Goal: Book appointment/travel/reservation

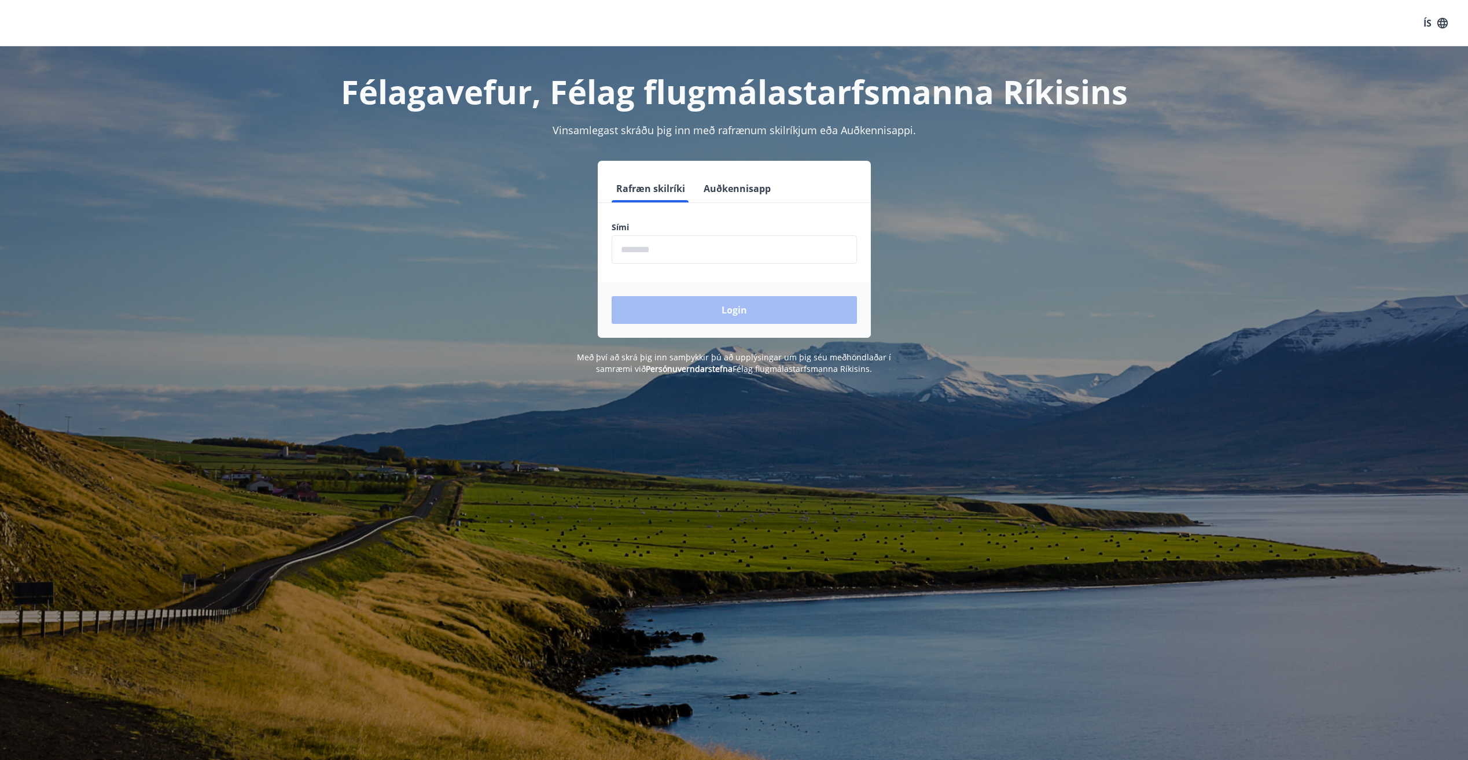
click at [694, 245] on input "phone" at bounding box center [734, 249] width 245 height 28
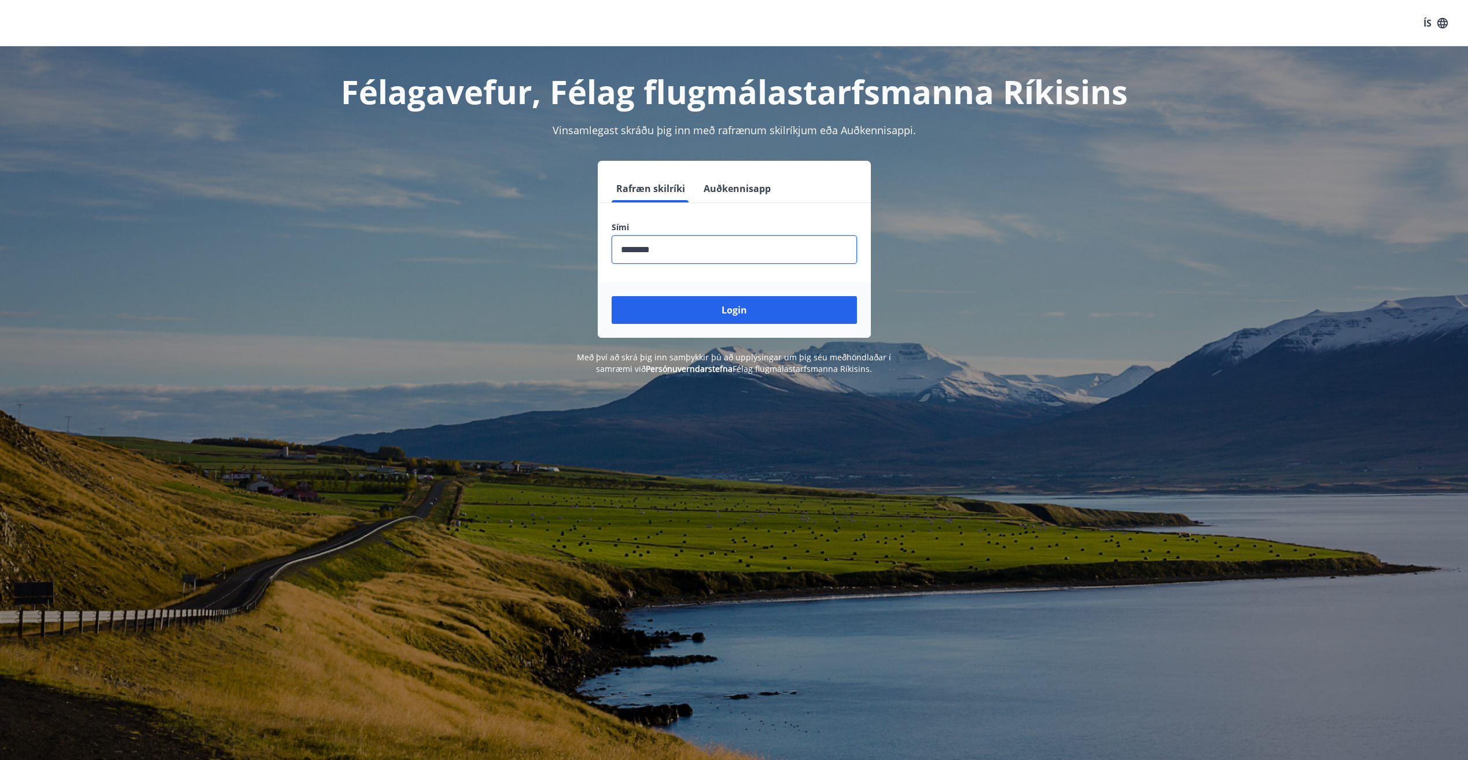
type input "********"
click at [612, 296] on button "Login" at bounding box center [734, 310] width 245 height 28
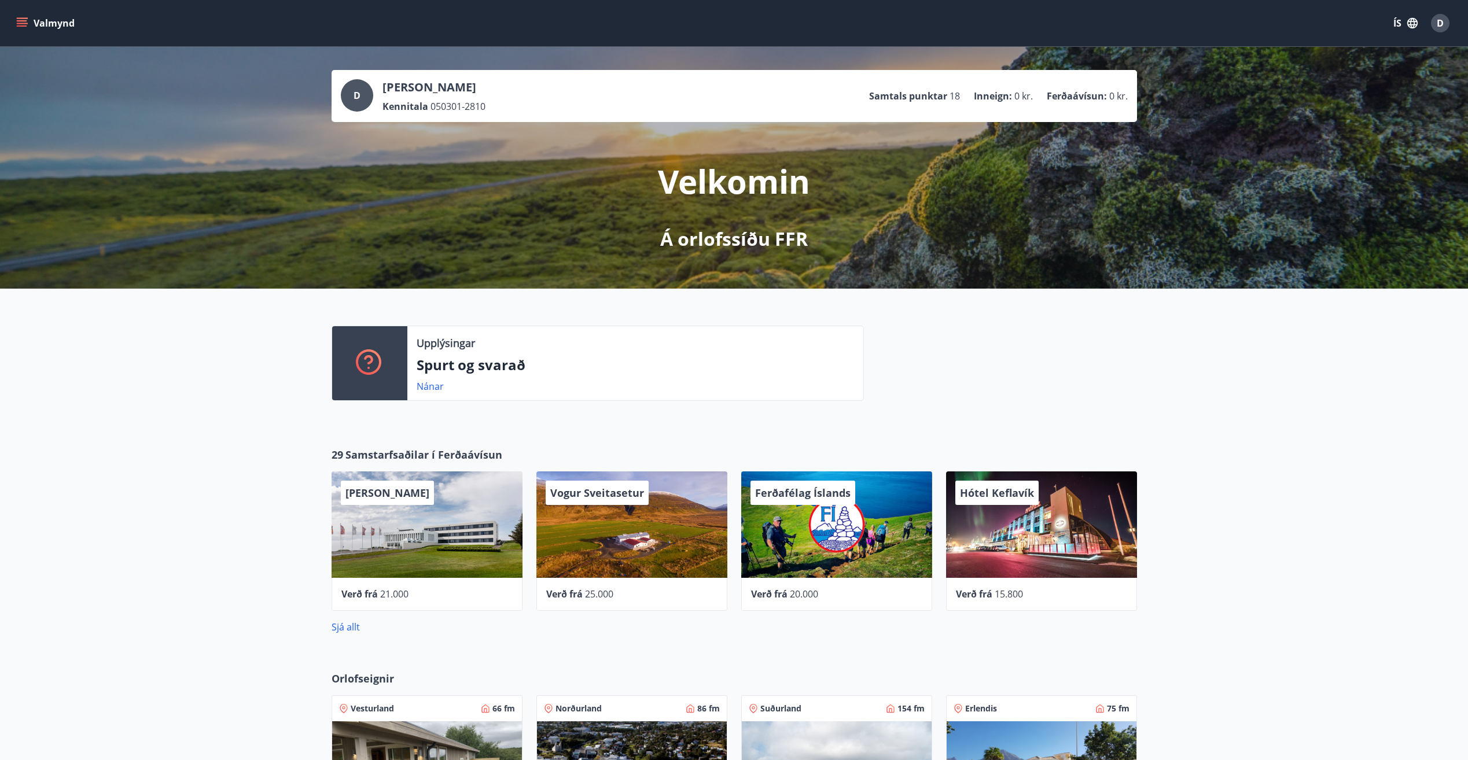
click at [183, 410] on div "Upplýsingar Spurt og svarað Nánar" at bounding box center [734, 359] width 1468 height 140
click at [39, 25] on button "Valmynd" at bounding box center [46, 23] width 65 height 21
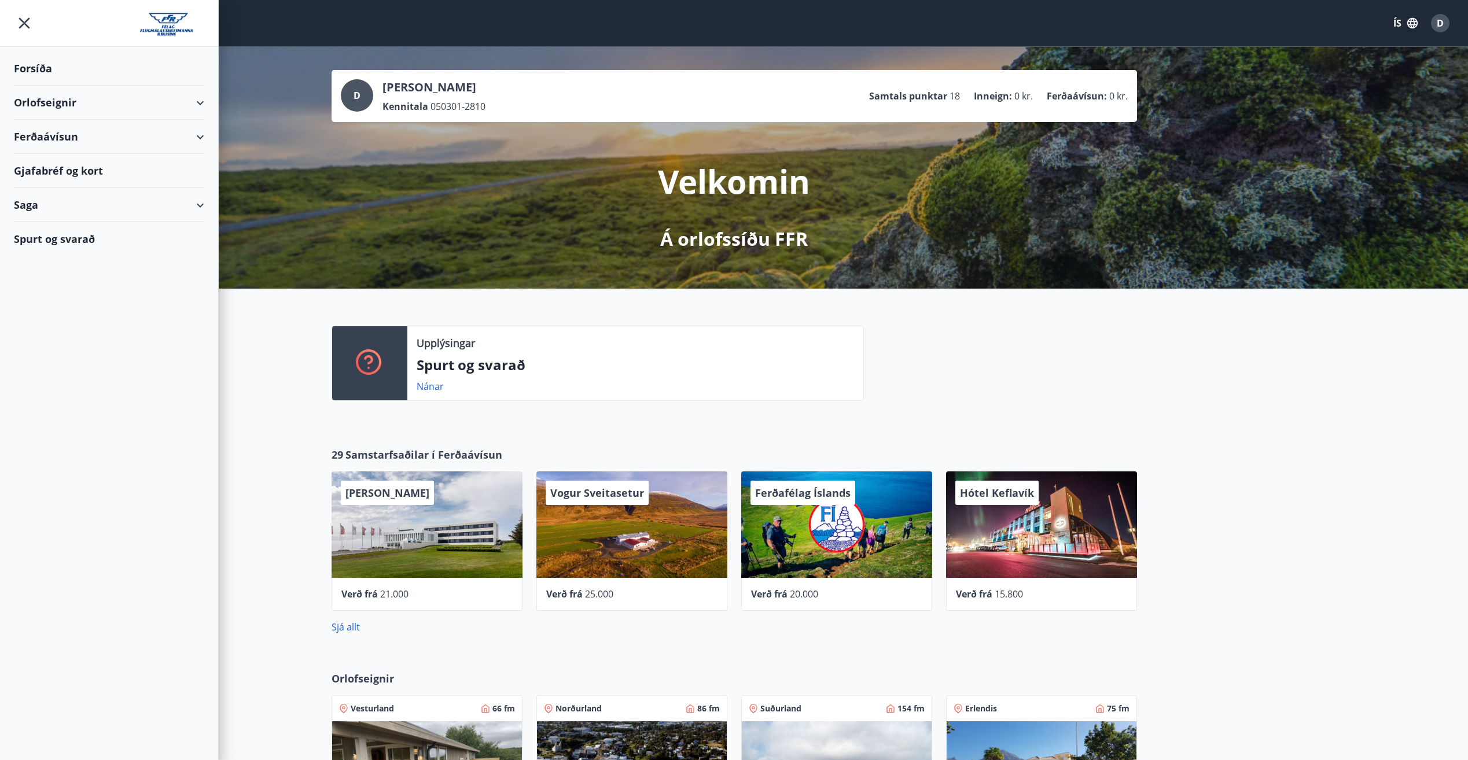
click at [65, 164] on div "Gjafabréf og kort" at bounding box center [109, 171] width 190 height 34
click at [1294, 362] on div "Upplýsingar Spurt og svarað Nánar" at bounding box center [734, 359] width 1468 height 140
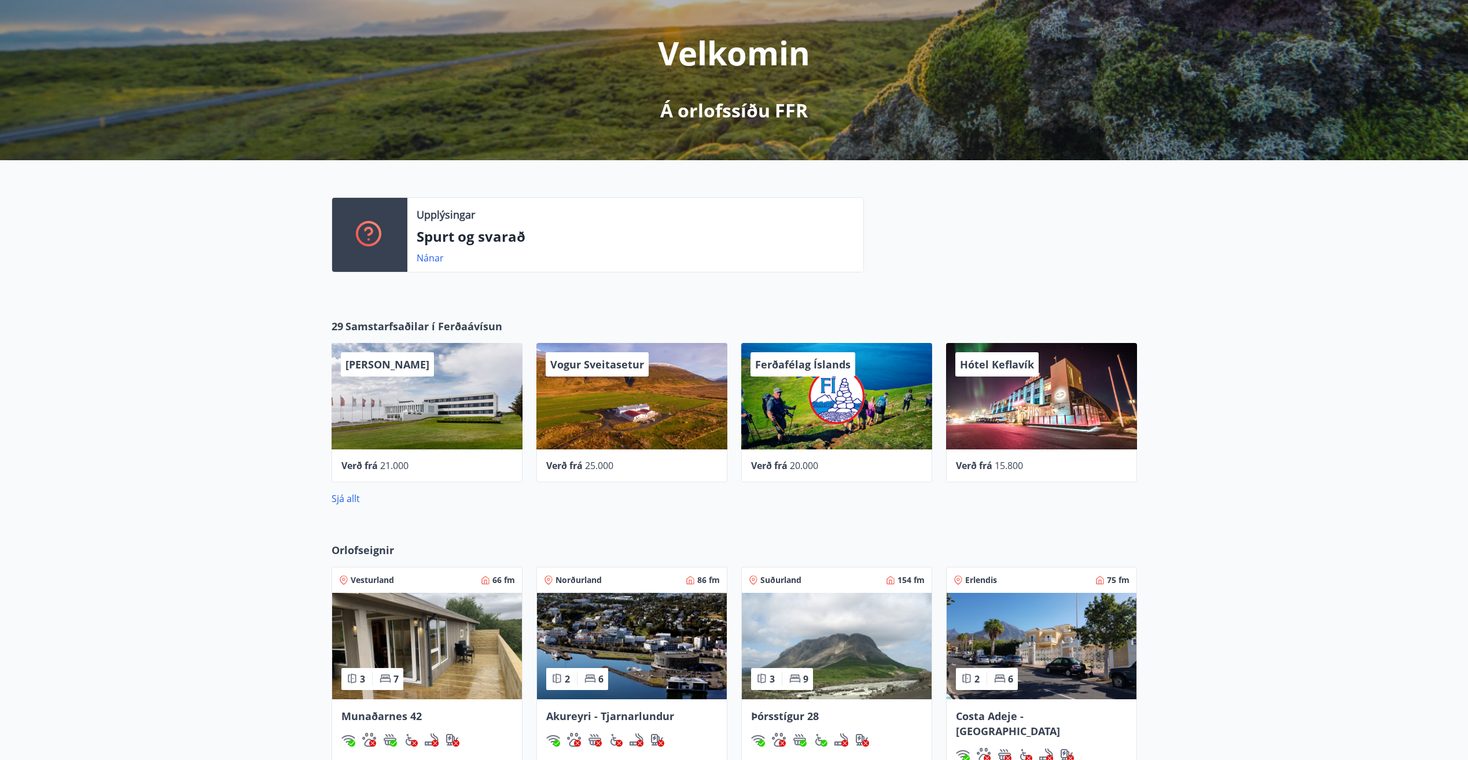
scroll to position [289, 0]
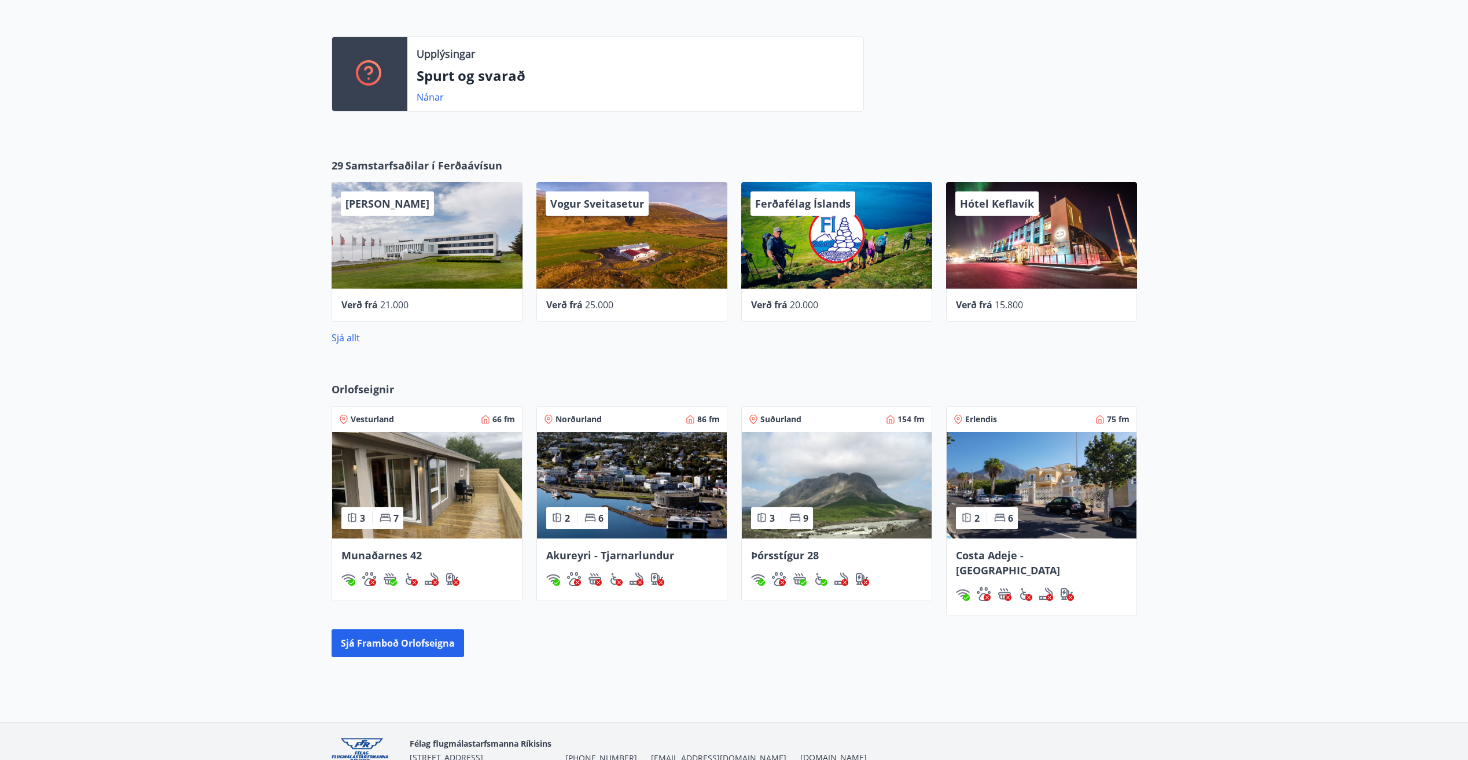
click at [1055, 505] on img at bounding box center [1042, 485] width 190 height 106
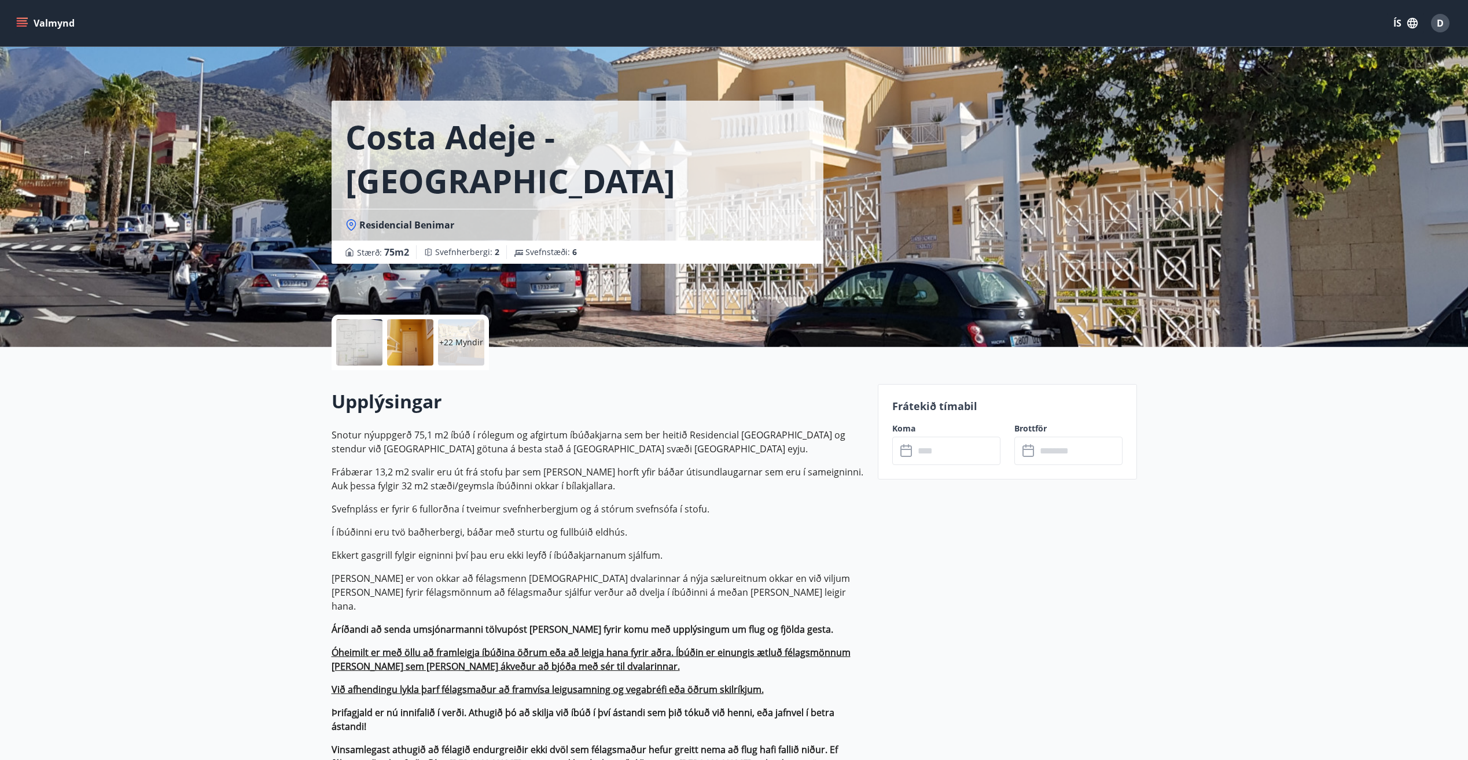
click at [962, 442] on input "text" at bounding box center [957, 451] width 86 height 28
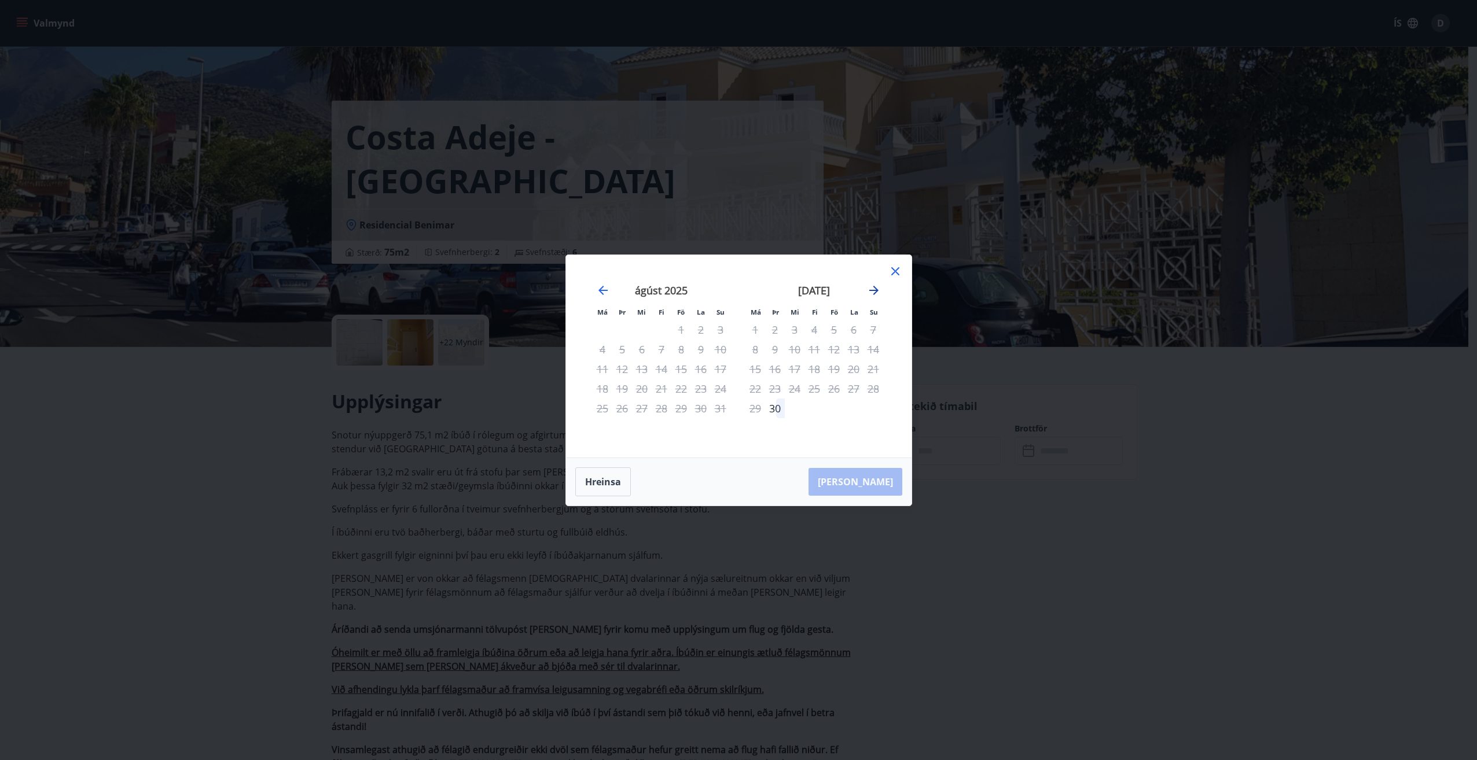
click at [869, 287] on icon "Move forward to switch to the next month." at bounding box center [874, 291] width 14 height 14
click at [776, 408] on div "28" at bounding box center [775, 409] width 20 height 20
click at [877, 289] on icon "Move forward to switch to the next month." at bounding box center [873, 290] width 9 height 9
click at [778, 351] on div "4" at bounding box center [775, 350] width 20 height 20
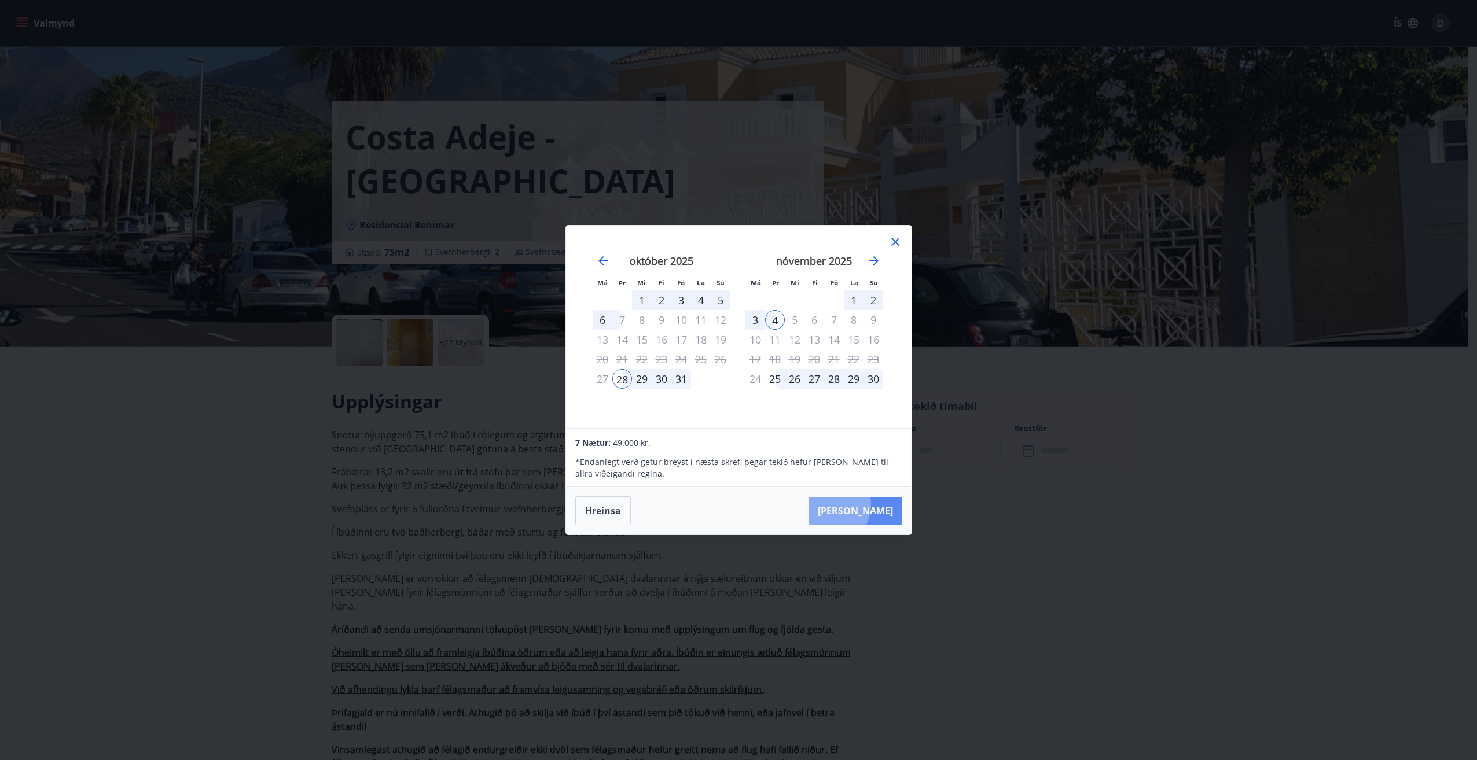
click at [865, 505] on button "[PERSON_NAME]" at bounding box center [855, 511] width 94 height 28
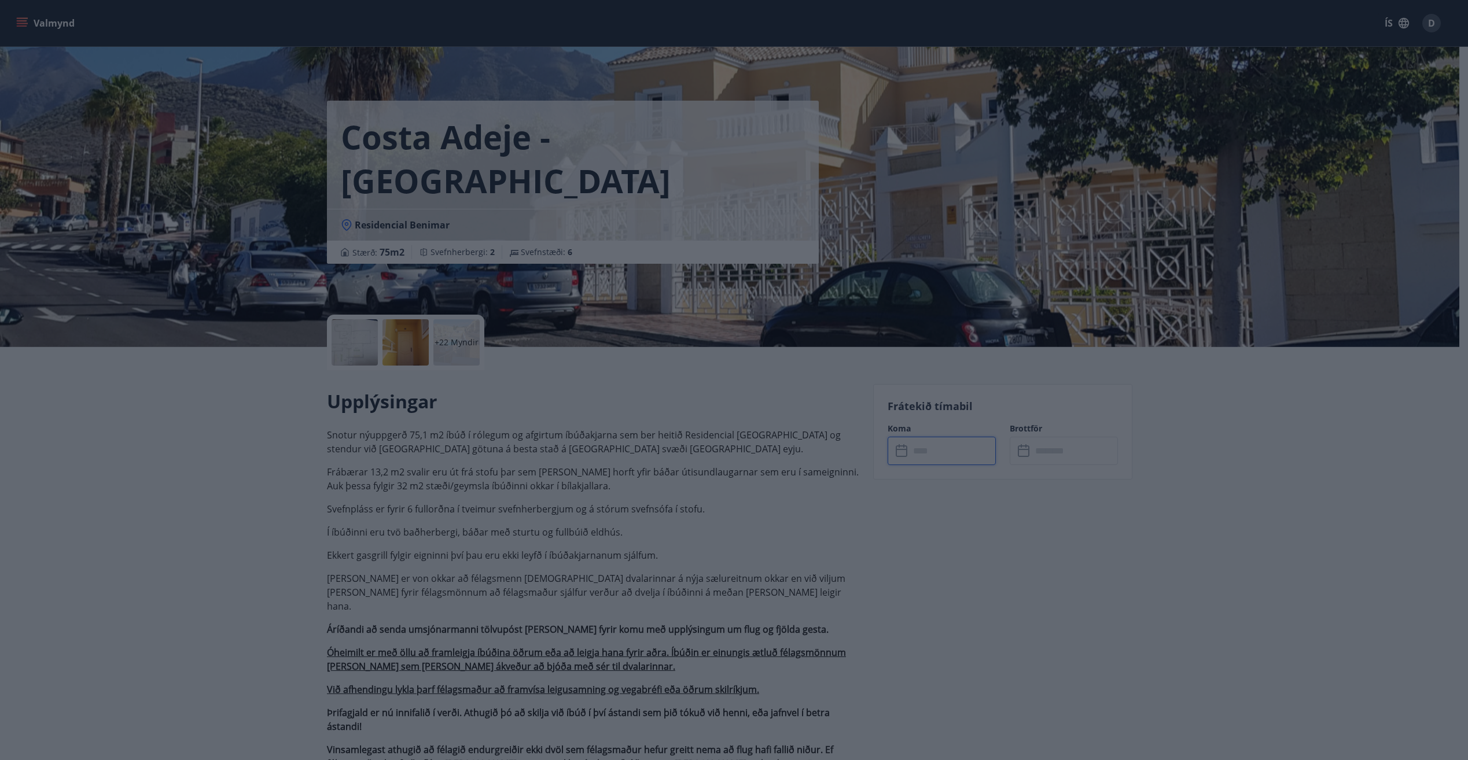
type input "******"
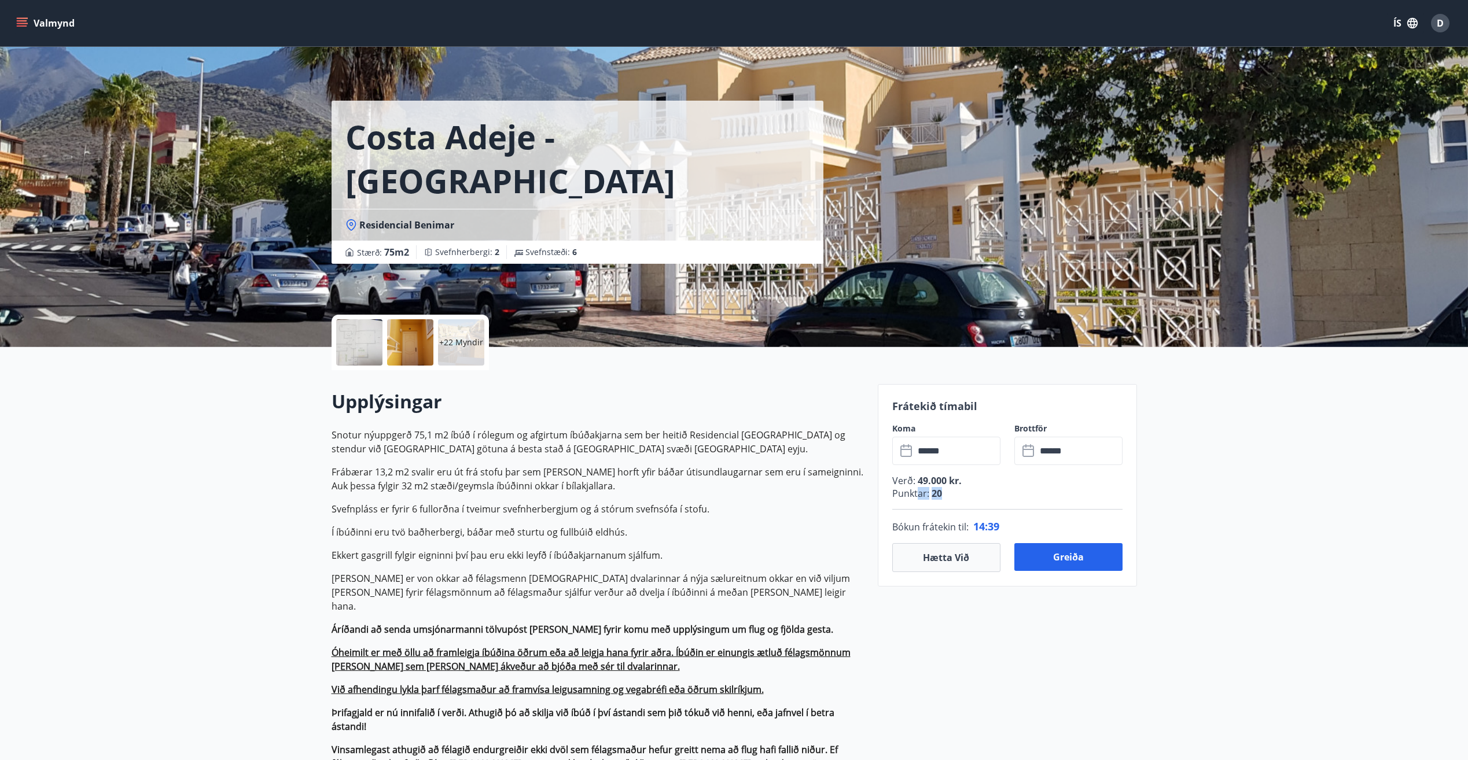
drag, startPoint x: 953, startPoint y: 491, endPoint x: 916, endPoint y: 495, distance: 37.2
click at [916, 495] on p "Punktar : 20" at bounding box center [1007, 493] width 230 height 13
click at [771, 492] on p "Frábærar 13,2 m2 svalir eru út frá stofu þar sem [PERSON_NAME] horft yfir báðar…" at bounding box center [598, 479] width 532 height 28
drag, startPoint x: 946, startPoint y: 498, endPoint x: 932, endPoint y: 498, distance: 14.5
click at [932, 498] on p "Punktar : 20" at bounding box center [1007, 493] width 230 height 13
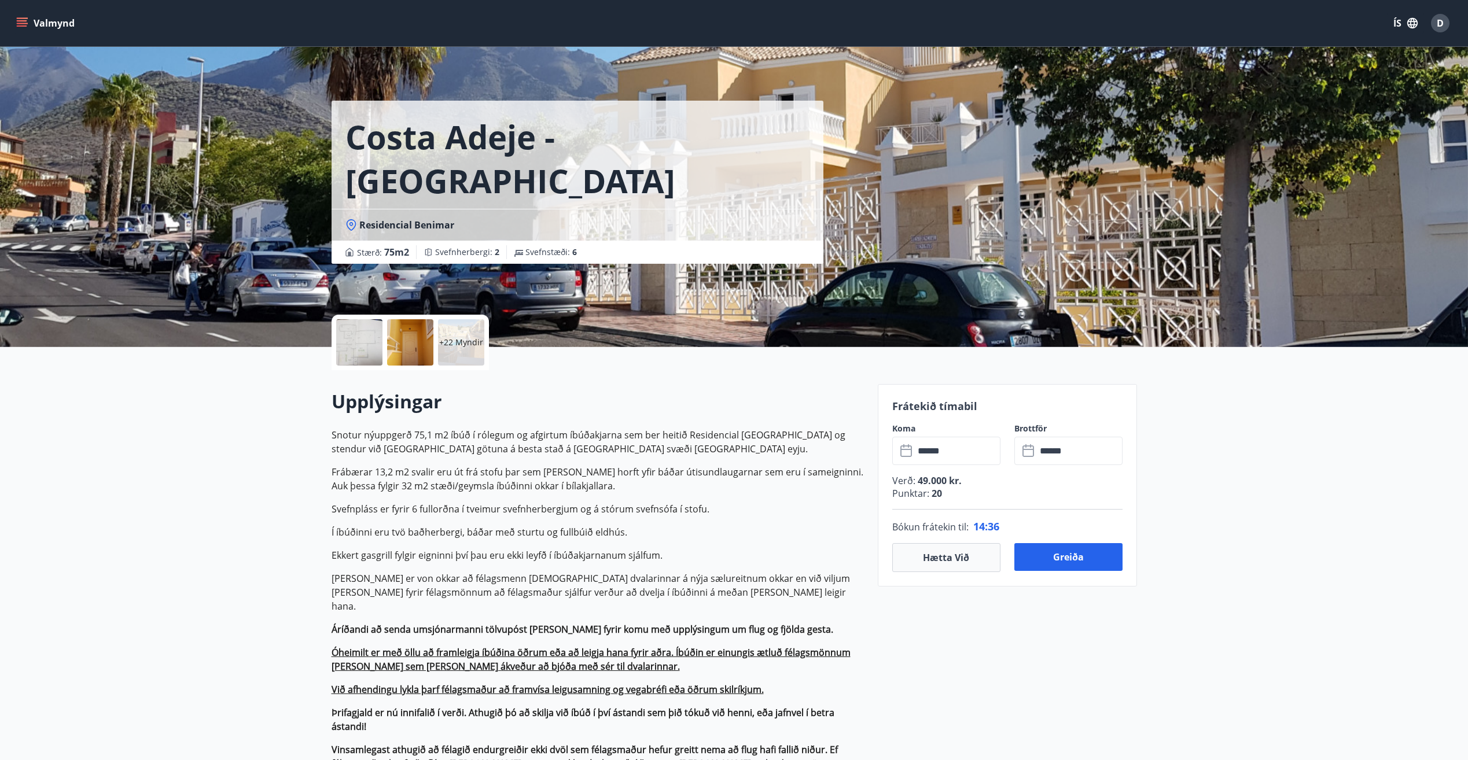
drag, startPoint x: 932, startPoint y: 498, endPoint x: 817, endPoint y: 490, distance: 114.8
click at [817, 490] on p "Frábærar 13,2 m2 svalir eru út frá stofu þar sem [PERSON_NAME] horft yfir báðar…" at bounding box center [598, 479] width 532 height 28
click at [41, 27] on button "Valmynd" at bounding box center [46, 23] width 65 height 21
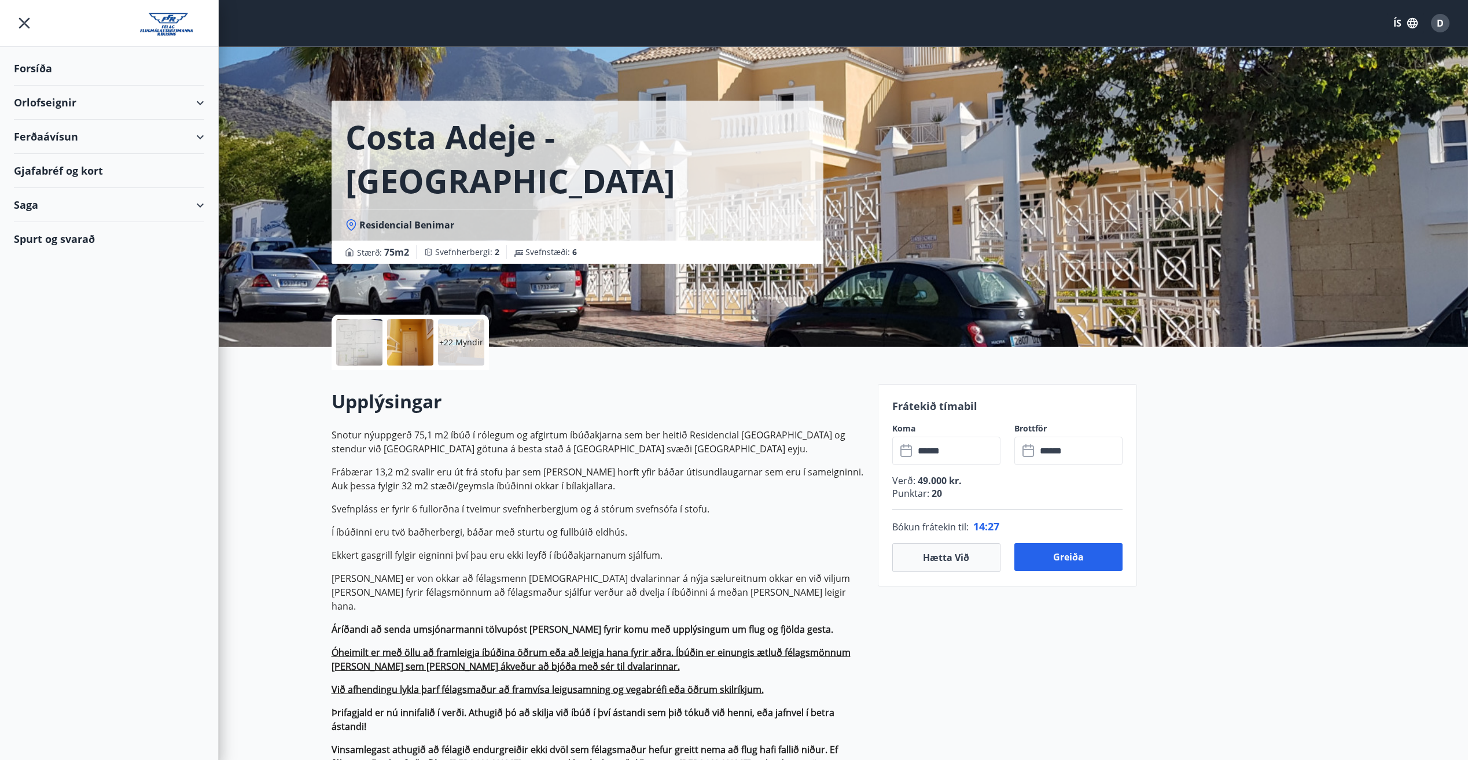
click at [1453, 20] on button "D" at bounding box center [1440, 23] width 28 height 28
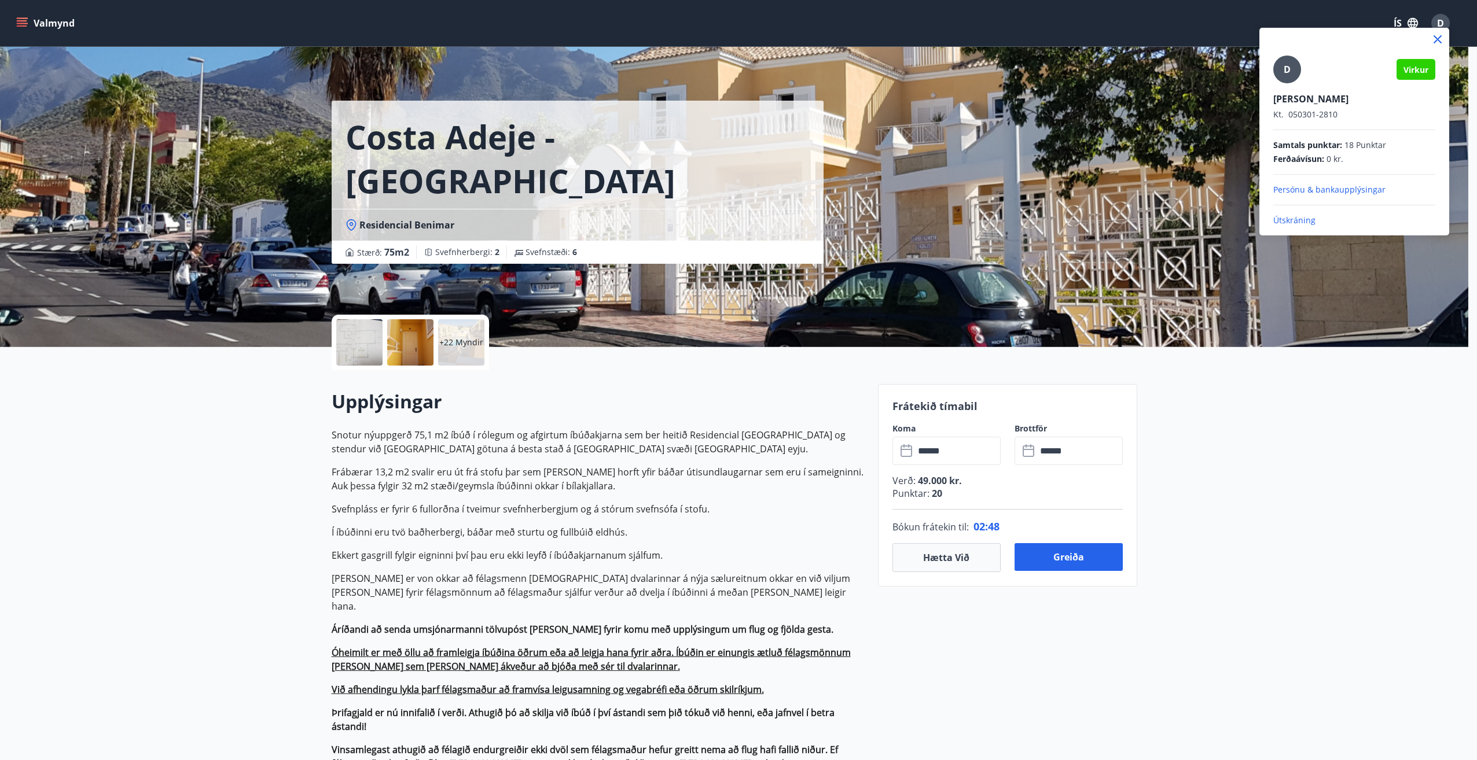
click at [938, 547] on div at bounding box center [738, 380] width 1477 height 760
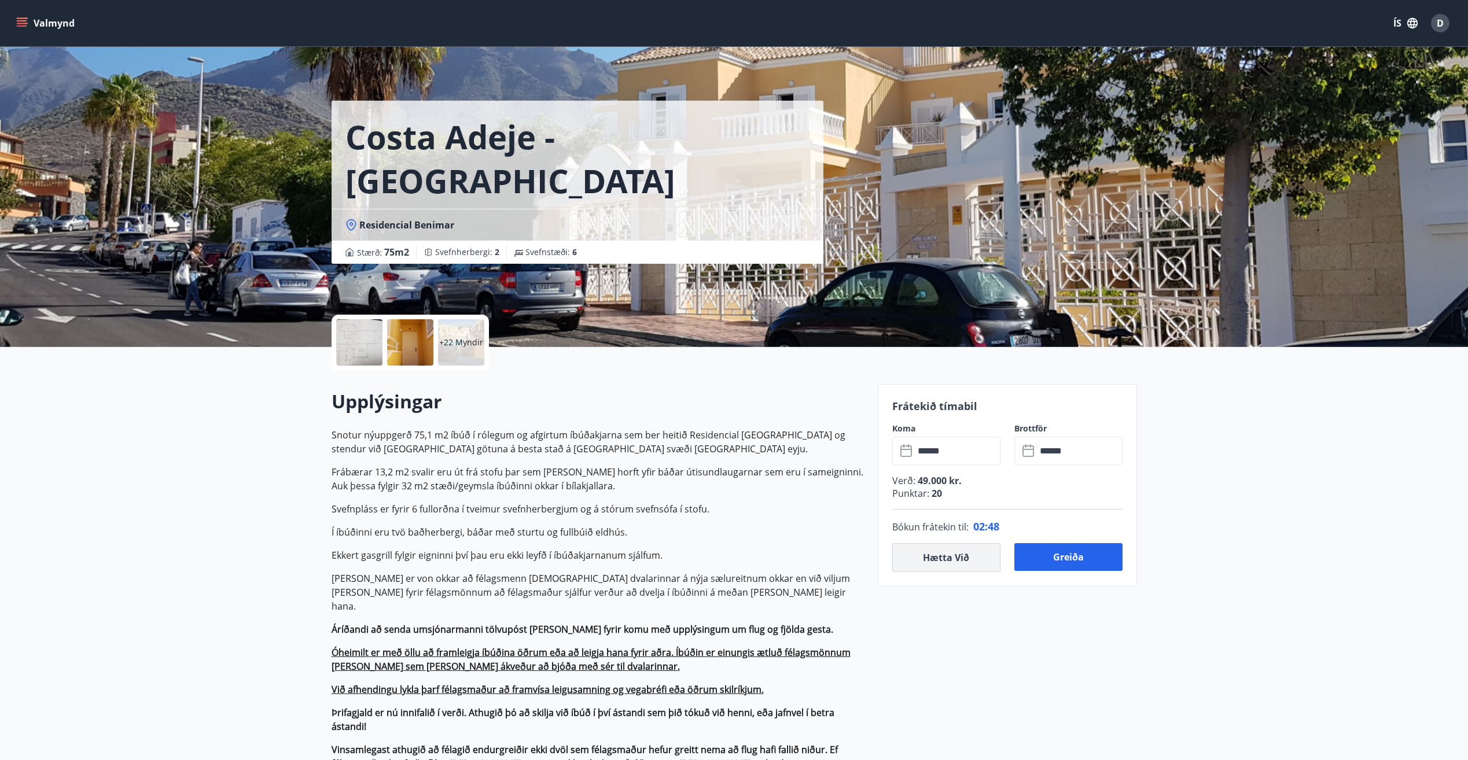
click at [945, 554] on button "Hætta við" at bounding box center [946, 557] width 108 height 29
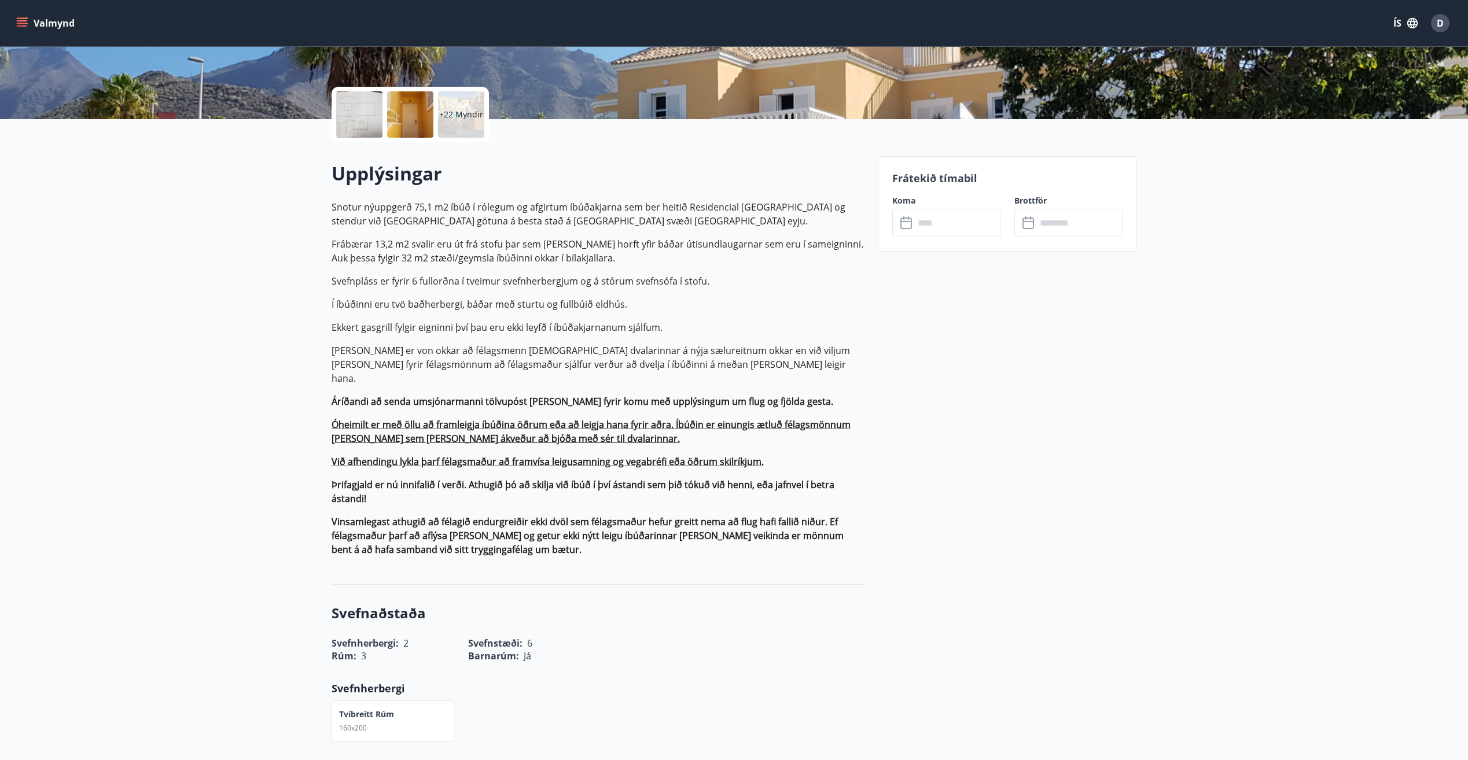
scroll to position [231, 0]
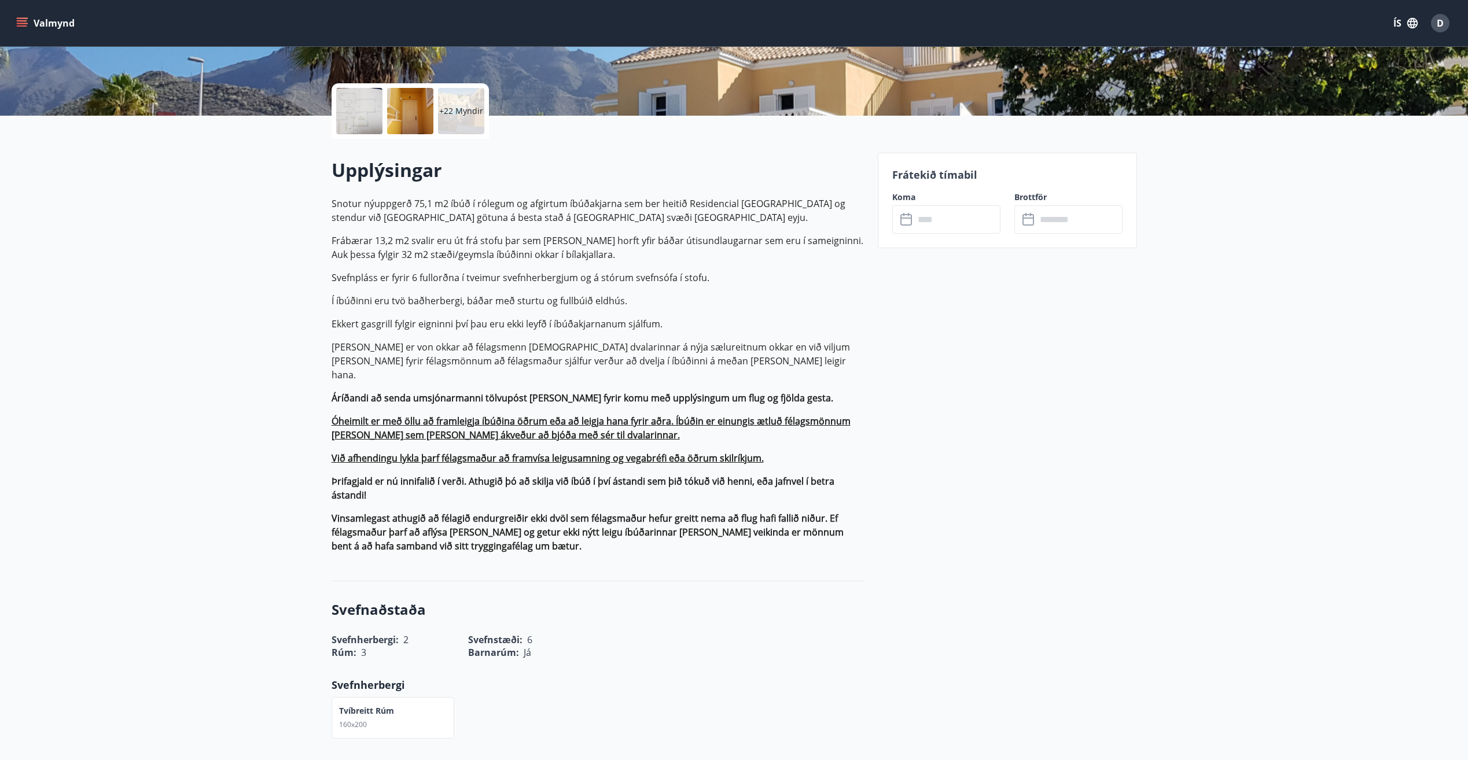
click at [970, 225] on input "text" at bounding box center [957, 219] width 86 height 28
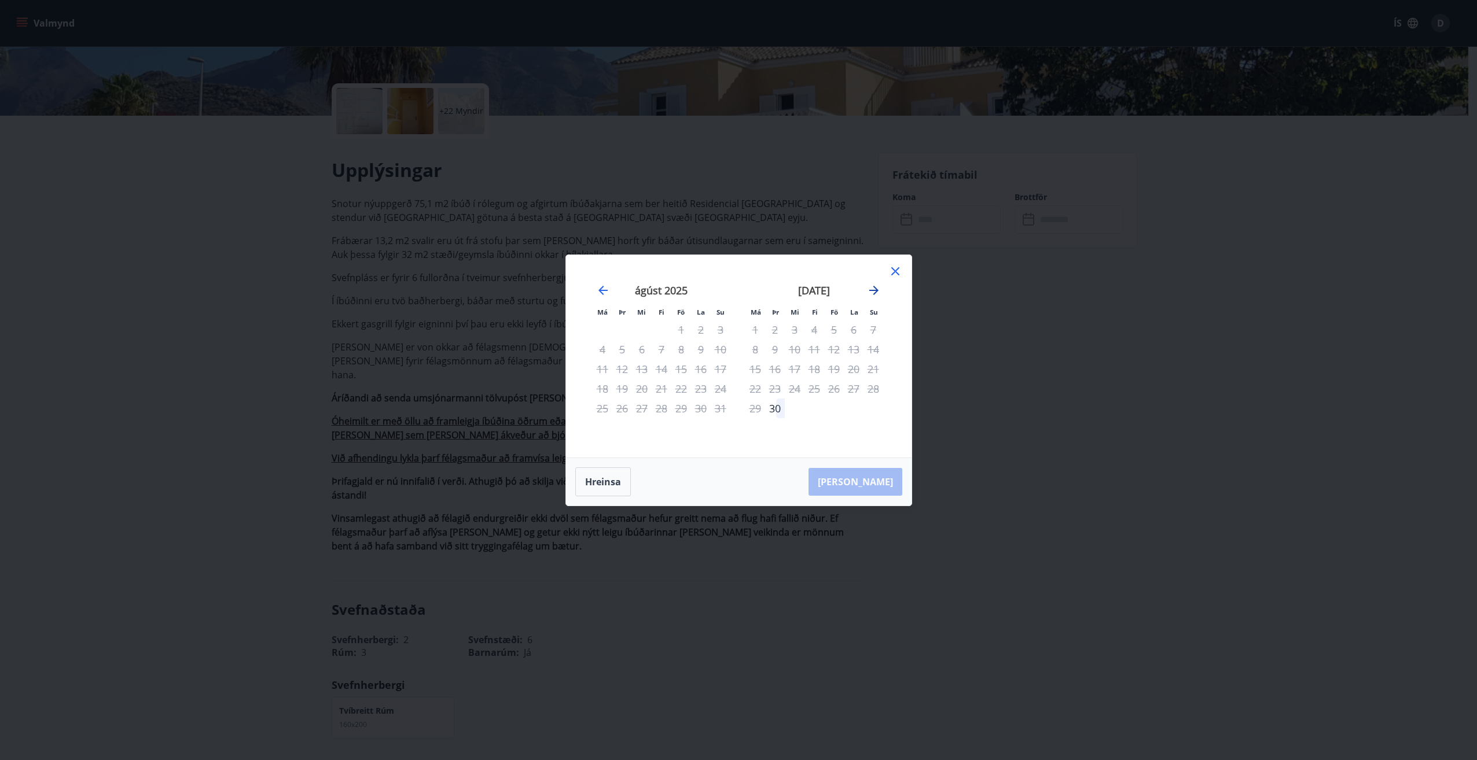
click at [871, 284] on icon "Move forward to switch to the next month." at bounding box center [874, 291] width 14 height 14
click at [1137, 134] on div "Má Þr Mi Fi Fö La Su Má Þr Mi Fi Fö La Su [DATE] 1 2 3 4 5 6 7 8 9 10 11 12 13 …" at bounding box center [738, 380] width 1477 height 760
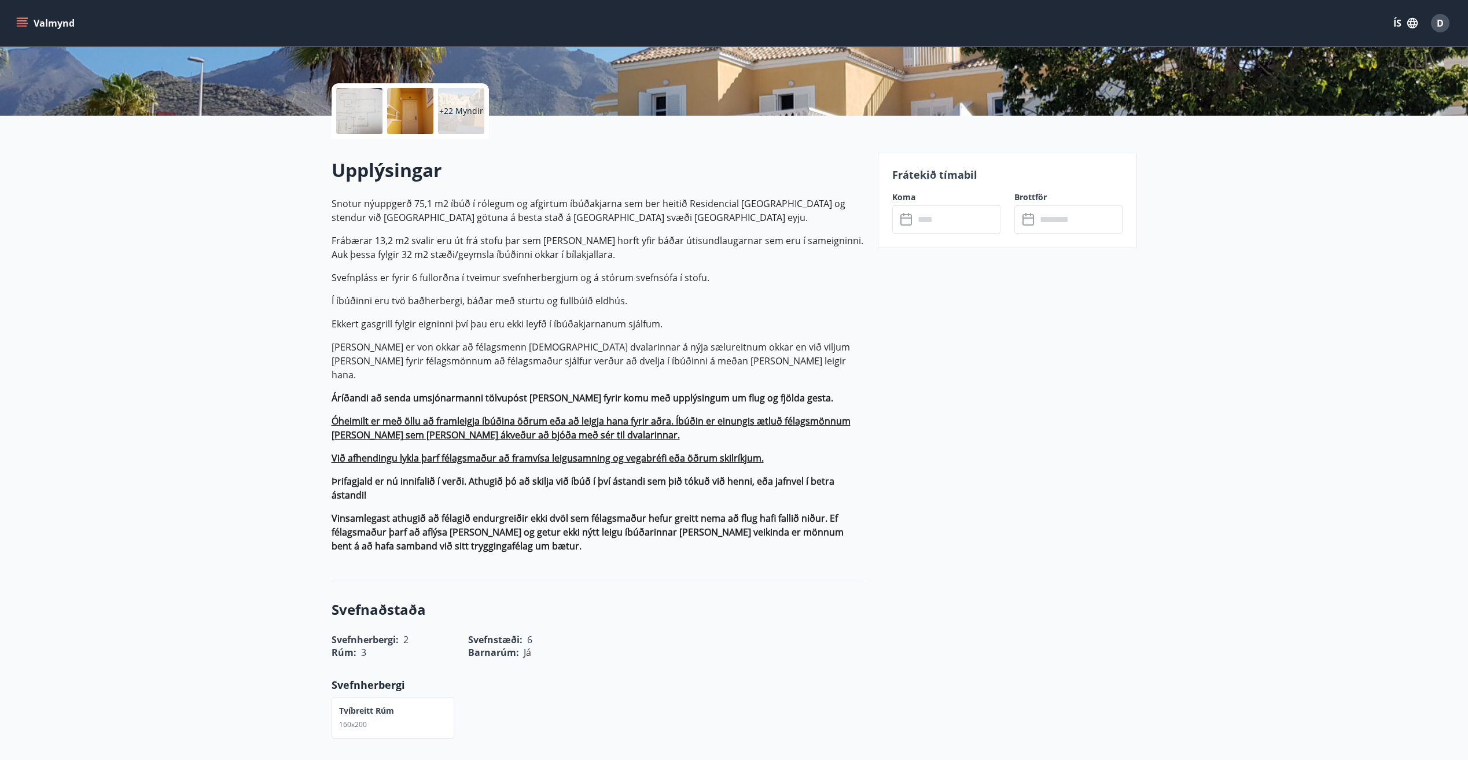
click at [955, 199] on label "Koma" at bounding box center [946, 198] width 108 height 12
click at [955, 212] on input "text" at bounding box center [957, 219] width 86 height 28
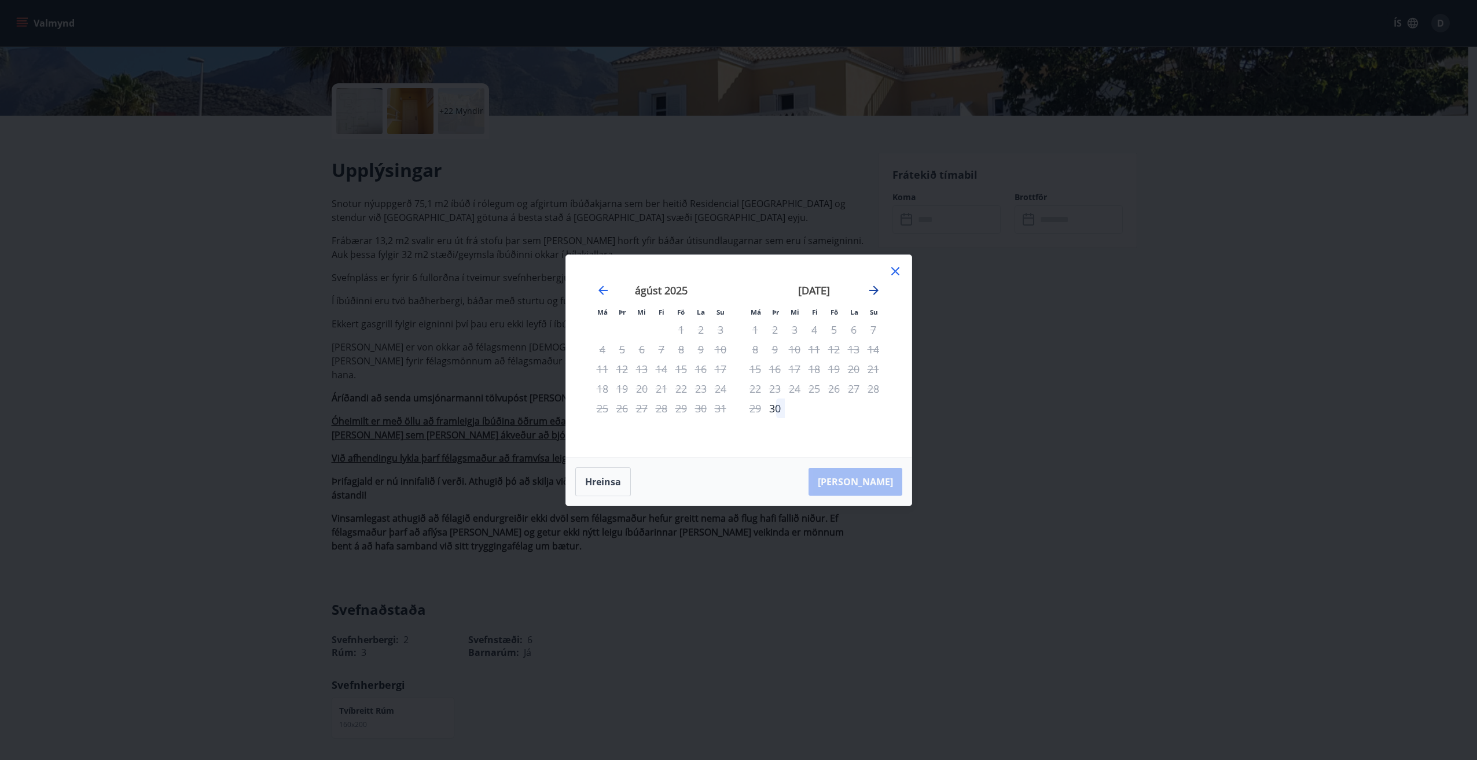
click at [871, 293] on icon "Move forward to switch to the next month." at bounding box center [874, 291] width 14 height 14
click at [877, 291] on icon "Move forward to switch to the next month." at bounding box center [873, 290] width 9 height 9
click at [762, 277] on div "[DATE]" at bounding box center [814, 294] width 138 height 51
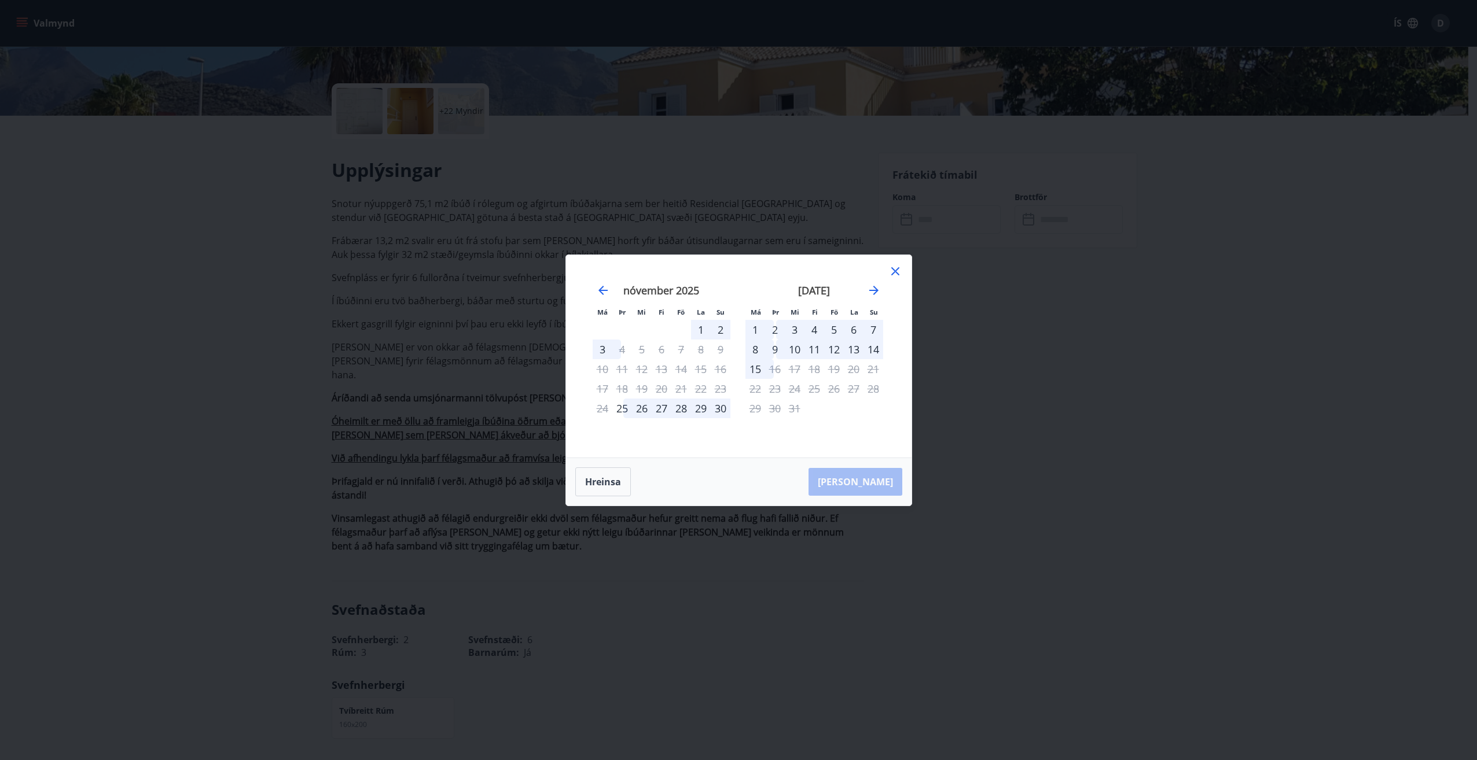
click at [792, 328] on div "3" at bounding box center [795, 330] width 20 height 20
click at [771, 348] on div "9" at bounding box center [775, 350] width 20 height 20
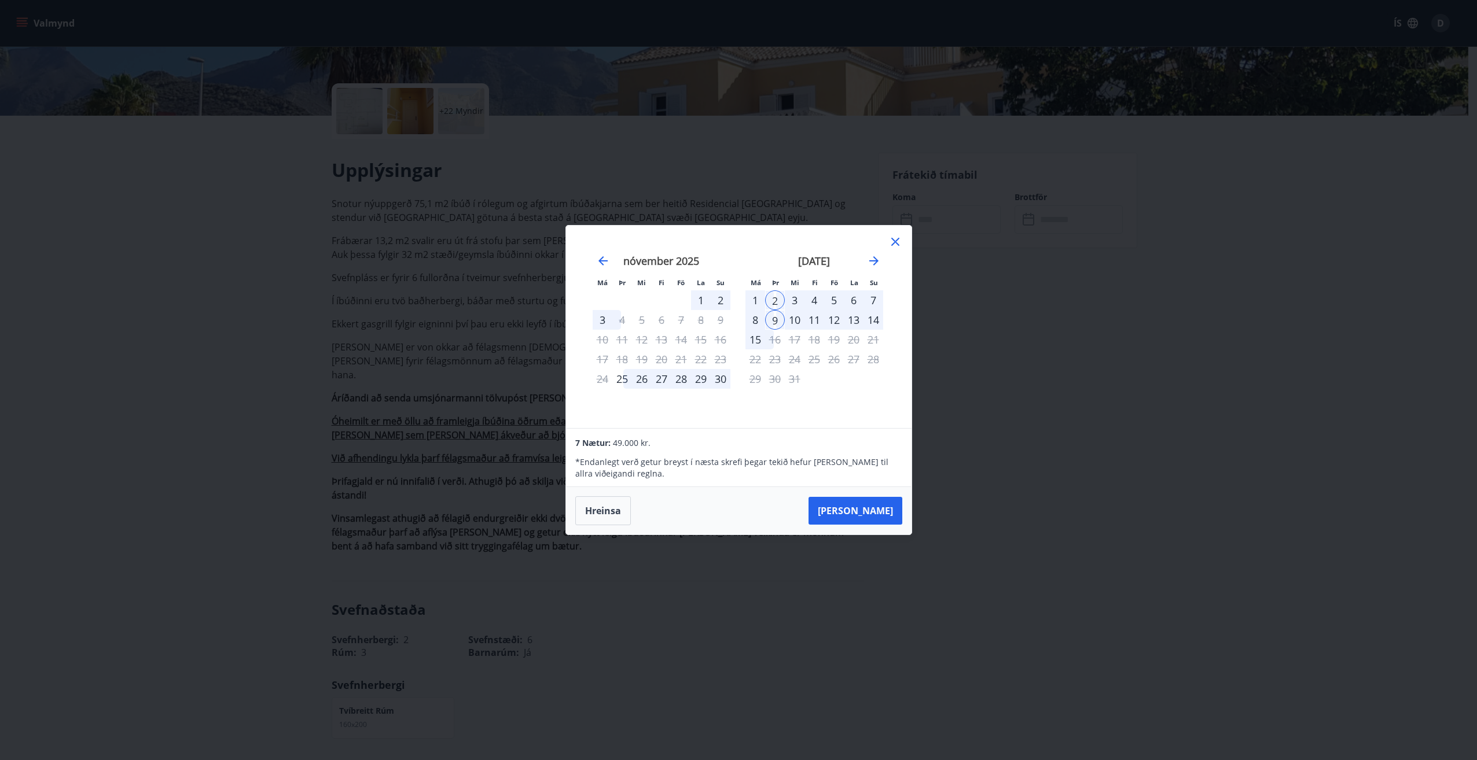
click at [789, 324] on div "10" at bounding box center [795, 320] width 20 height 20
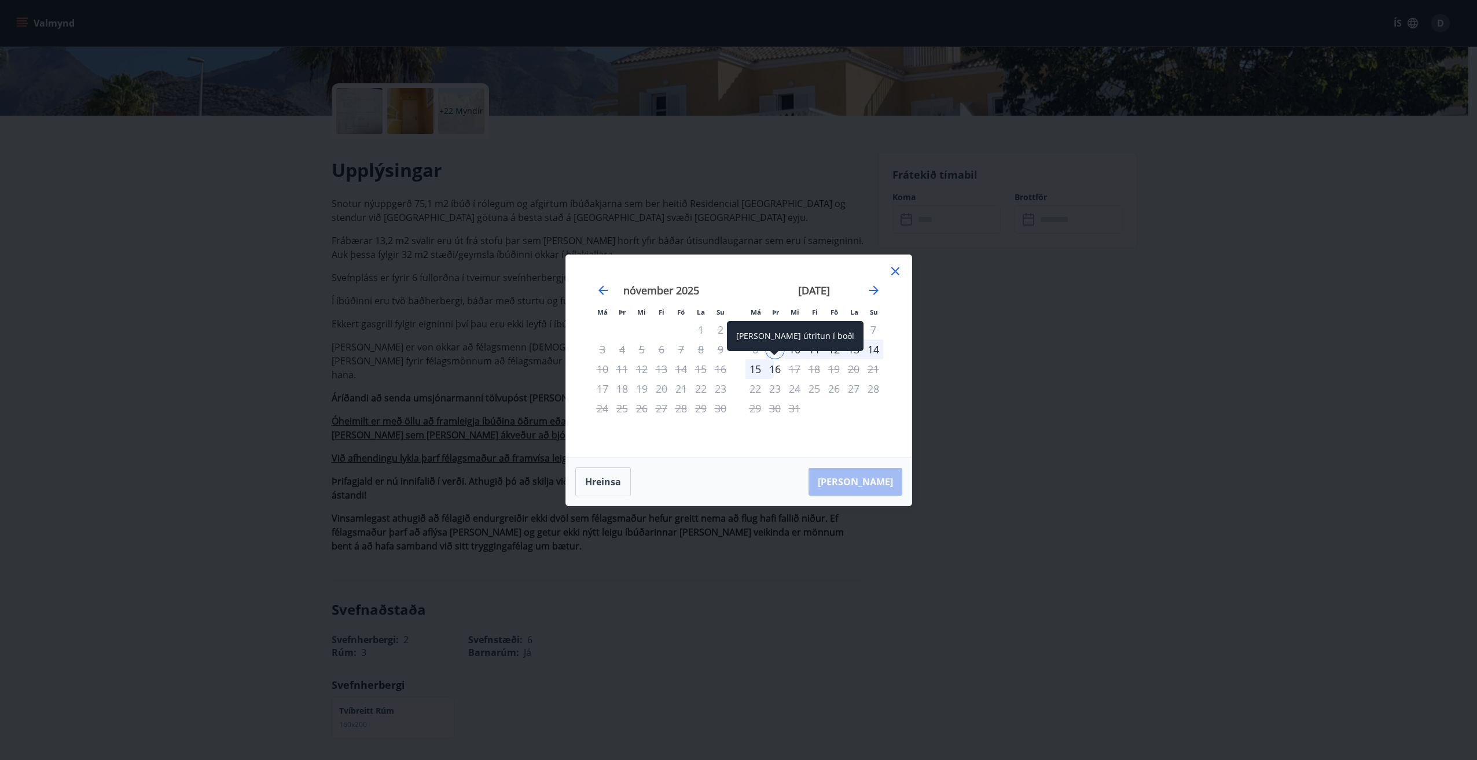
click at [772, 371] on div "16" at bounding box center [775, 369] width 20 height 20
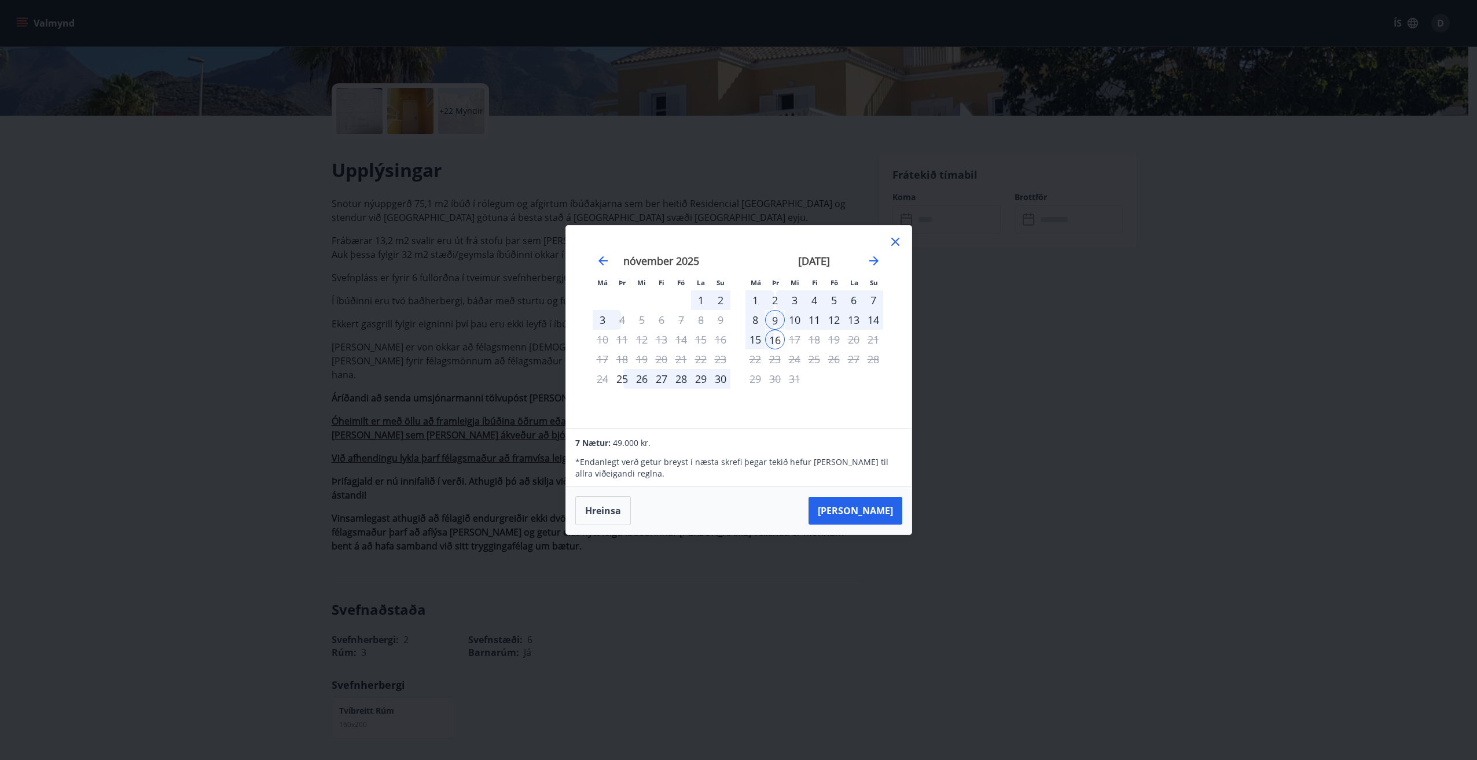
drag, startPoint x: 897, startPoint y: 244, endPoint x: 561, endPoint y: 305, distance: 341.7
click at [897, 244] on icon at bounding box center [895, 242] width 14 height 14
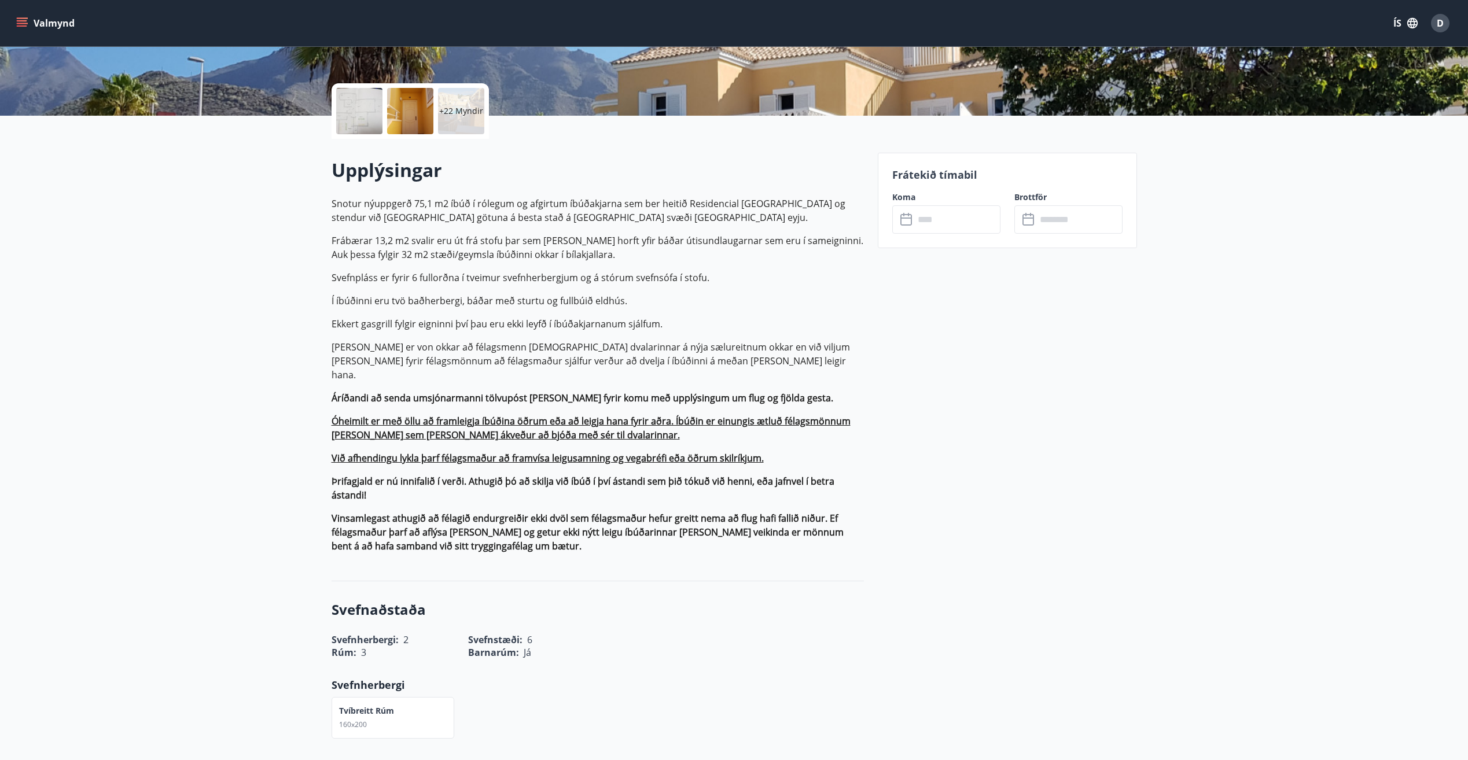
click at [363, 303] on p "Í íbúðinni eru tvö baðherbergi, báðar með sturtu og fullbúið eldhús." at bounding box center [598, 301] width 532 height 14
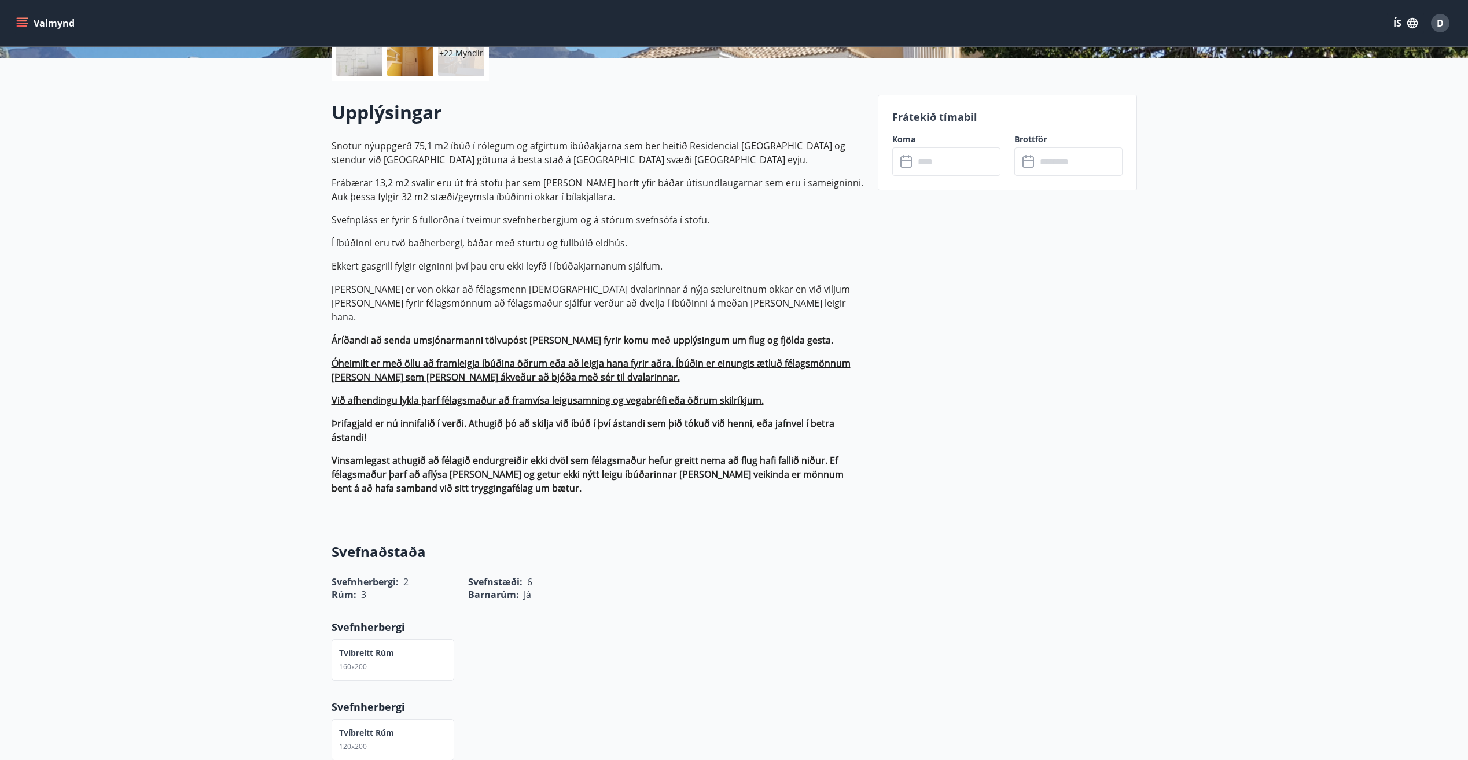
scroll to position [0, 0]
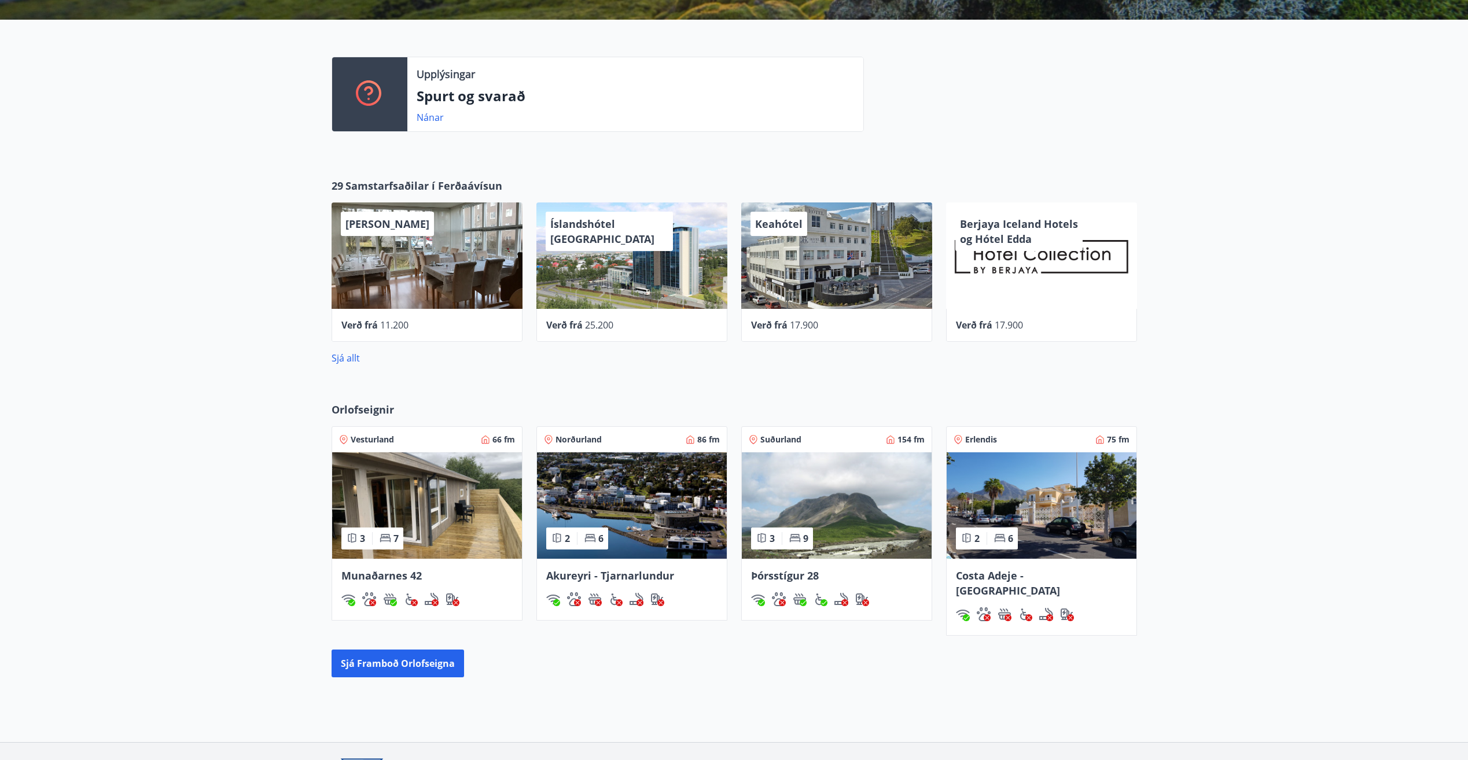
scroll to position [289, 0]
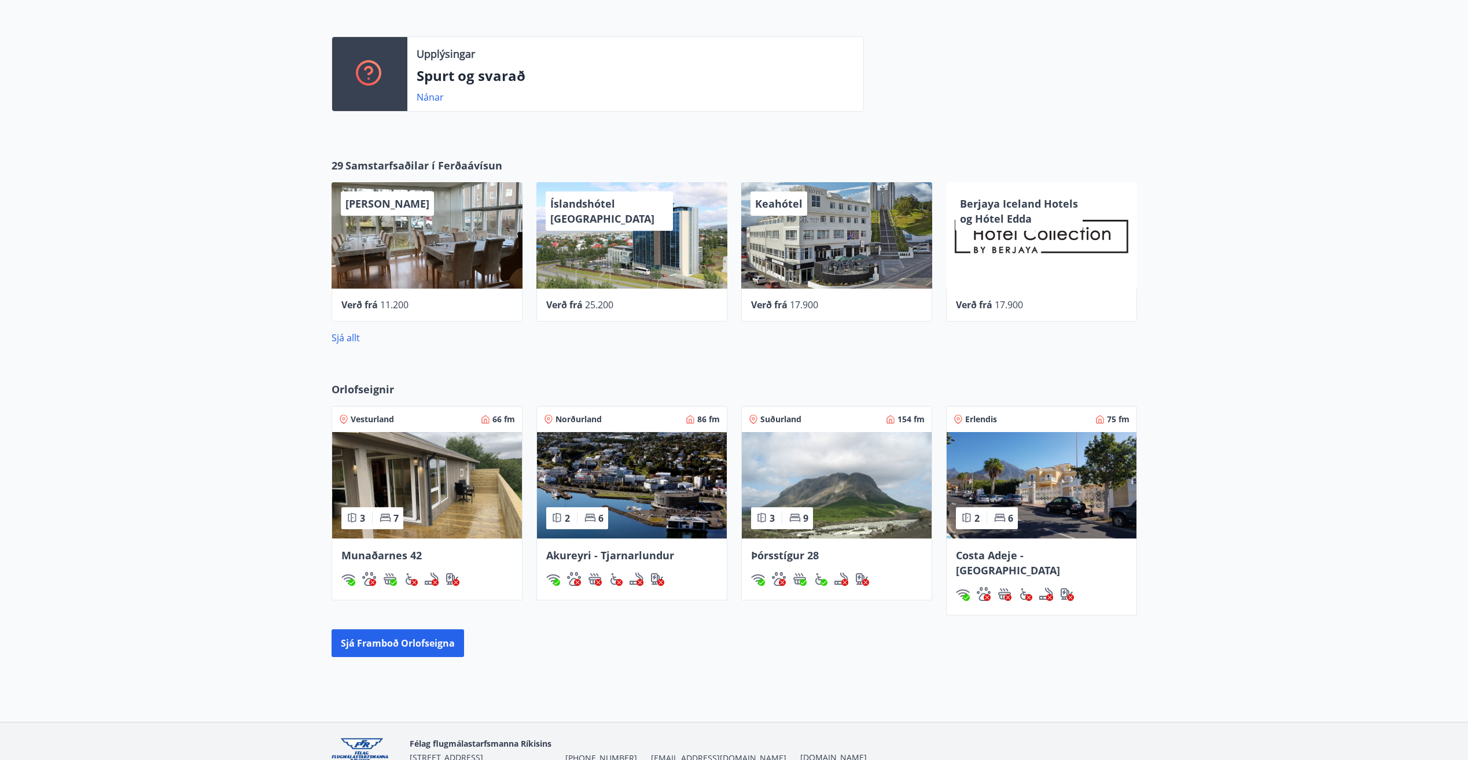
click at [1086, 478] on img at bounding box center [1042, 485] width 190 height 106
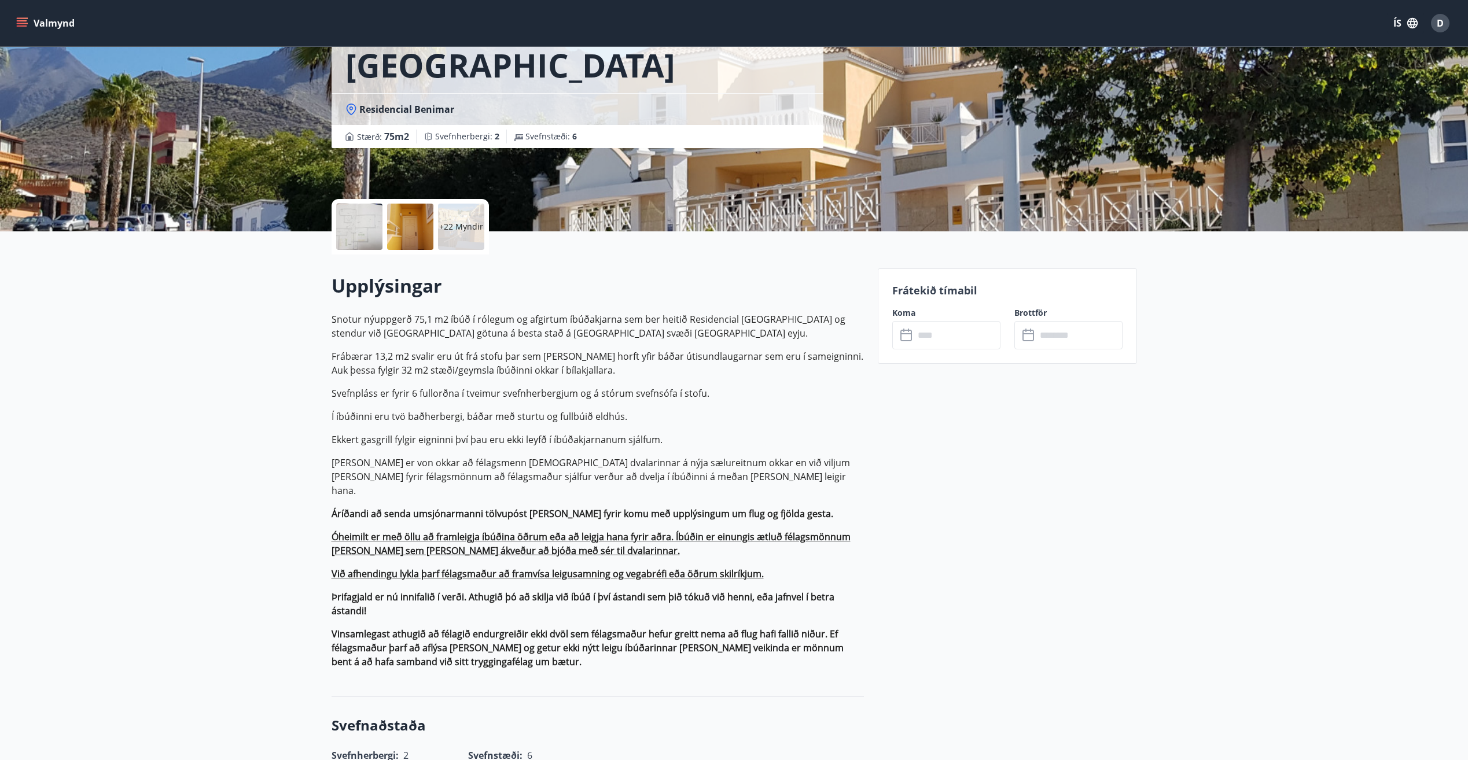
scroll to position [174, 0]
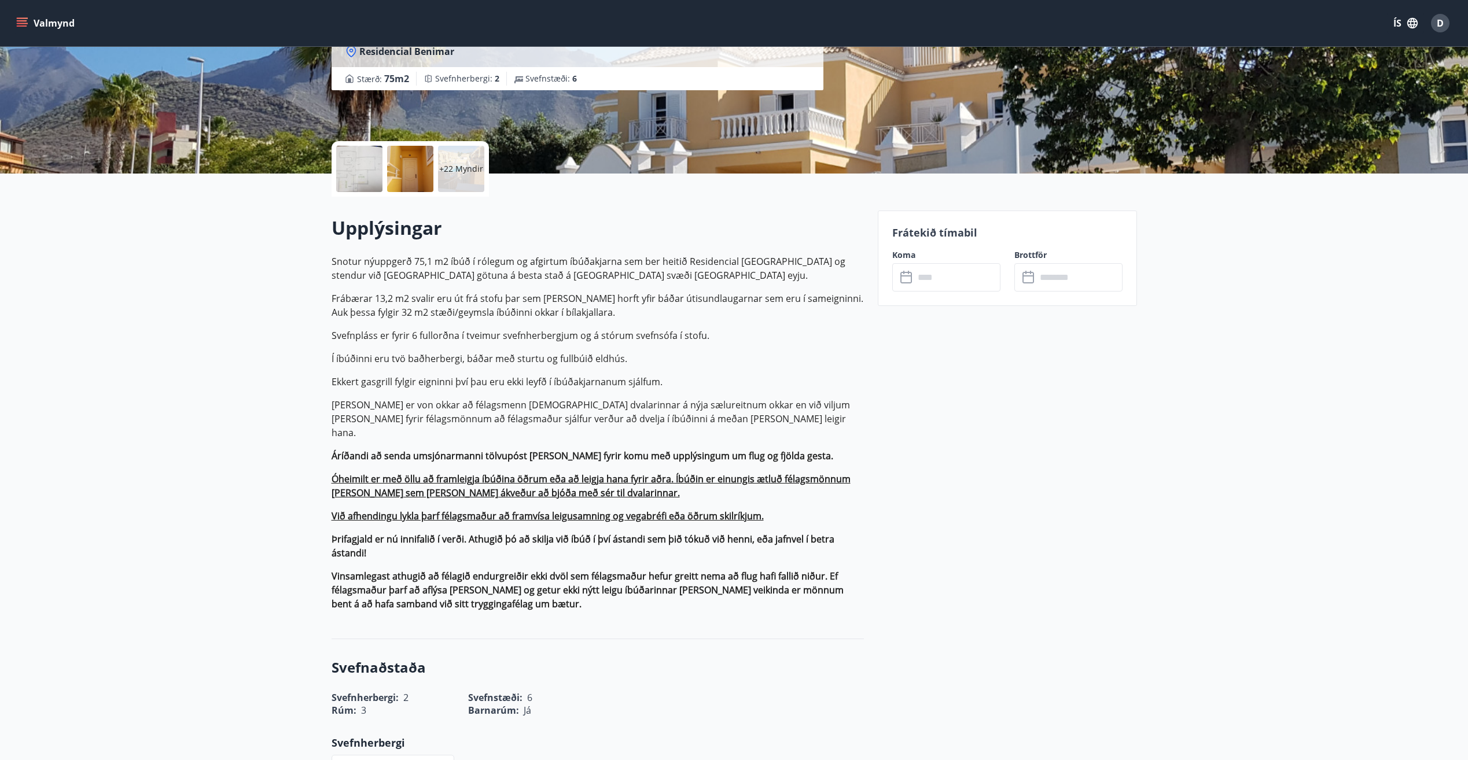
click at [963, 282] on input "text" at bounding box center [957, 277] width 86 height 28
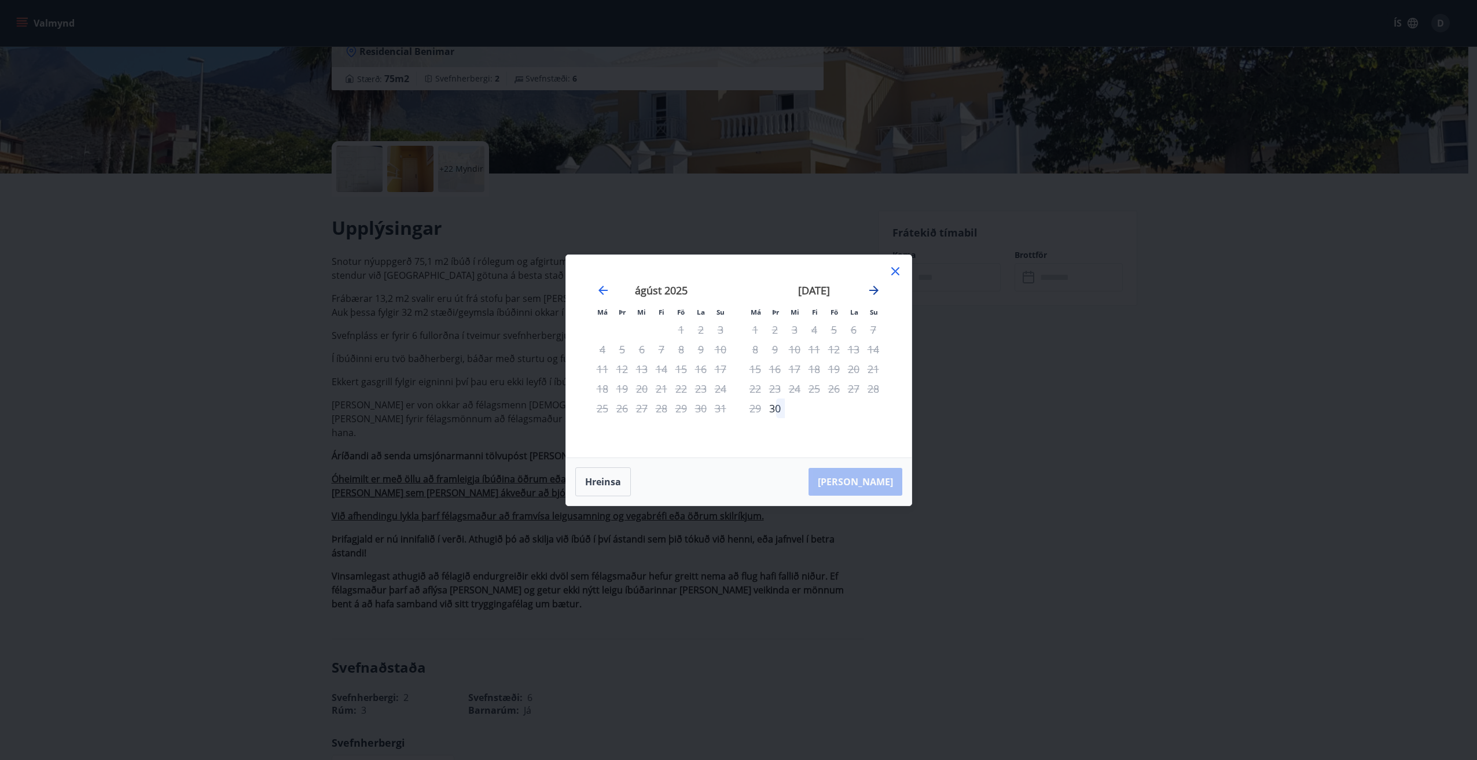
click at [878, 284] on icon "Move forward to switch to the next month." at bounding box center [874, 291] width 14 height 14
click at [873, 289] on icon "Move forward to switch to the next month." at bounding box center [874, 291] width 14 height 14
click at [897, 266] on icon at bounding box center [895, 271] width 14 height 14
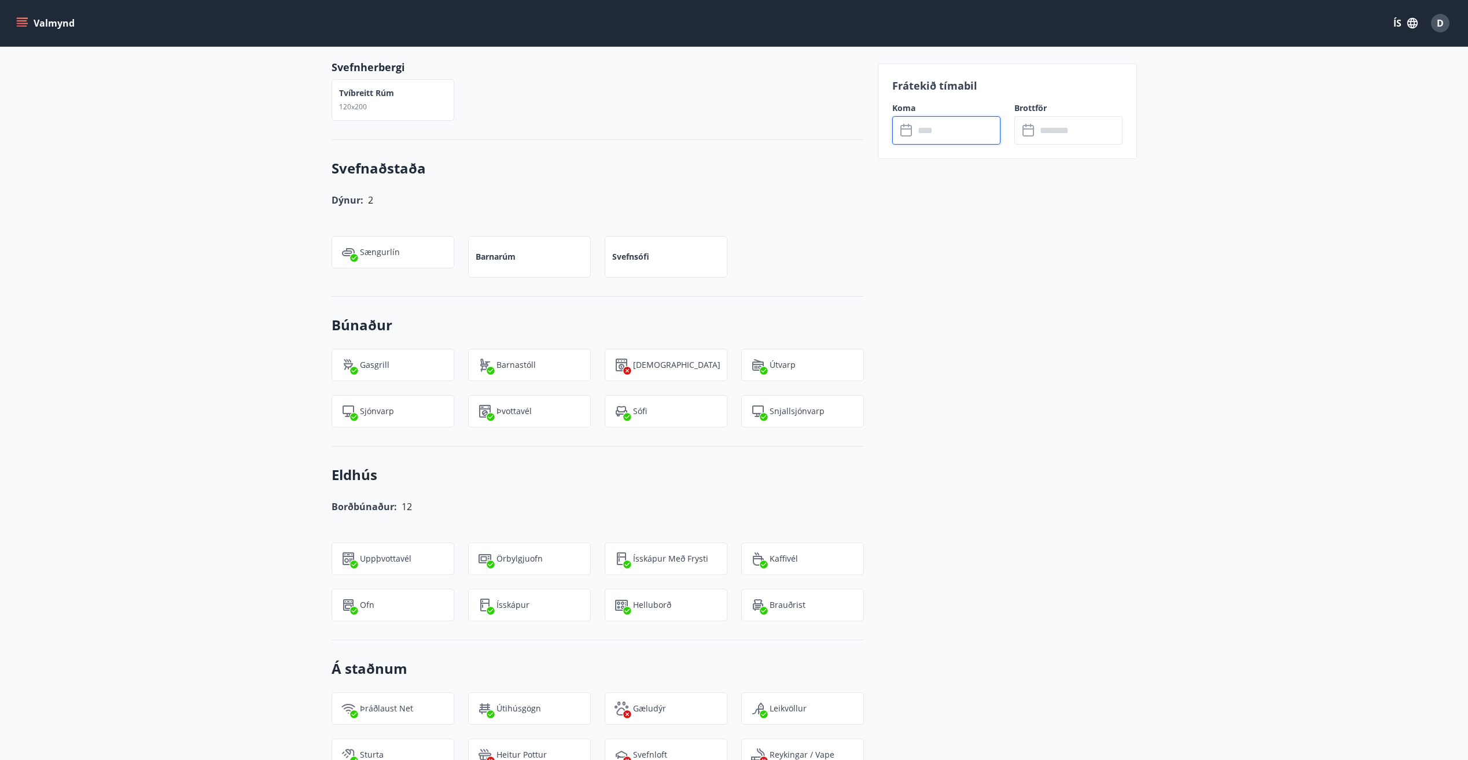
scroll to position [810, 0]
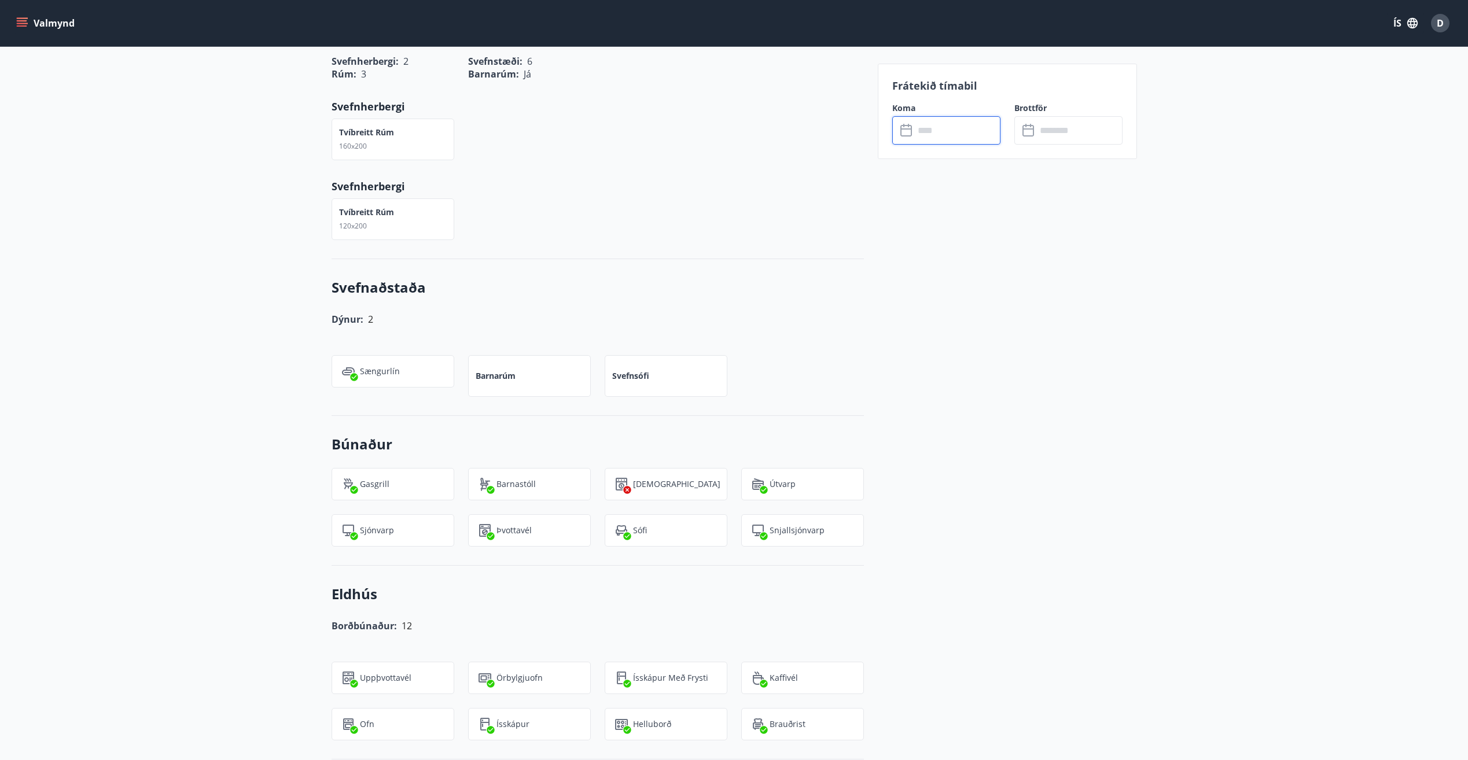
click at [949, 122] on input "text" at bounding box center [957, 130] width 86 height 28
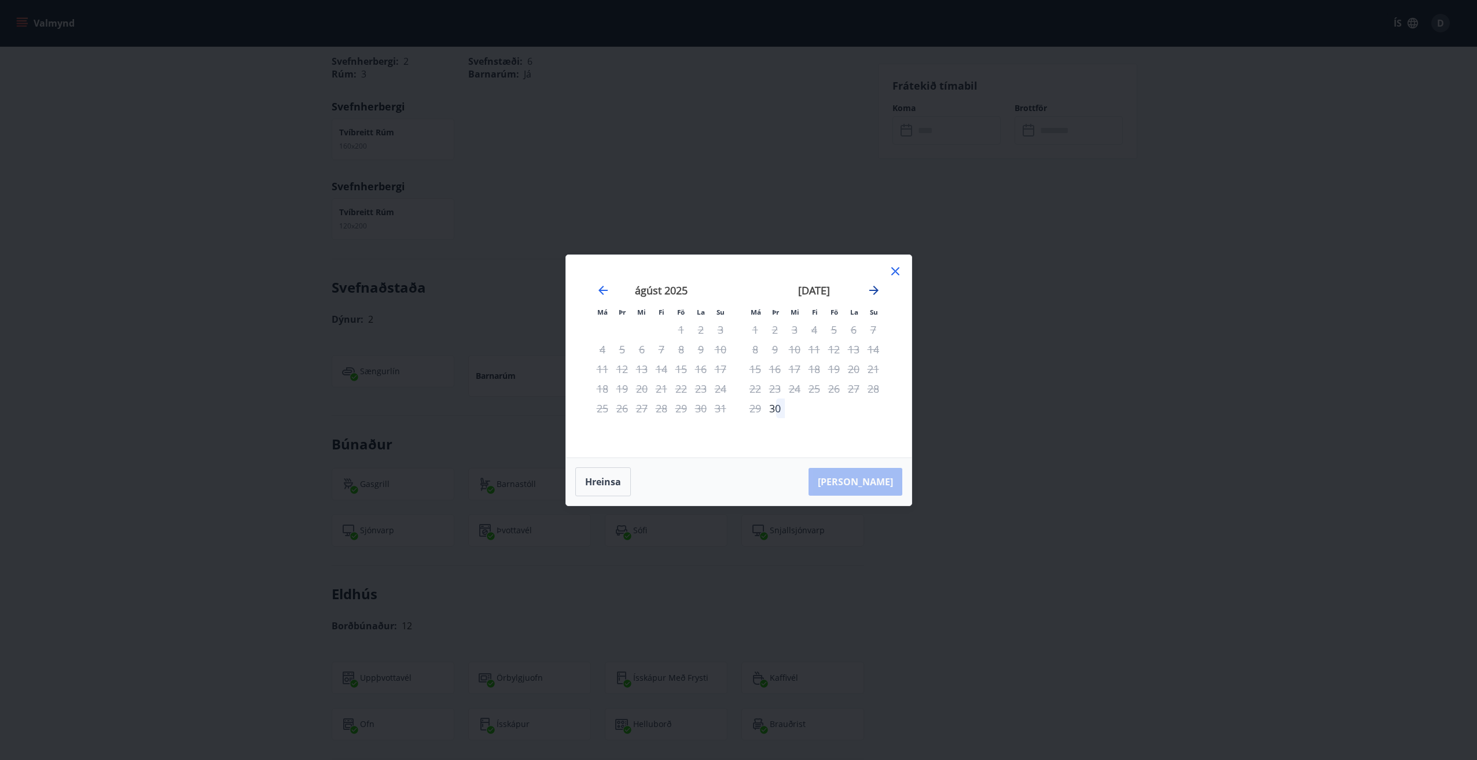
click at [873, 288] on icon "Move forward to switch to the next month." at bounding box center [874, 291] width 14 height 14
click at [641, 326] on div "1" at bounding box center [642, 330] width 20 height 20
click at [606, 348] on div "6" at bounding box center [602, 350] width 20 height 20
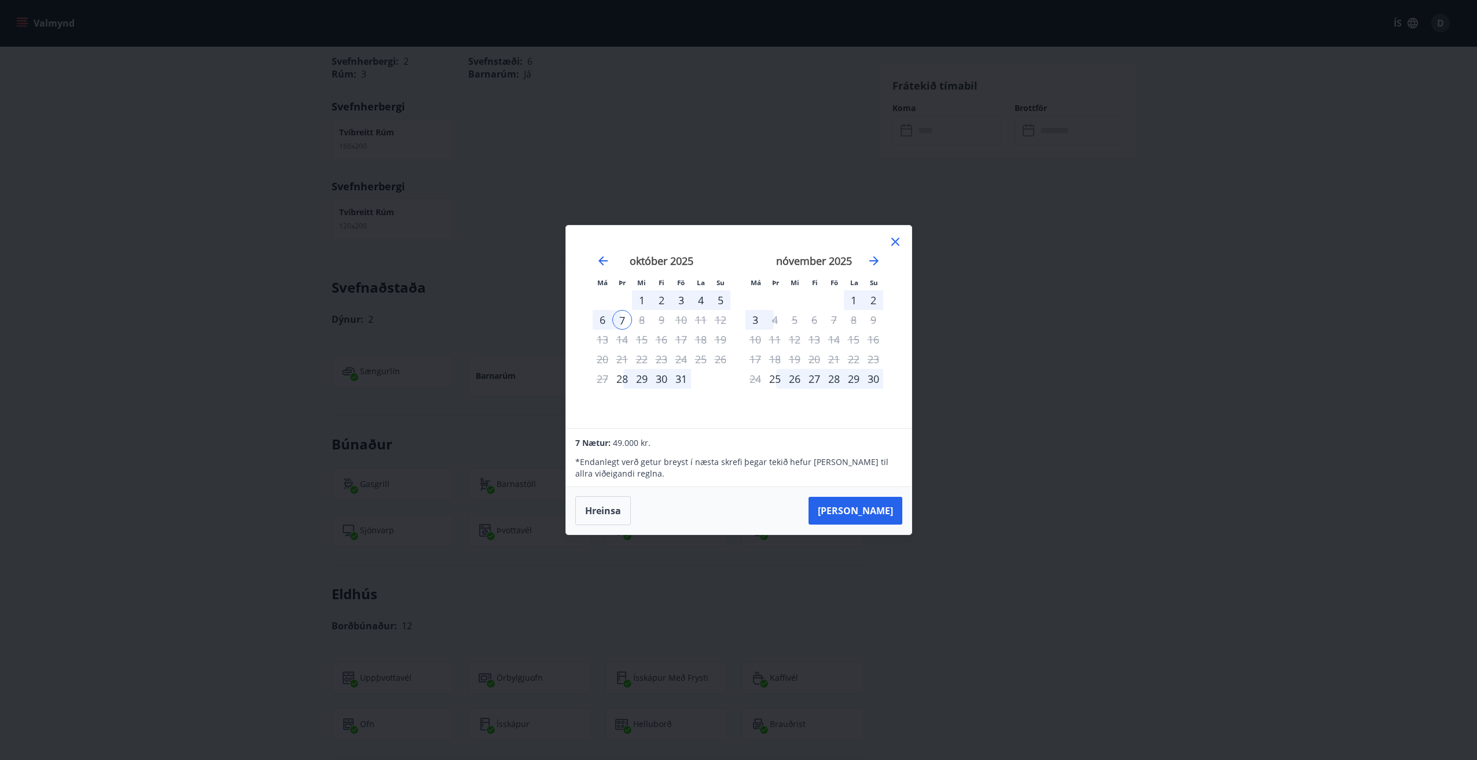
click at [882, 262] on div "nóvember 2025" at bounding box center [814, 265] width 138 height 51
click at [875, 263] on icon "Move forward to switch to the next month." at bounding box center [873, 260] width 9 height 9
click at [875, 260] on icon "Move forward to switch to the next month." at bounding box center [873, 260] width 9 height 9
click at [874, 259] on icon "Move forward to switch to the next month." at bounding box center [874, 261] width 14 height 14
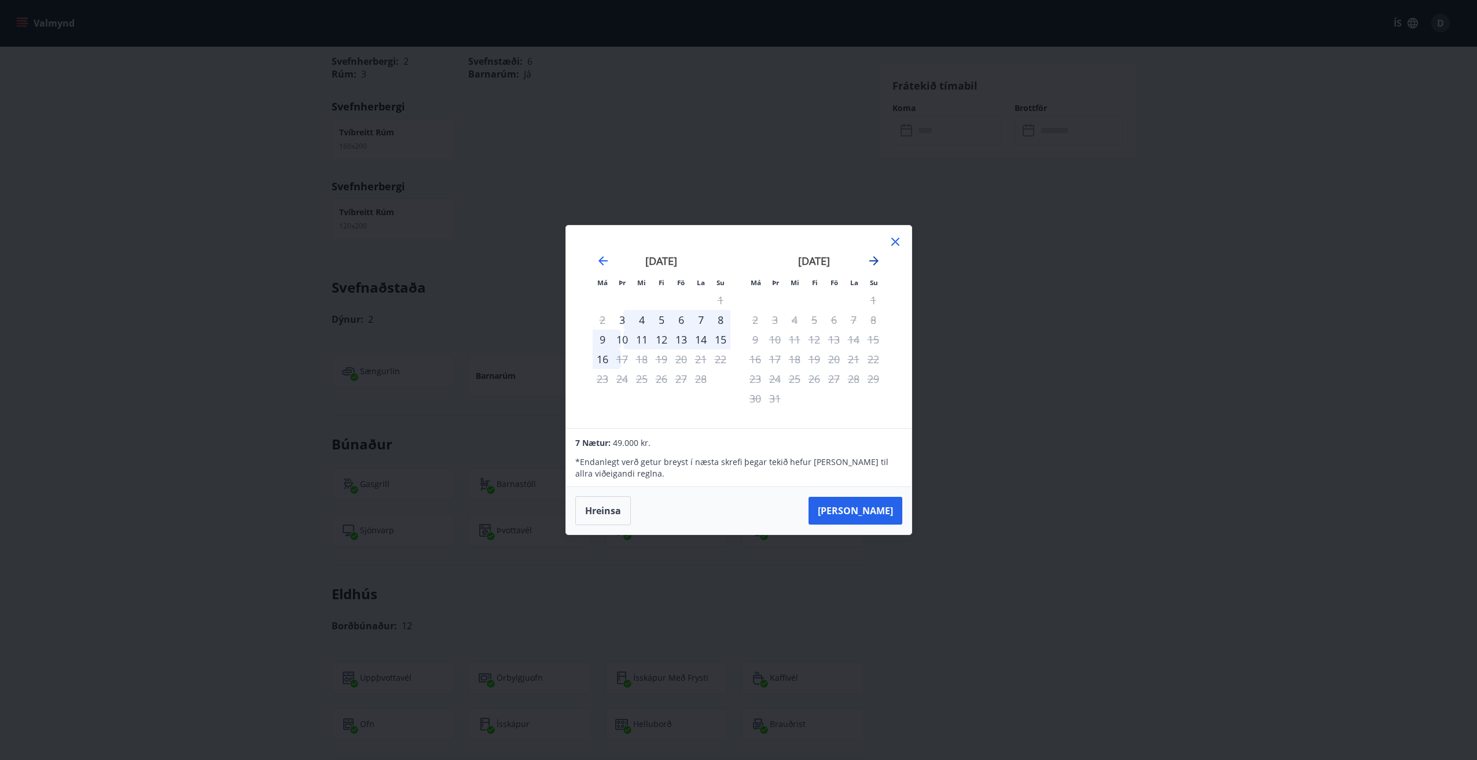
click at [874, 259] on icon "Move forward to switch to the next month." at bounding box center [874, 261] width 14 height 14
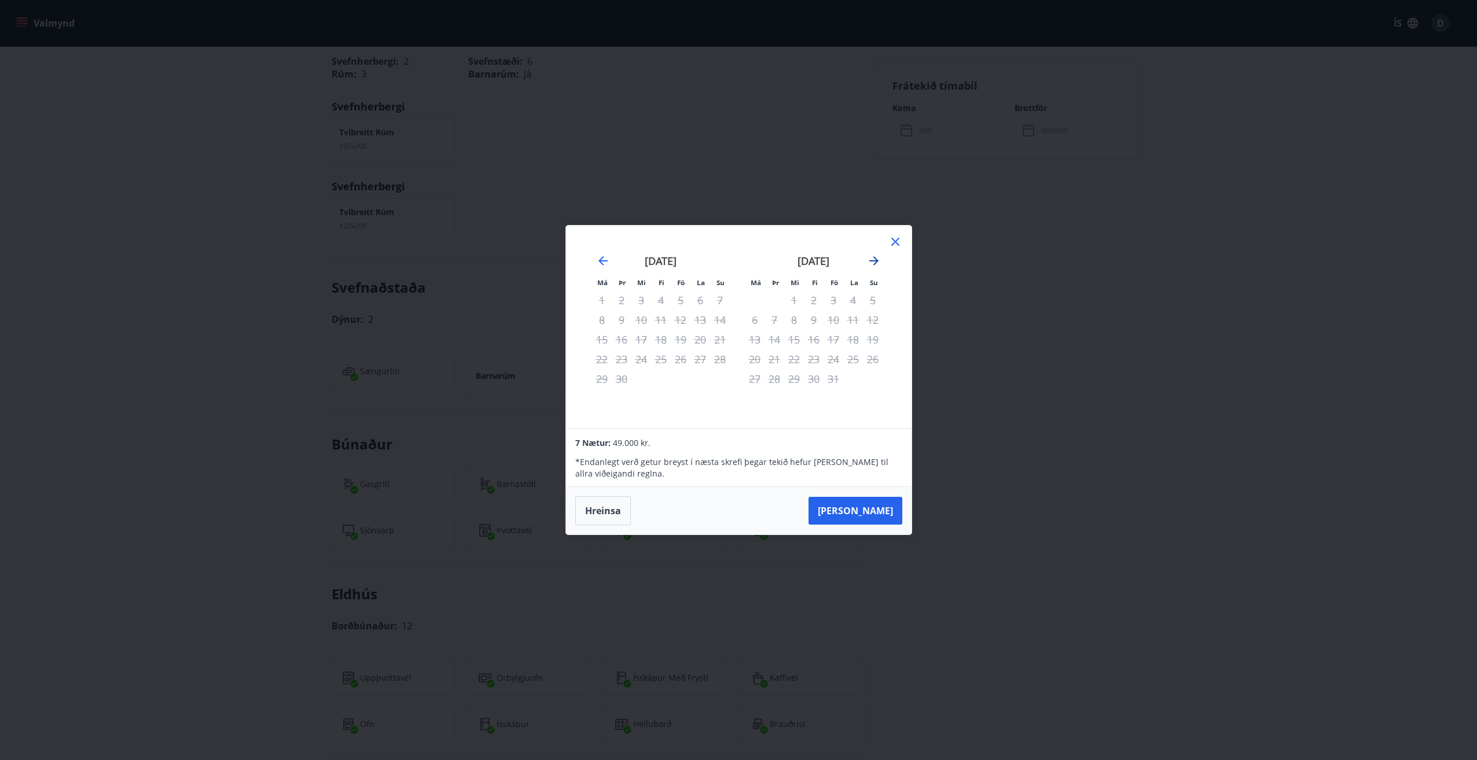
click at [874, 259] on icon "Move forward to switch to the next month." at bounding box center [874, 261] width 14 height 14
click at [613, 257] on div "júlí 2026" at bounding box center [661, 265] width 138 height 51
click at [599, 261] on icon "Move backward to switch to the previous month." at bounding box center [602, 260] width 9 height 9
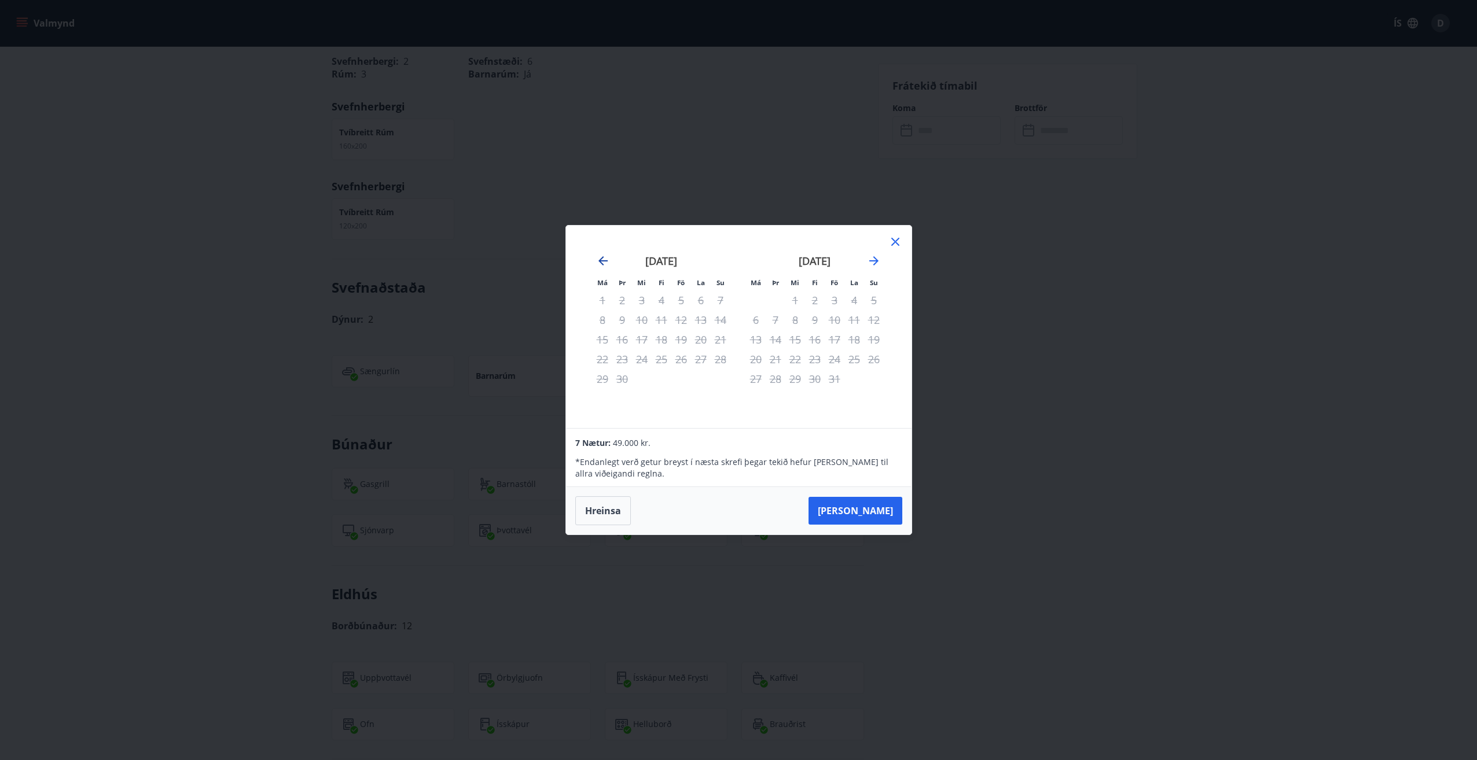
click at [599, 261] on icon "Move backward to switch to the previous month." at bounding box center [602, 260] width 9 height 9
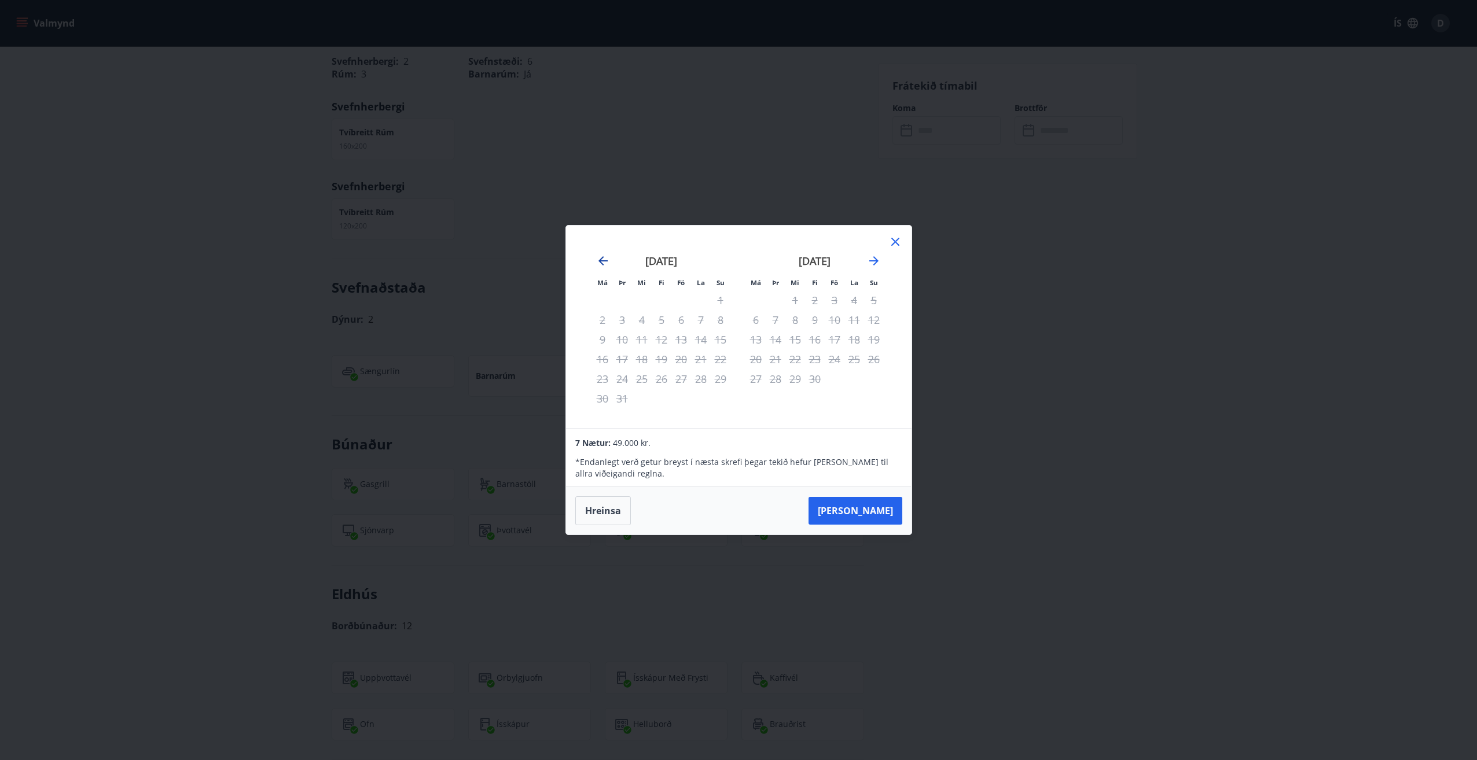
click at [599, 261] on icon "Move backward to switch to the previous month." at bounding box center [602, 260] width 9 height 9
click at [601, 321] on div "5" at bounding box center [602, 320] width 20 height 20
click at [663, 339] on div "15" at bounding box center [661, 340] width 20 height 20
click at [599, 319] on div "5" at bounding box center [602, 320] width 20 height 20
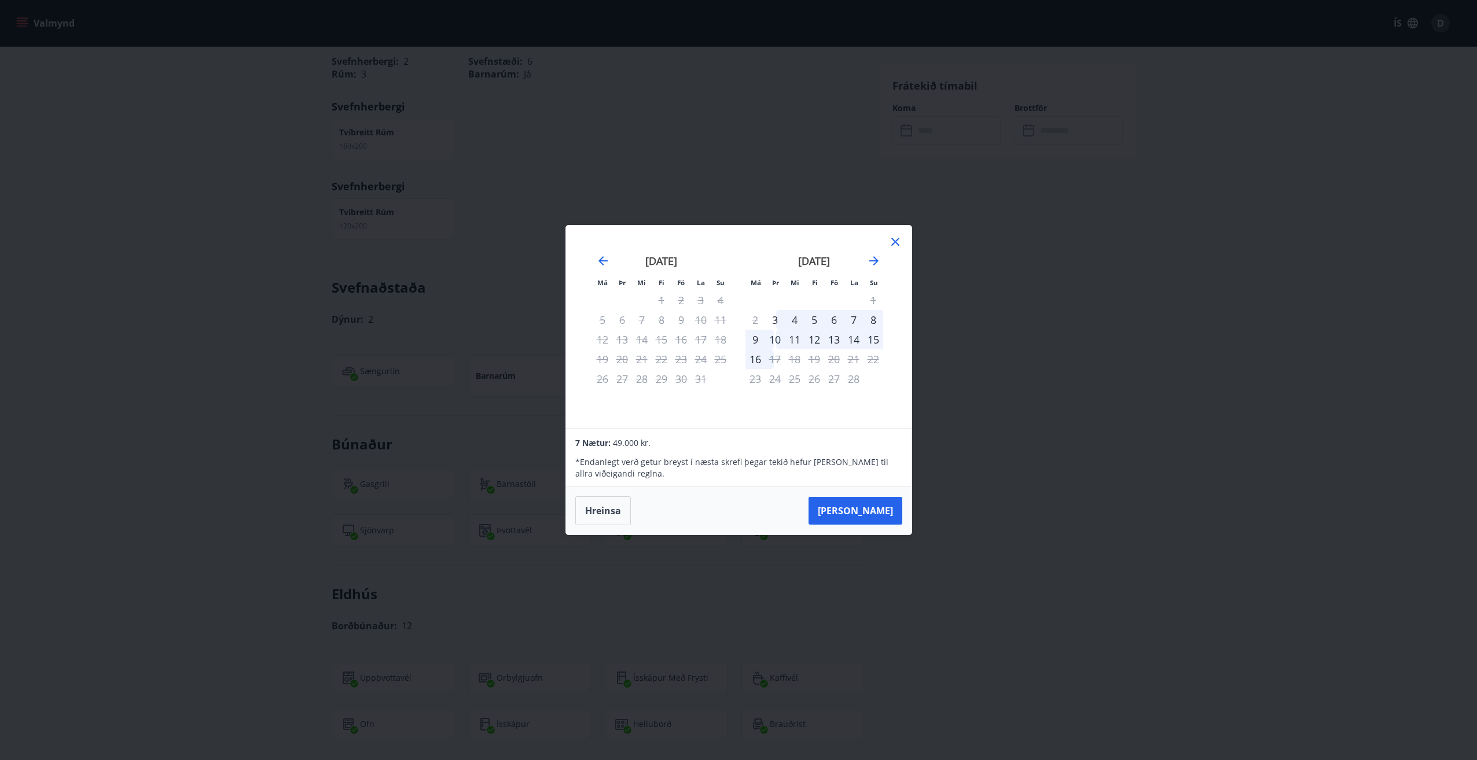
click at [660, 339] on div "15" at bounding box center [661, 340] width 20 height 20
drag, startPoint x: 654, startPoint y: 441, endPoint x: 610, endPoint y: 437, distance: 44.7
click at [610, 437] on div "7 Nætur: 49.000 kr." at bounding box center [738, 443] width 326 height 14
drag, startPoint x: 610, startPoint y: 437, endPoint x: 645, endPoint y: 456, distance: 39.9
click at [645, 456] on div "* Endanlegt verð getur breyst í næsta skrefi þegar tekið hefur verið tillit til…" at bounding box center [738, 465] width 326 height 30
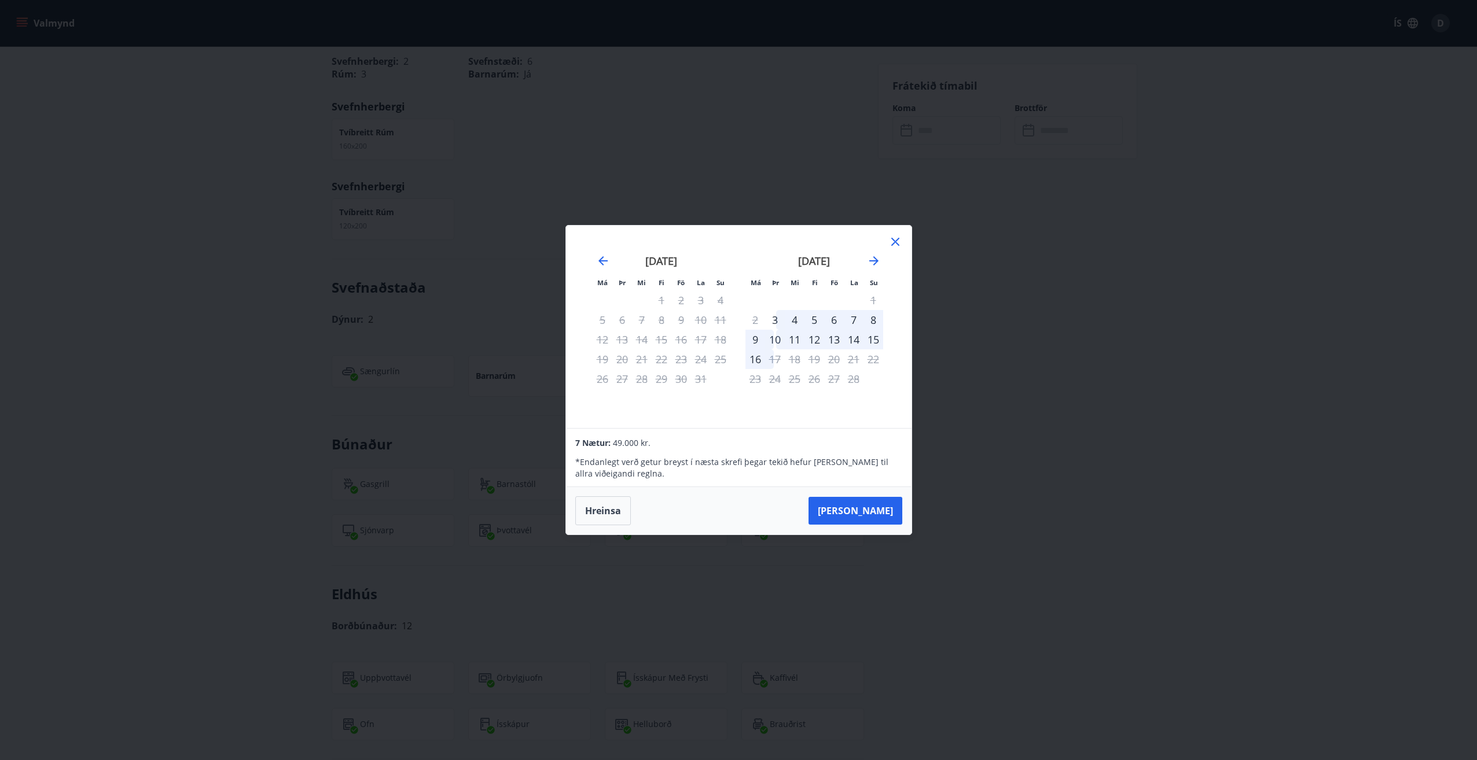
click at [532, 426] on div "Má Þr Mi Fi Fö La Su Má Þr Mi Fi Fö La Su desember 2025 1 2 3 4 5 6 7 8 9 10 11…" at bounding box center [738, 380] width 1477 height 760
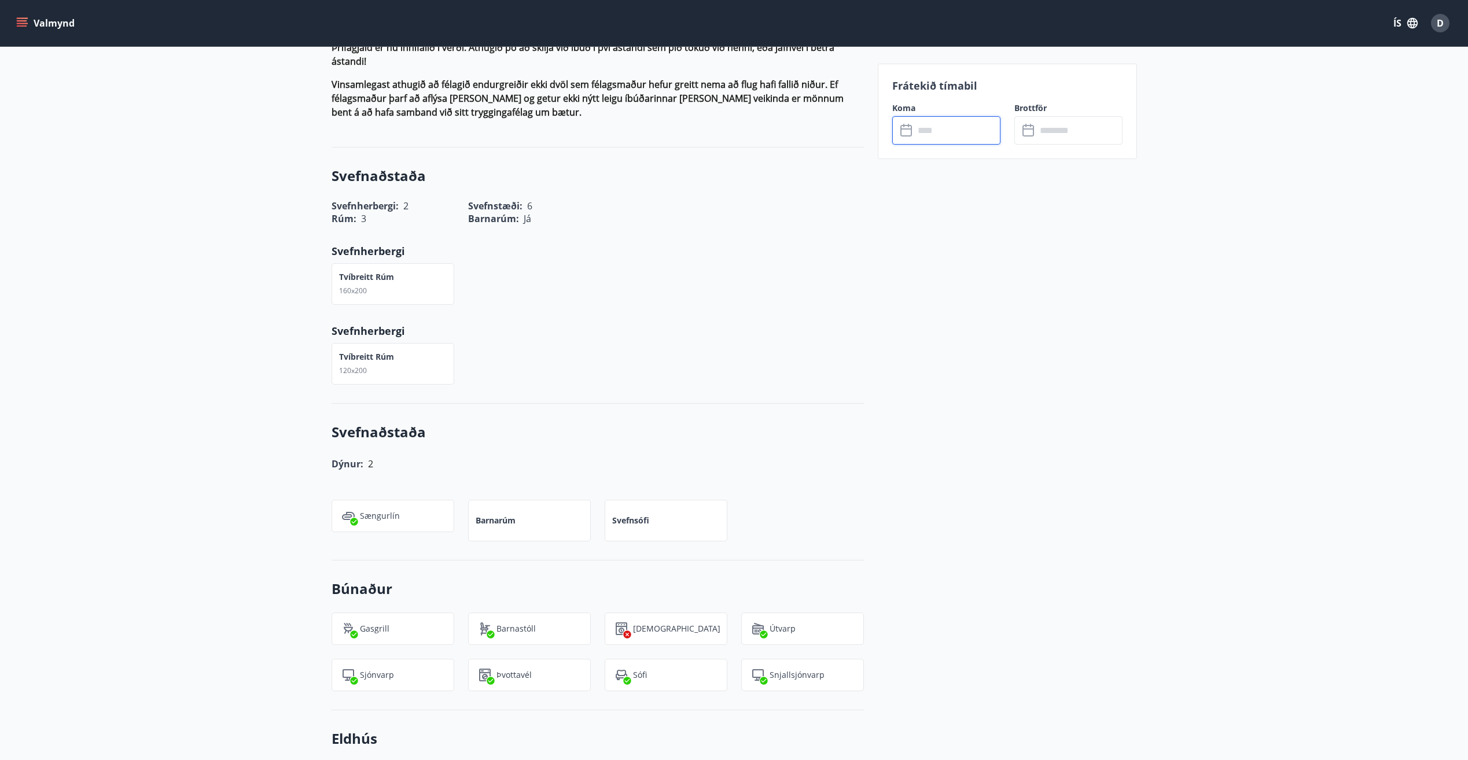
scroll to position [579, 0]
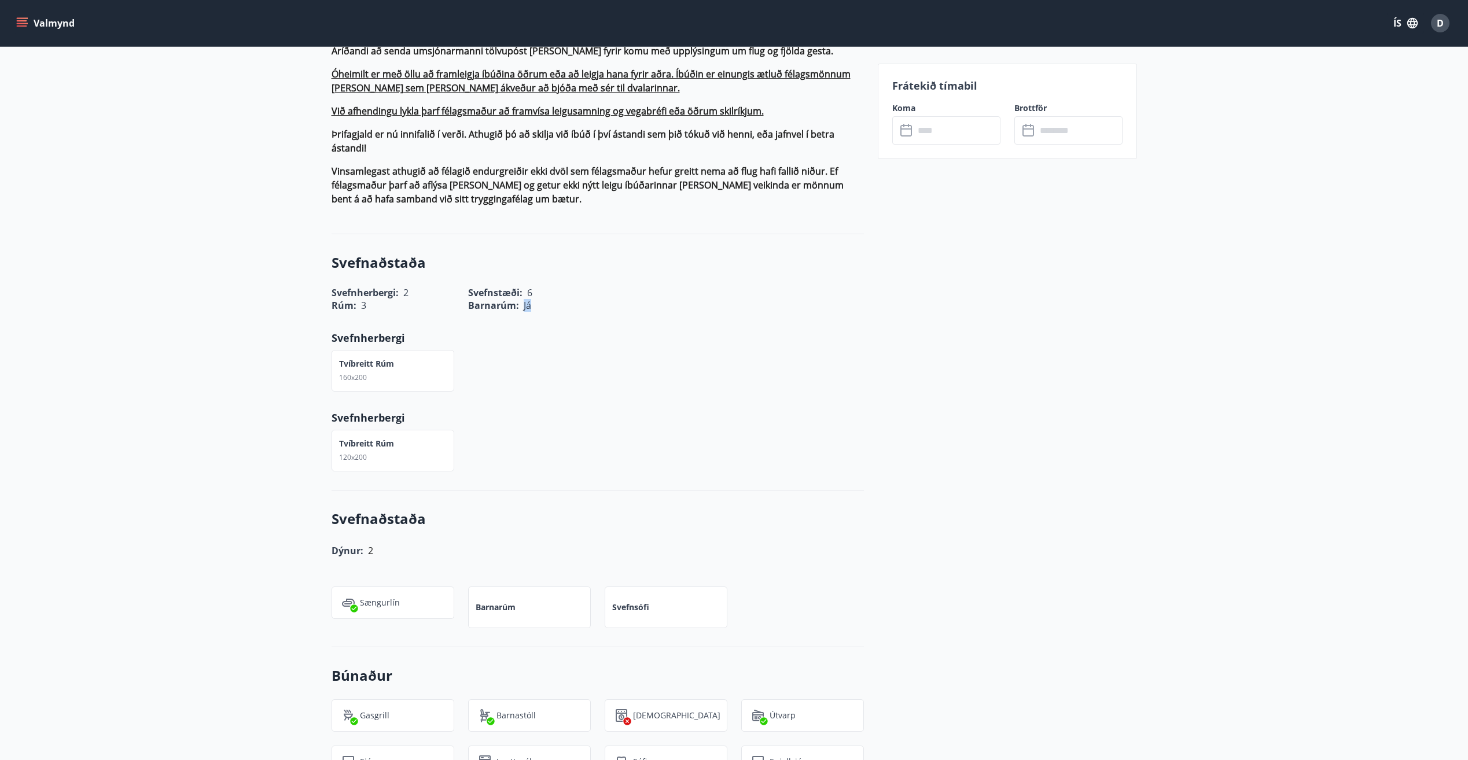
drag, startPoint x: 532, startPoint y: 277, endPoint x: 520, endPoint y: 275, distance: 11.6
click at [520, 285] on div "Barnarúm : Já" at bounding box center [522, 298] width 137 height 27
drag, startPoint x: 520, startPoint y: 275, endPoint x: 557, endPoint y: 314, distance: 52.8
click at [557, 314] on div "Svefnaðstaða Svefnherbergi : 2 Svefnstæði : 6 Rúm : 3 Barnarúm : Já Svefnherber…" at bounding box center [598, 362] width 532 height 256
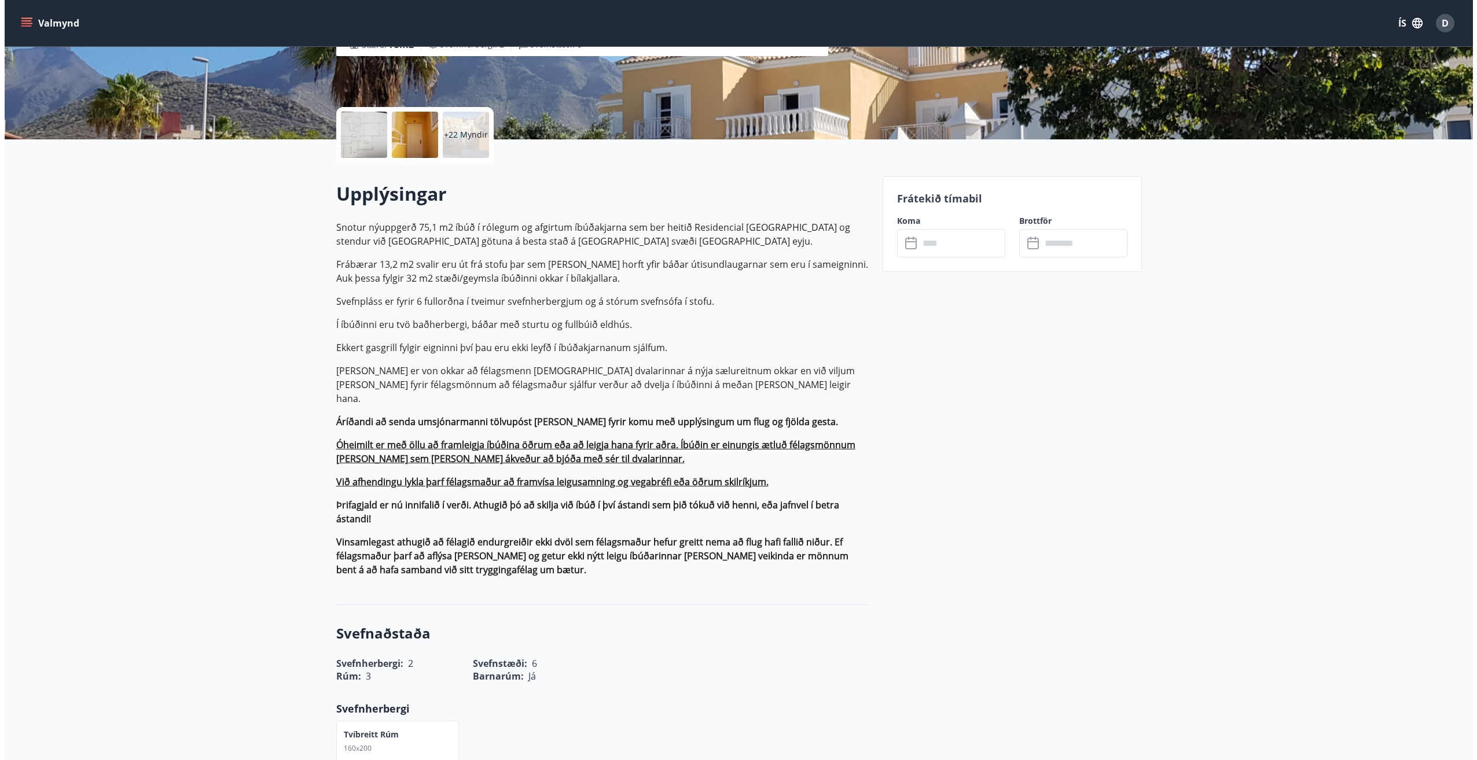
scroll to position [0, 0]
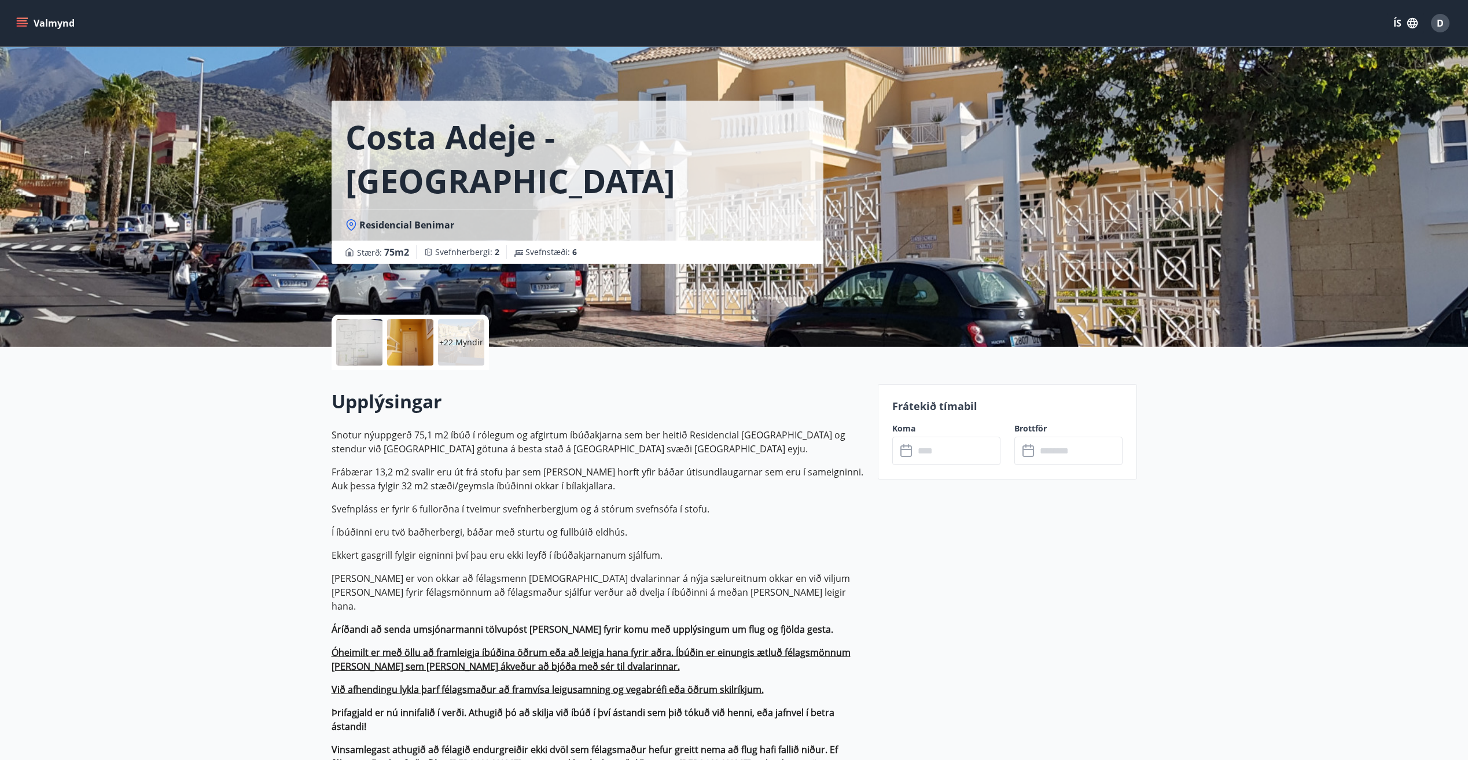
click at [451, 335] on div "+22 Myndir" at bounding box center [461, 342] width 46 height 46
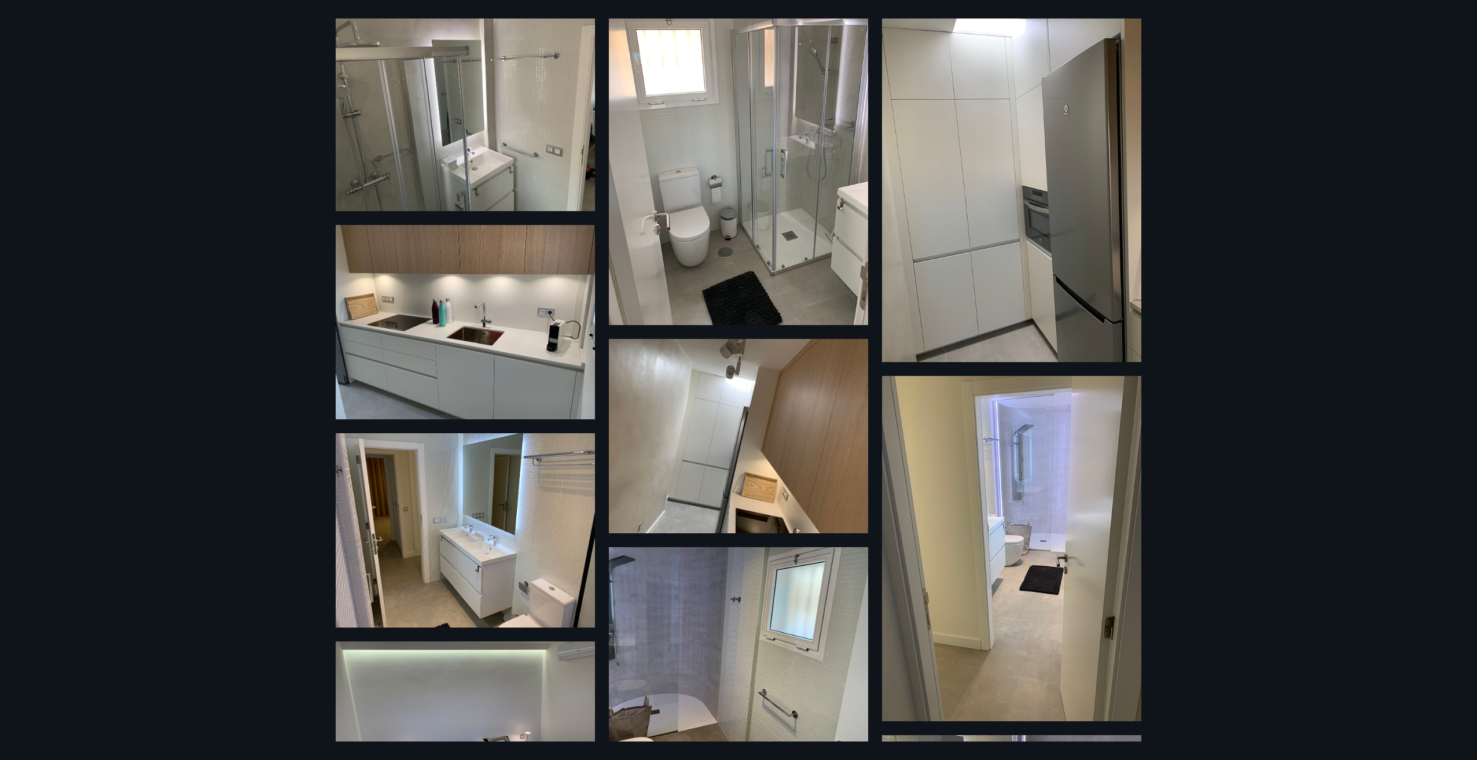
scroll to position [1273, 0]
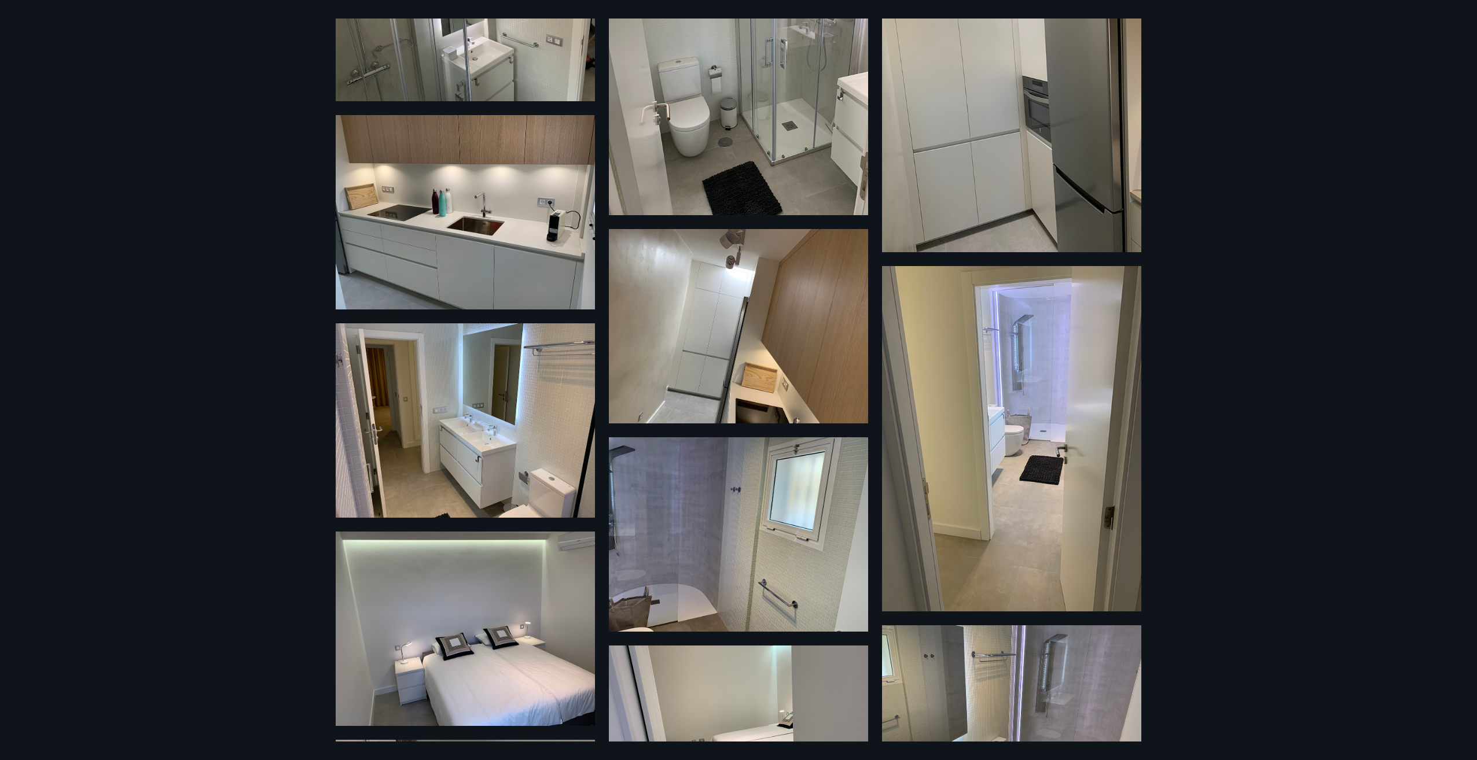
click at [523, 261] on img at bounding box center [465, 212] width 259 height 194
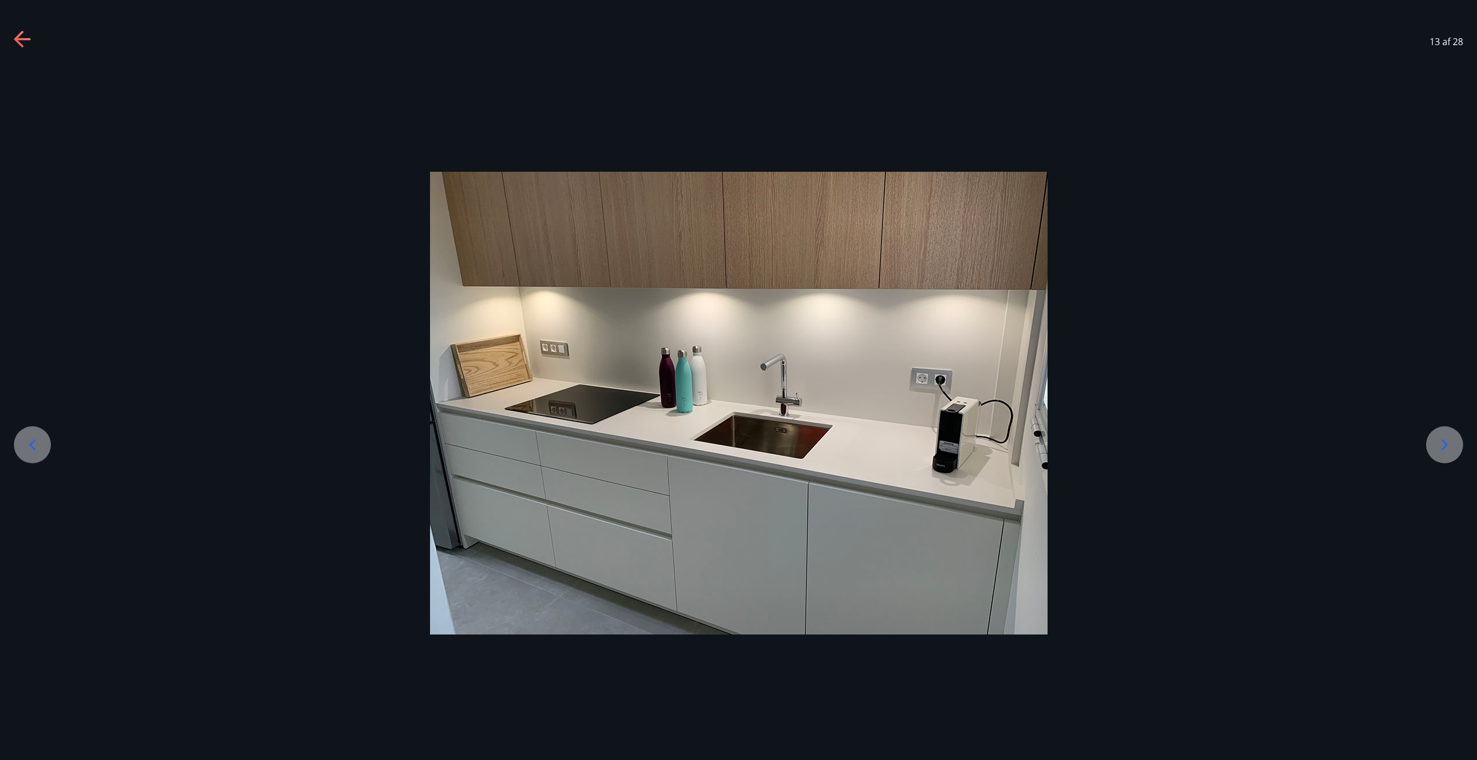
click at [1442, 440] on icon at bounding box center [1444, 445] width 6 height 11
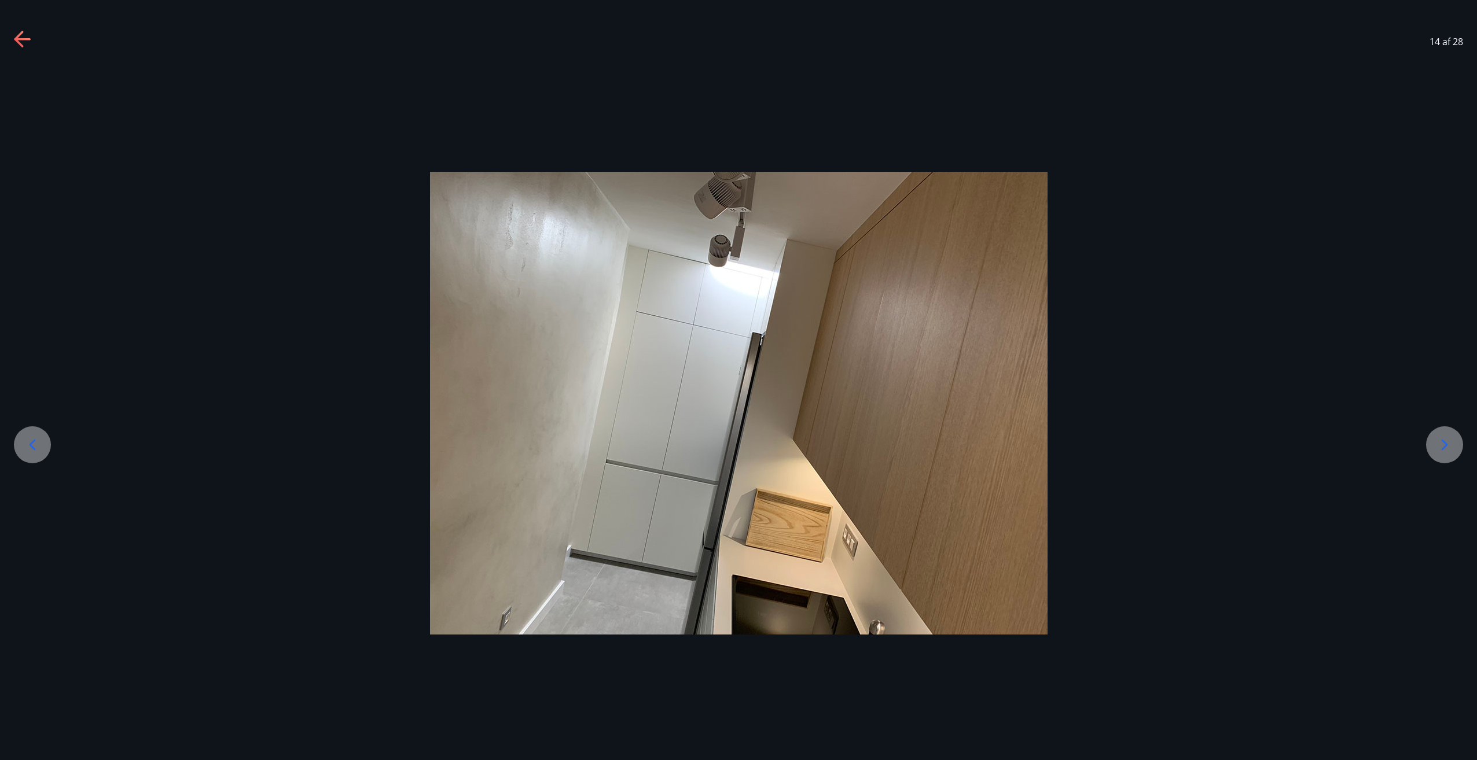
click at [1442, 440] on icon at bounding box center [1444, 445] width 6 height 11
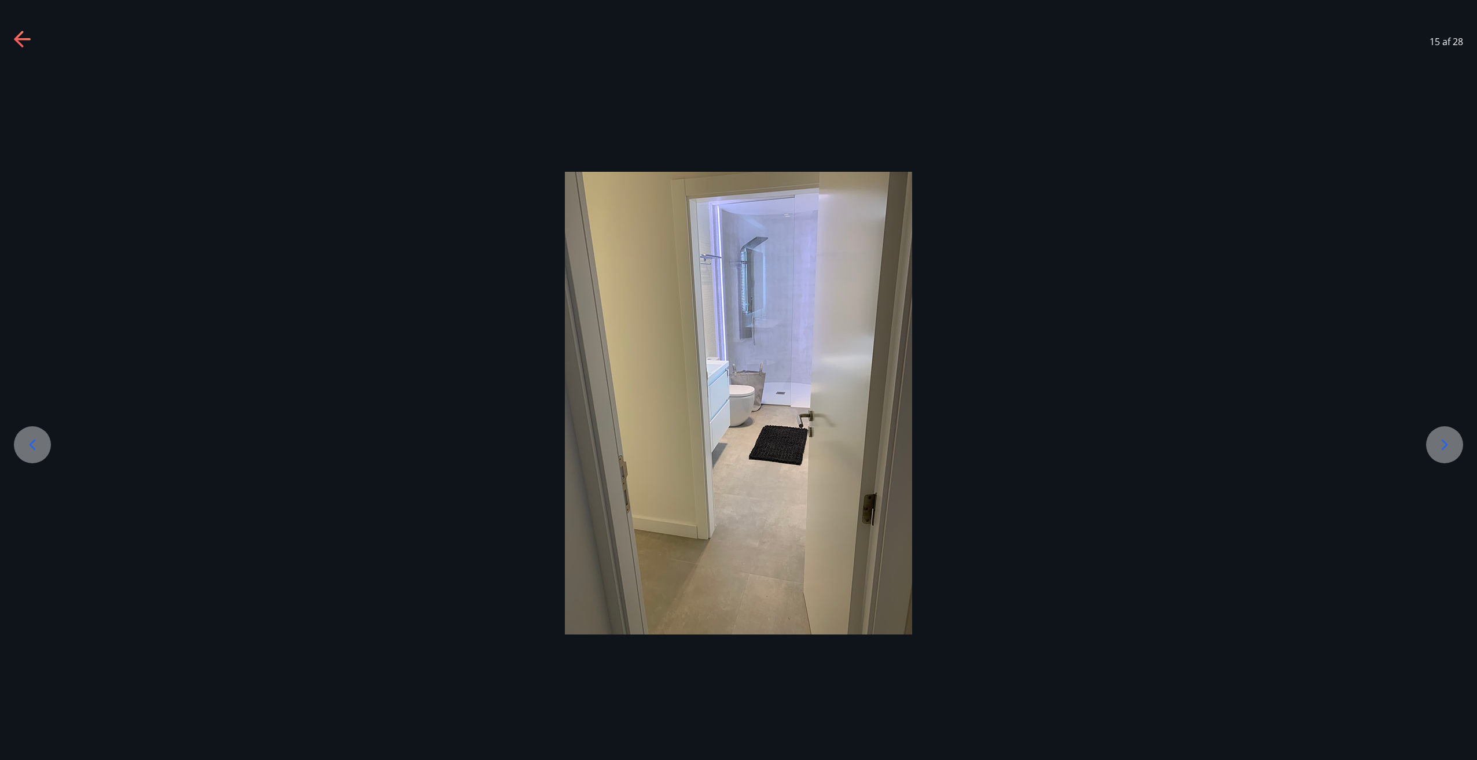
click at [1442, 440] on icon at bounding box center [1444, 445] width 6 height 11
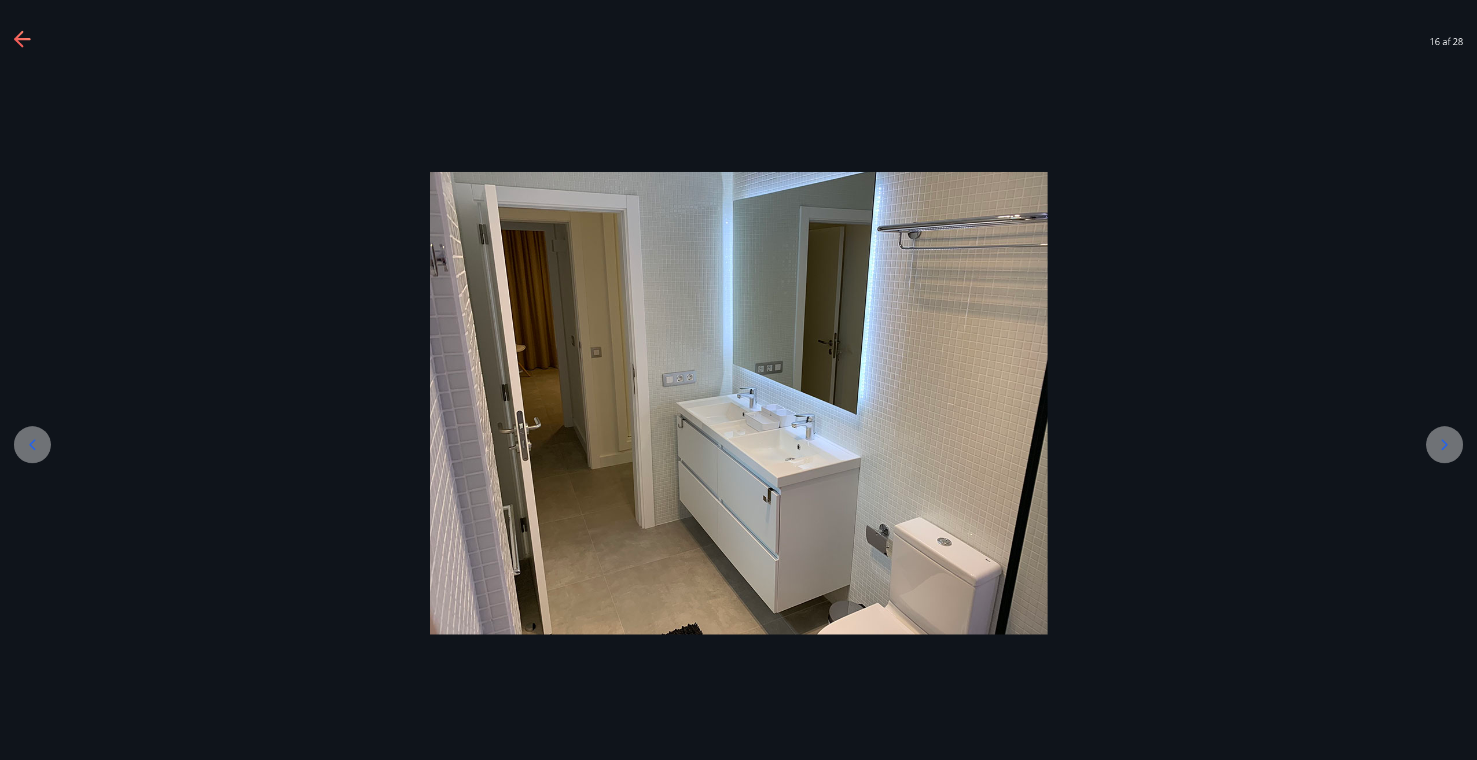
click at [1442, 440] on icon at bounding box center [1444, 445] width 6 height 11
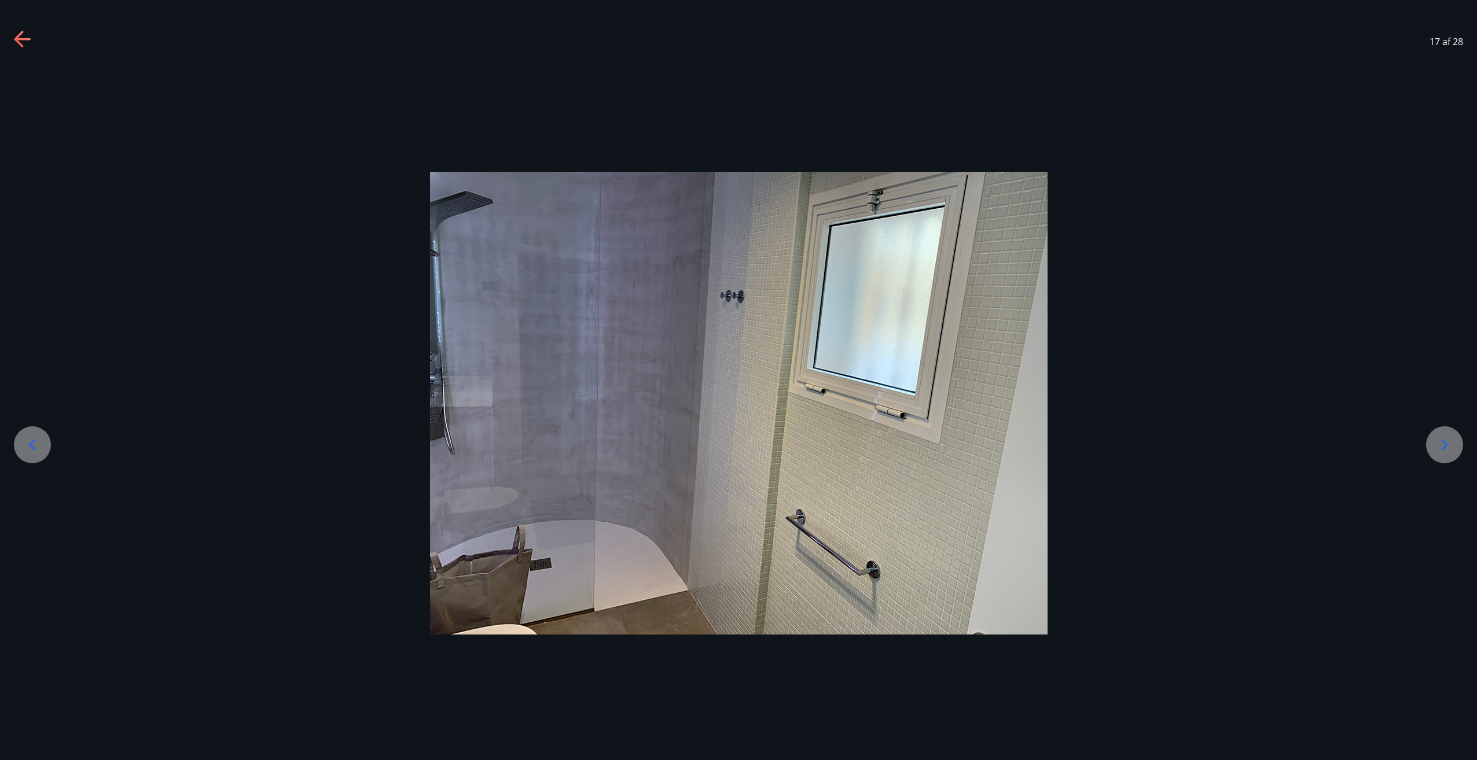
click at [1442, 441] on icon at bounding box center [1444, 445] width 6 height 11
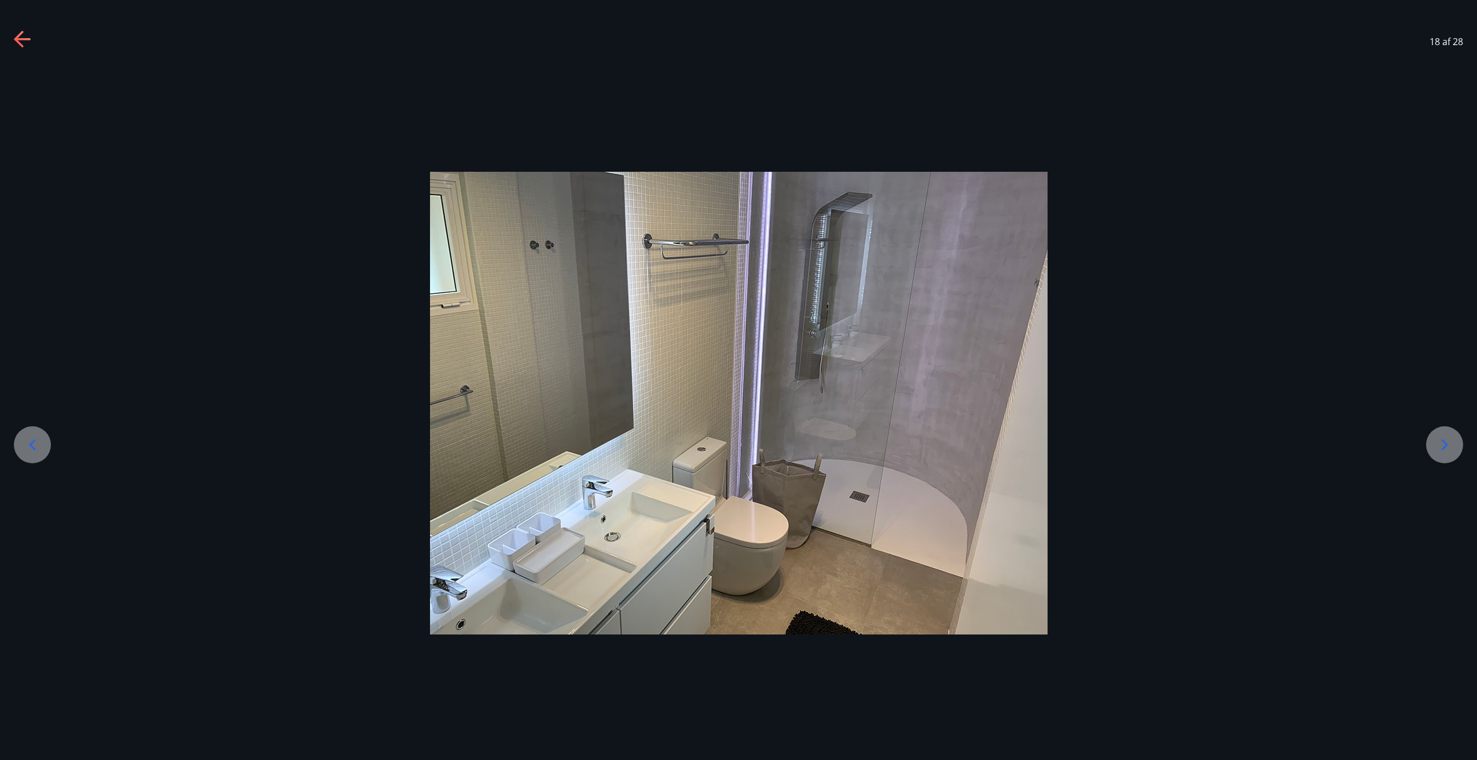
click at [1442, 441] on icon at bounding box center [1444, 445] width 6 height 11
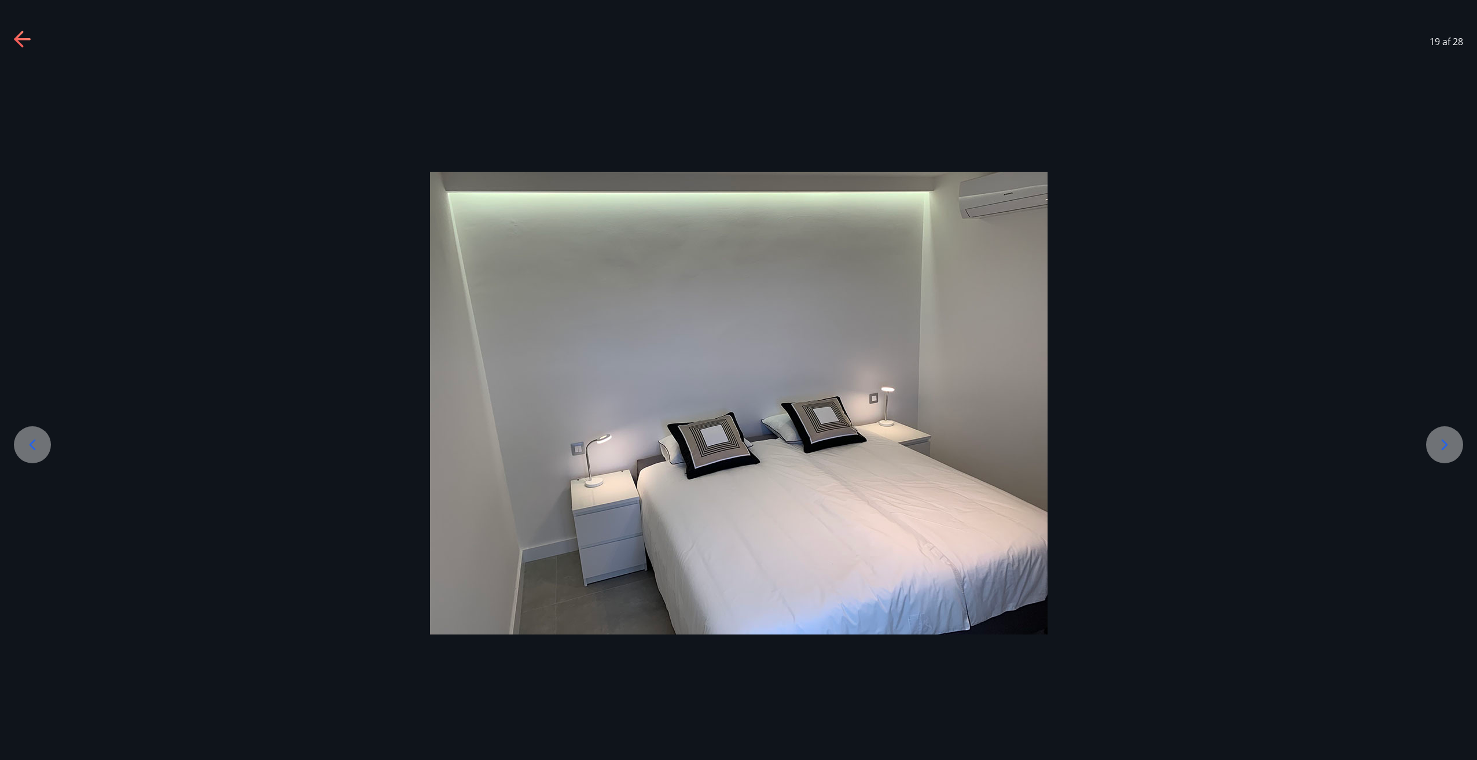
click at [1442, 441] on icon at bounding box center [1444, 445] width 6 height 11
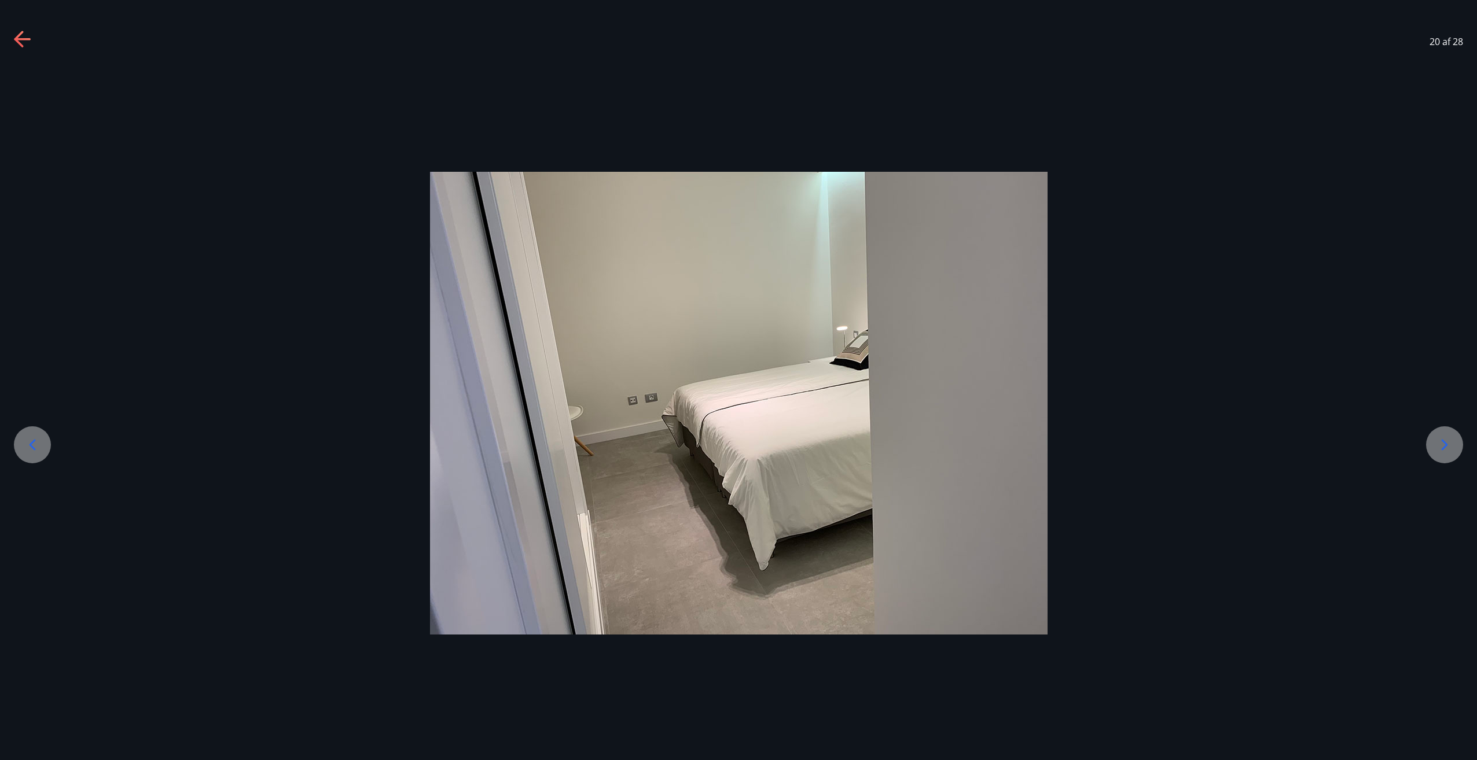
click at [1442, 441] on icon at bounding box center [1444, 445] width 6 height 11
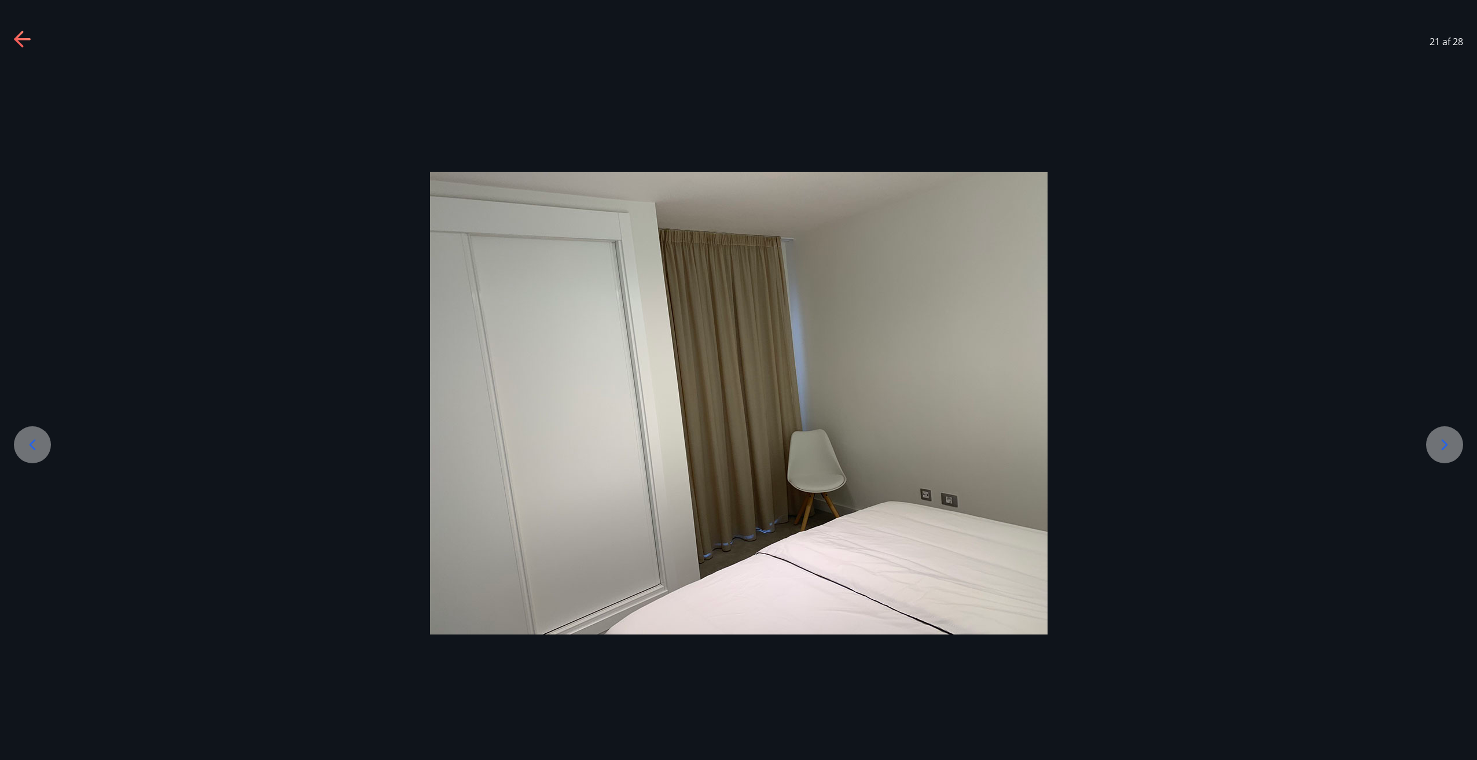
click at [1442, 441] on icon at bounding box center [1444, 445] width 6 height 11
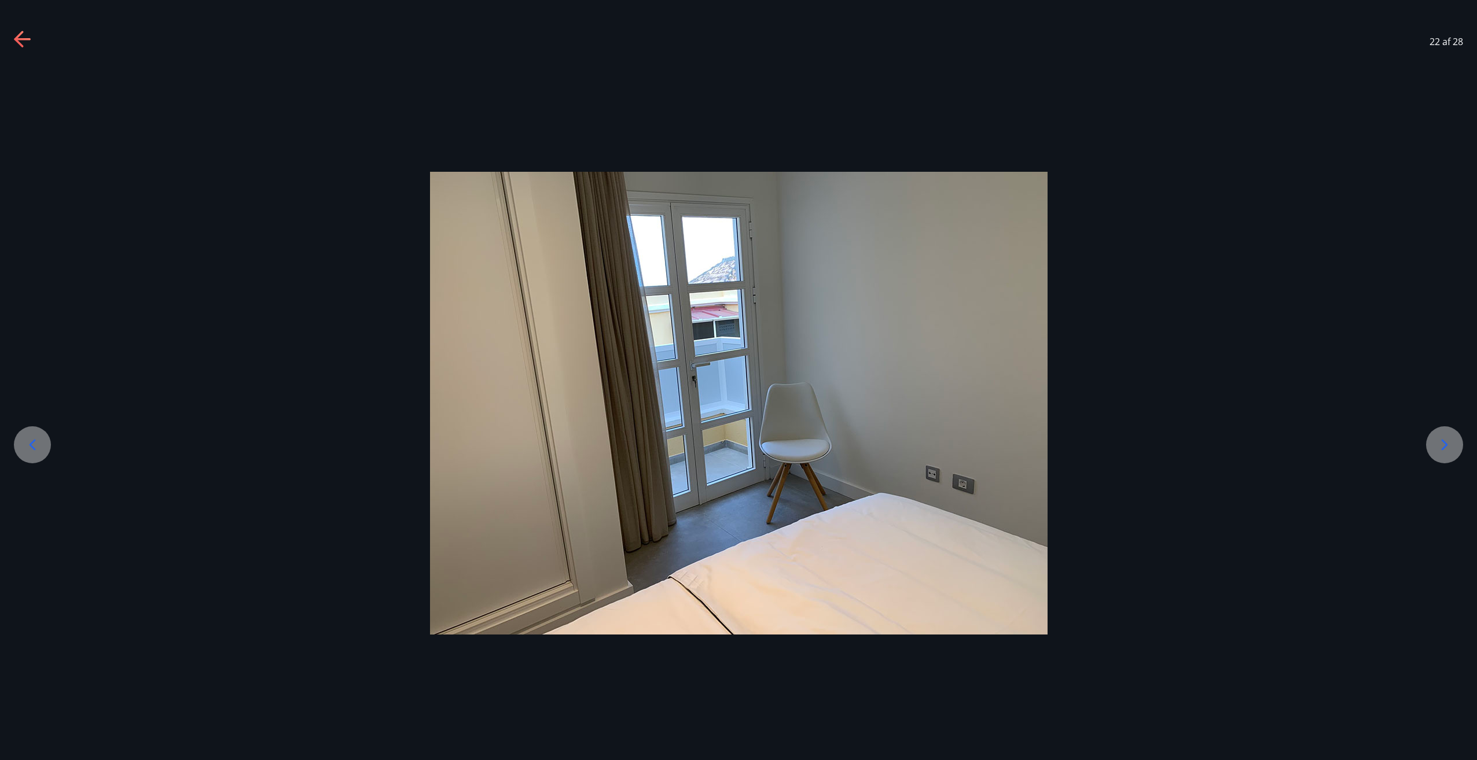
click at [1442, 441] on icon at bounding box center [1444, 445] width 6 height 11
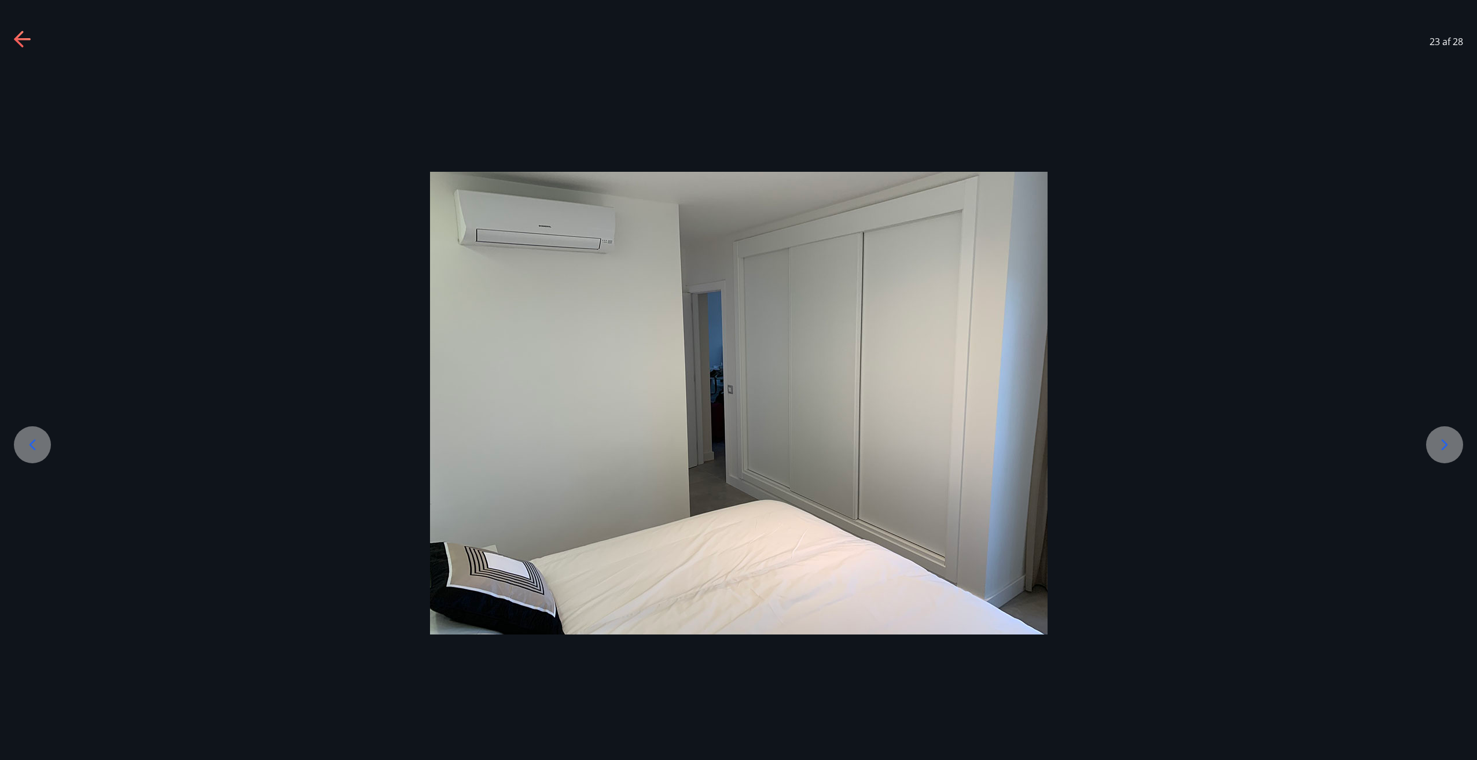
click at [1442, 441] on icon at bounding box center [1444, 445] width 6 height 11
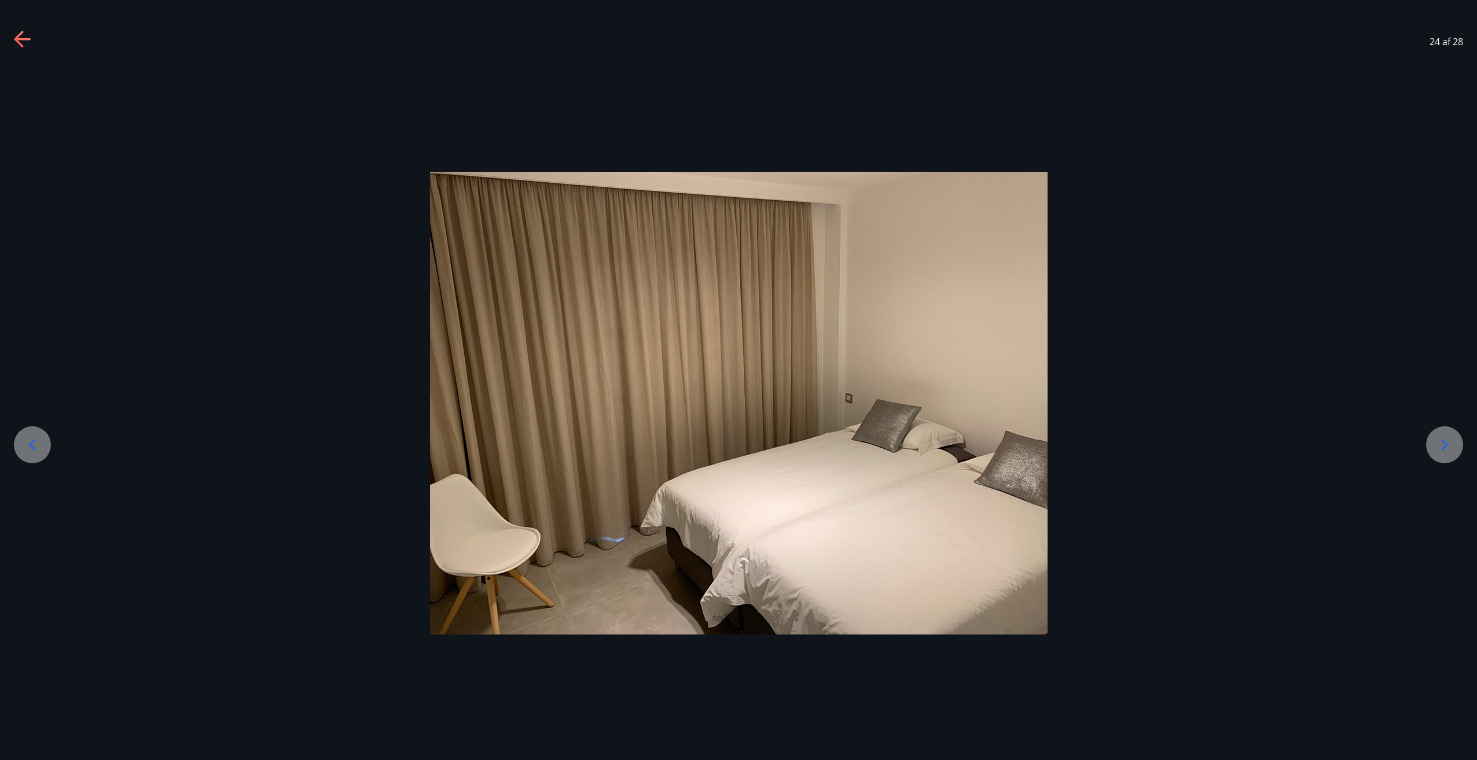
click at [24, 34] on icon at bounding box center [23, 40] width 19 height 19
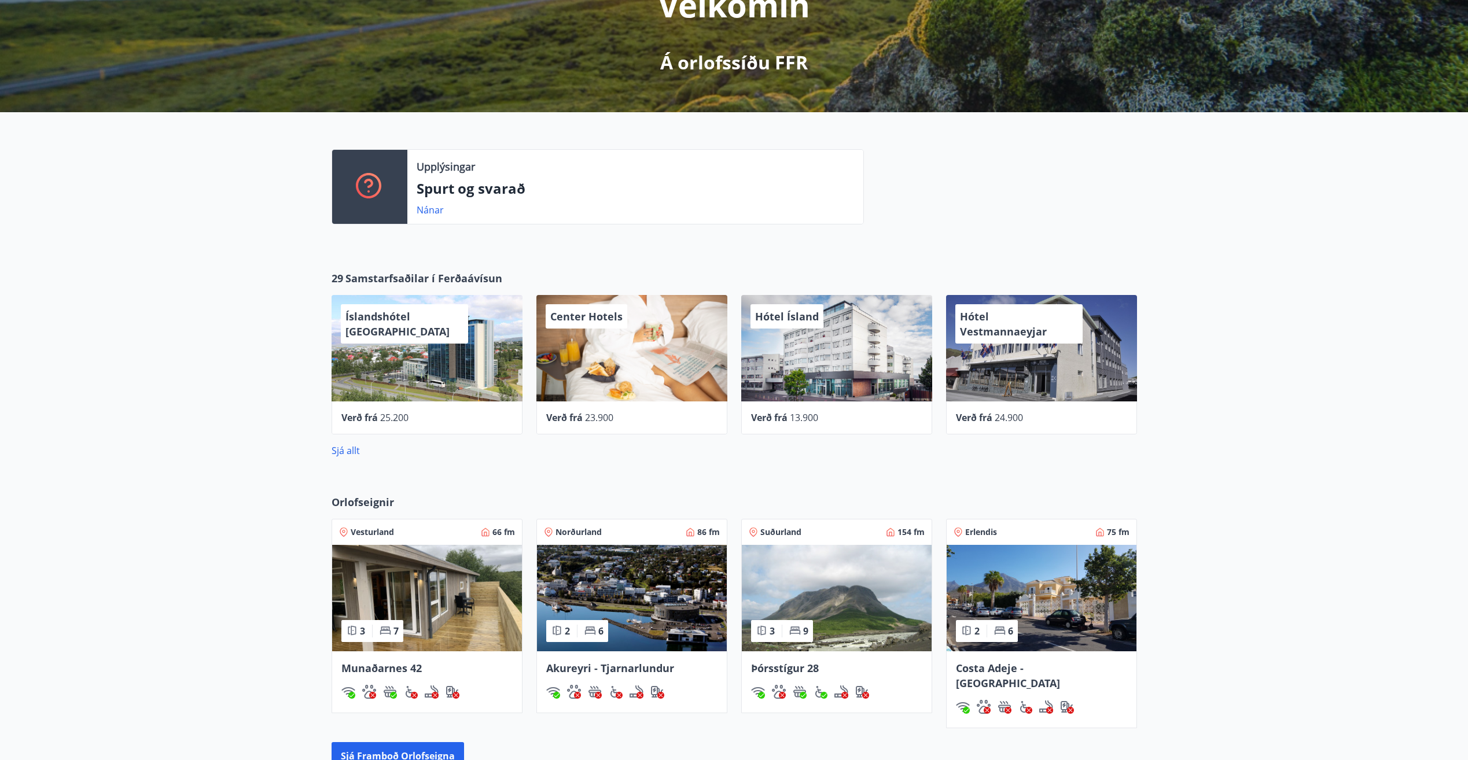
scroll to position [231, 0]
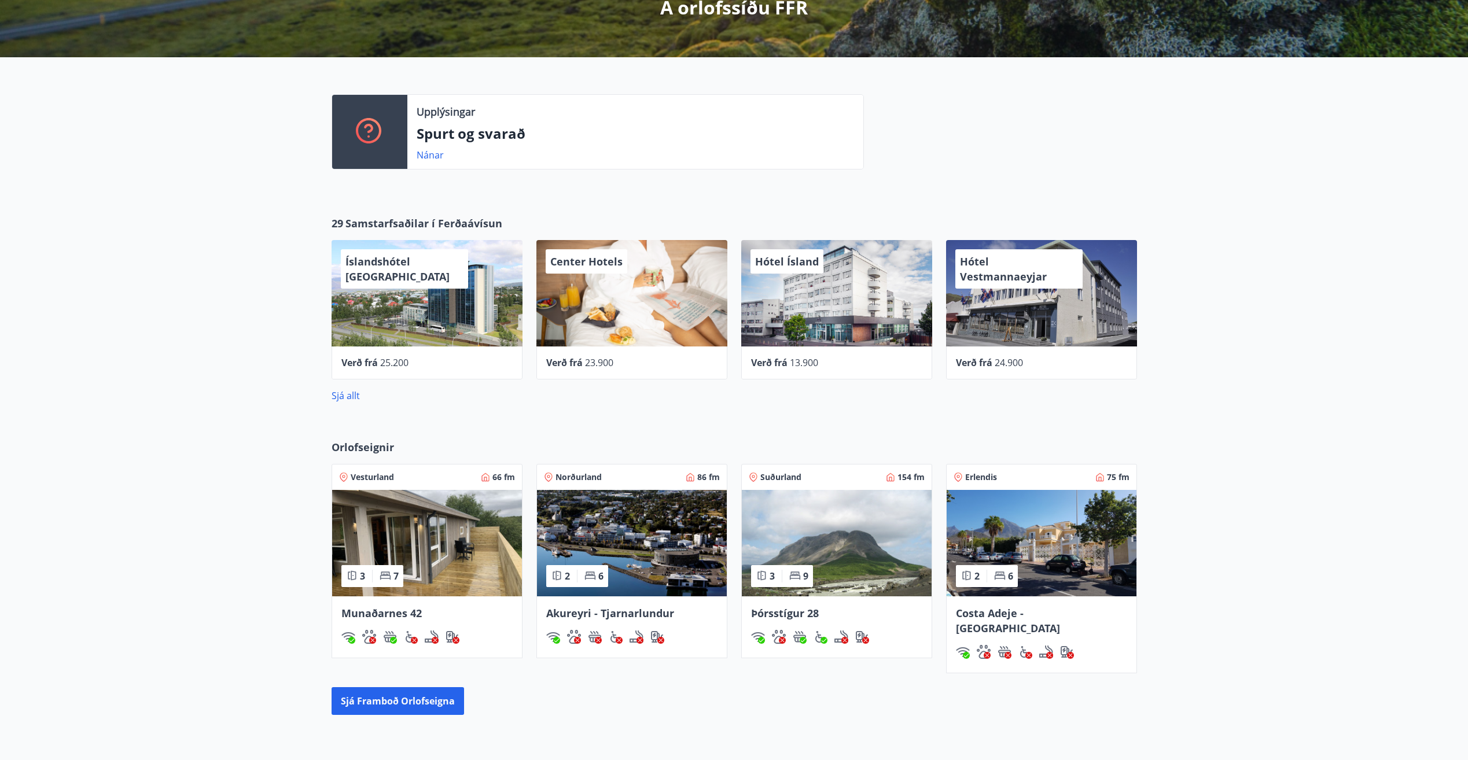
click at [1035, 530] on img at bounding box center [1042, 543] width 190 height 106
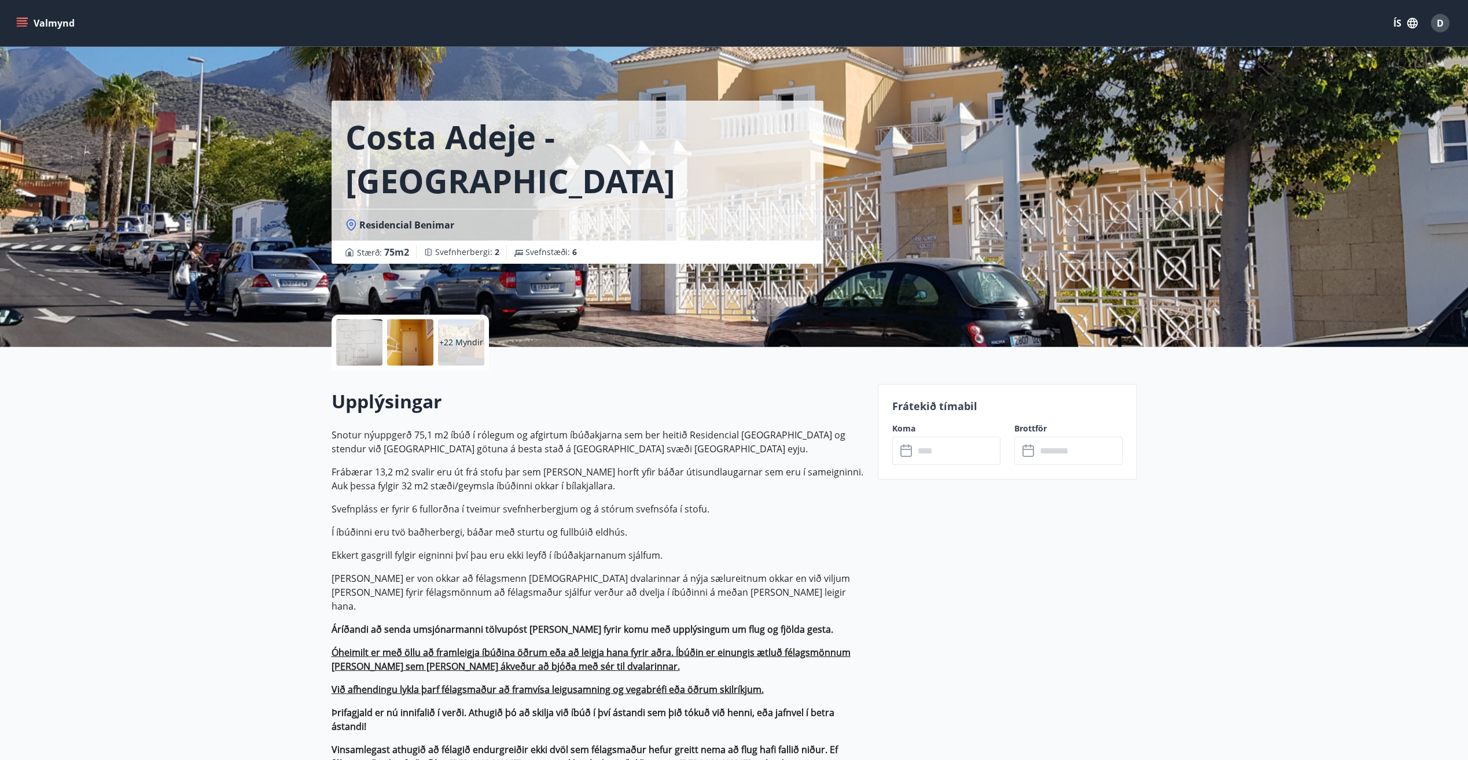
click at [947, 456] on input "text" at bounding box center [957, 451] width 86 height 28
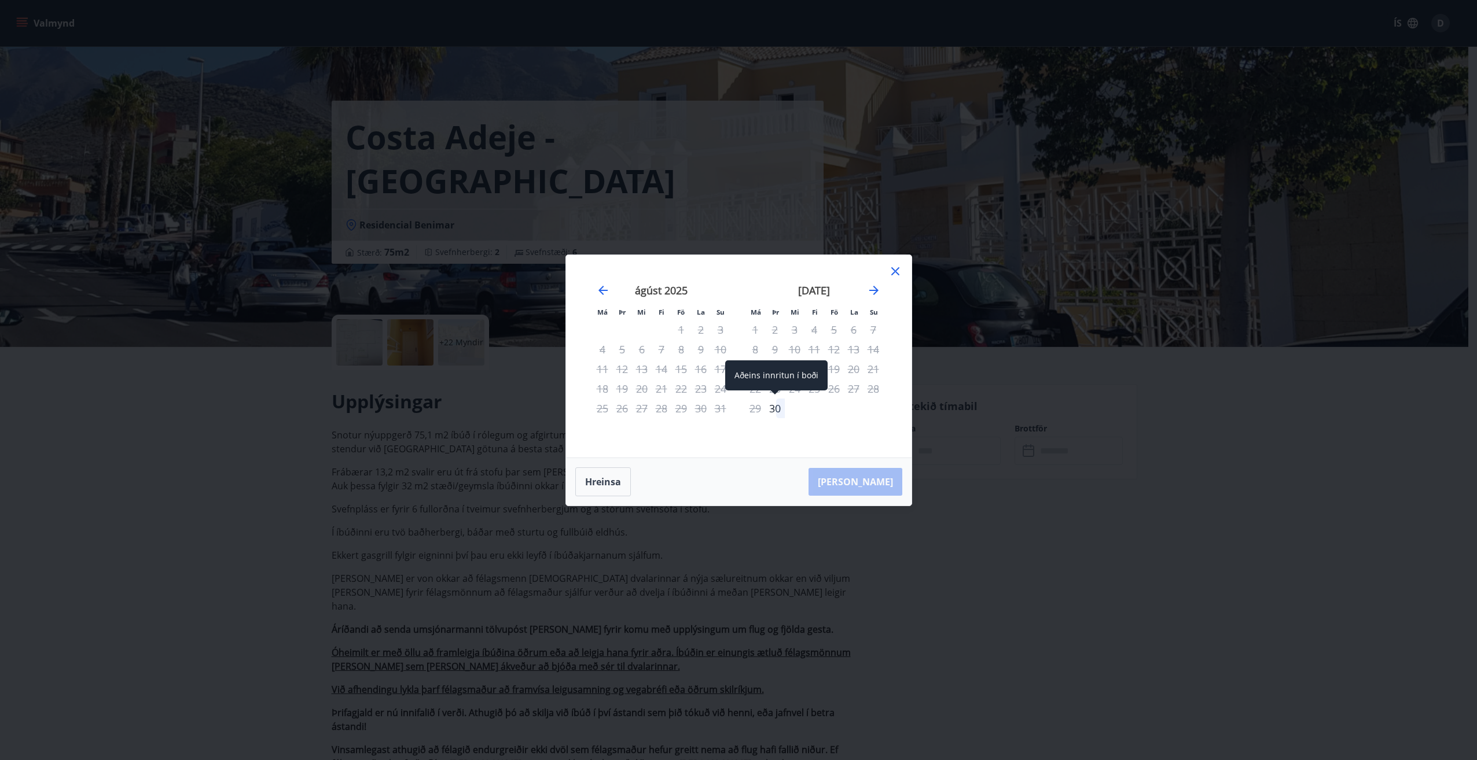
click at [775, 405] on div "30" at bounding box center [775, 409] width 20 height 20
click at [877, 290] on icon "Move forward to switch to the next month." at bounding box center [873, 290] width 9 height 9
click at [772, 348] on div "7" at bounding box center [775, 350] width 20 height 20
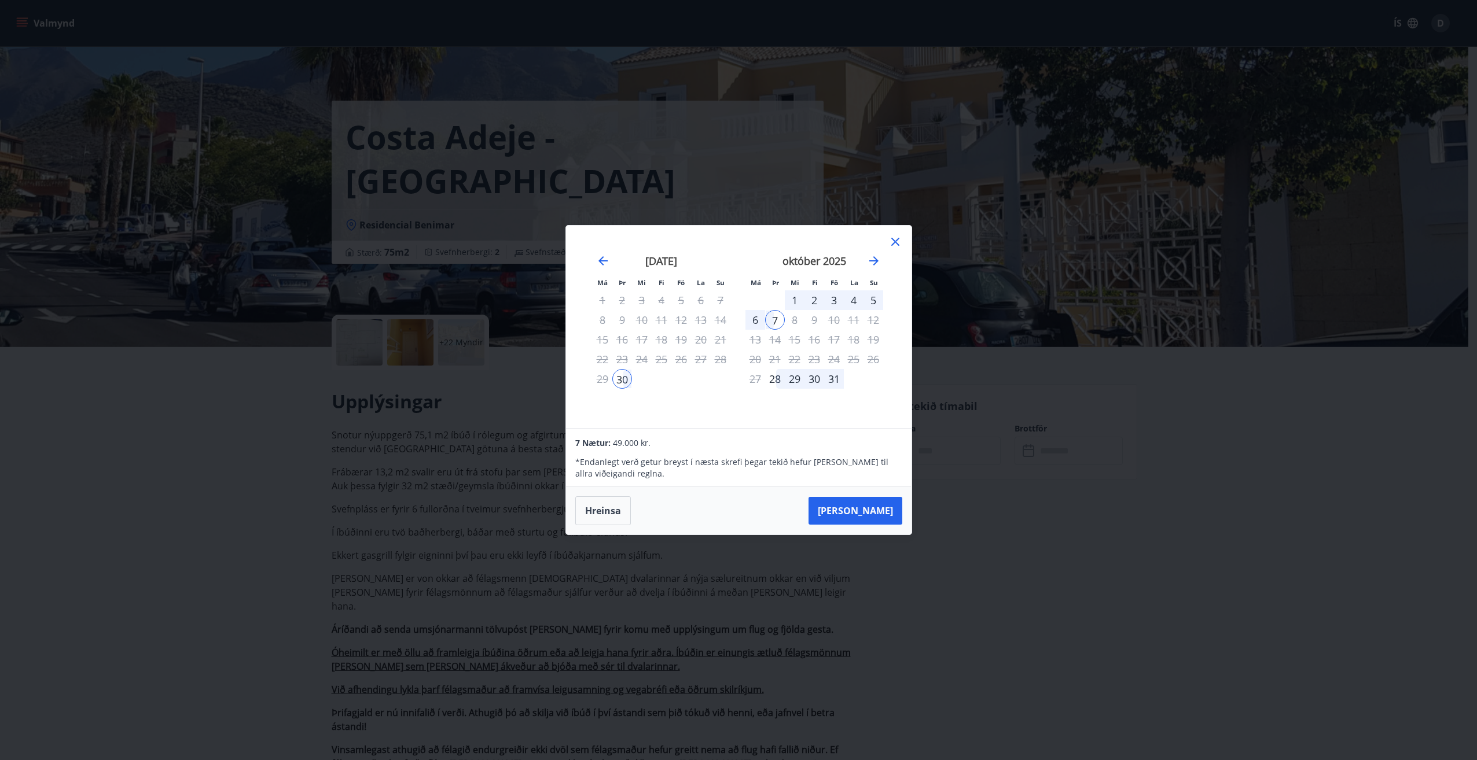
click at [510, 626] on div "Má Þr Mi Fi Fö La Su Má Þr Mi Fi Fö La Su ágúst 2025 1 2 3 4 5 6 7 8 9 10 11 12…" at bounding box center [738, 380] width 1477 height 760
